Goal: Task Accomplishment & Management: Manage account settings

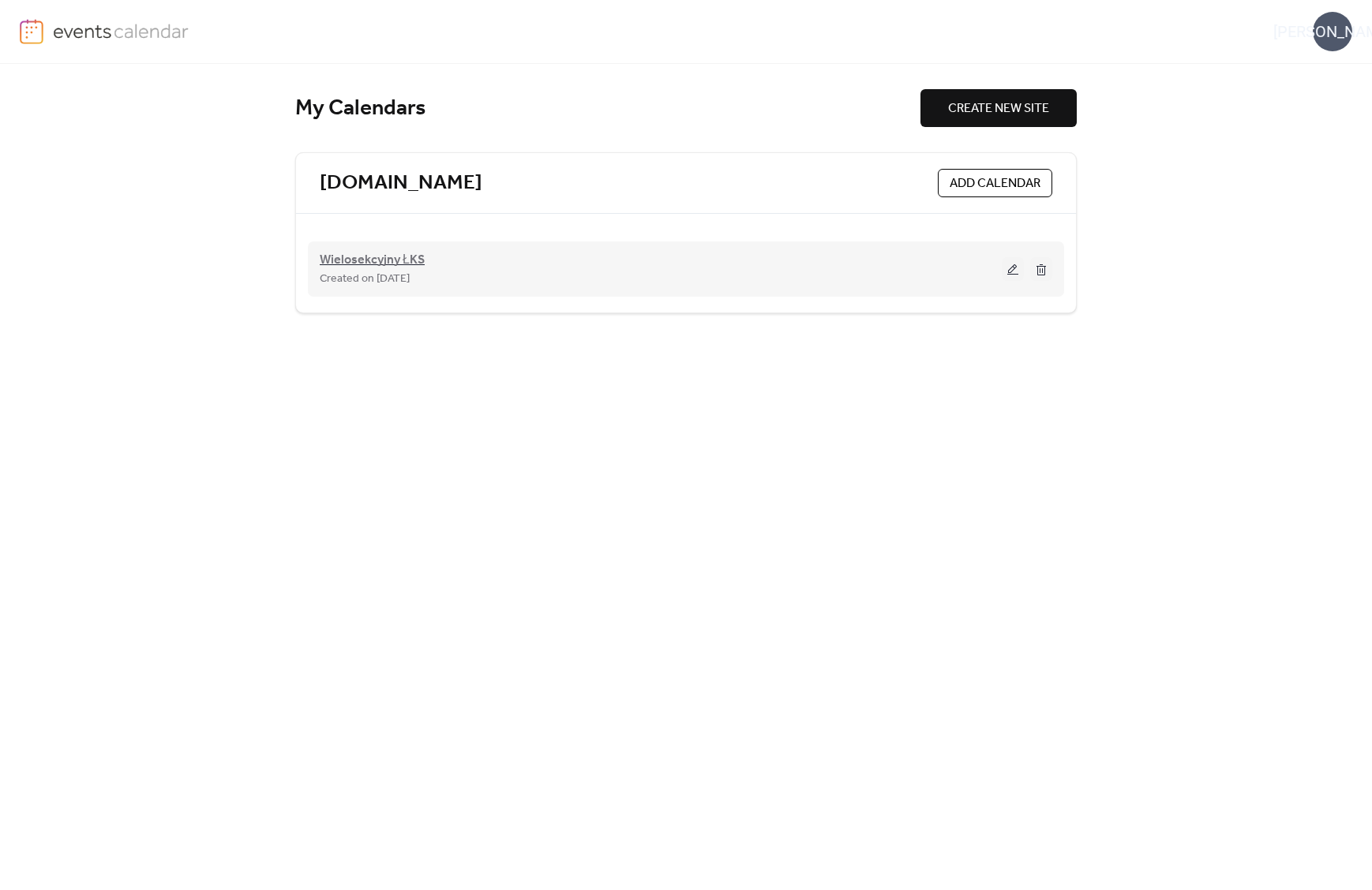
click at [402, 262] on span "Wielosekcyjny ŁKS" at bounding box center [372, 261] width 105 height 19
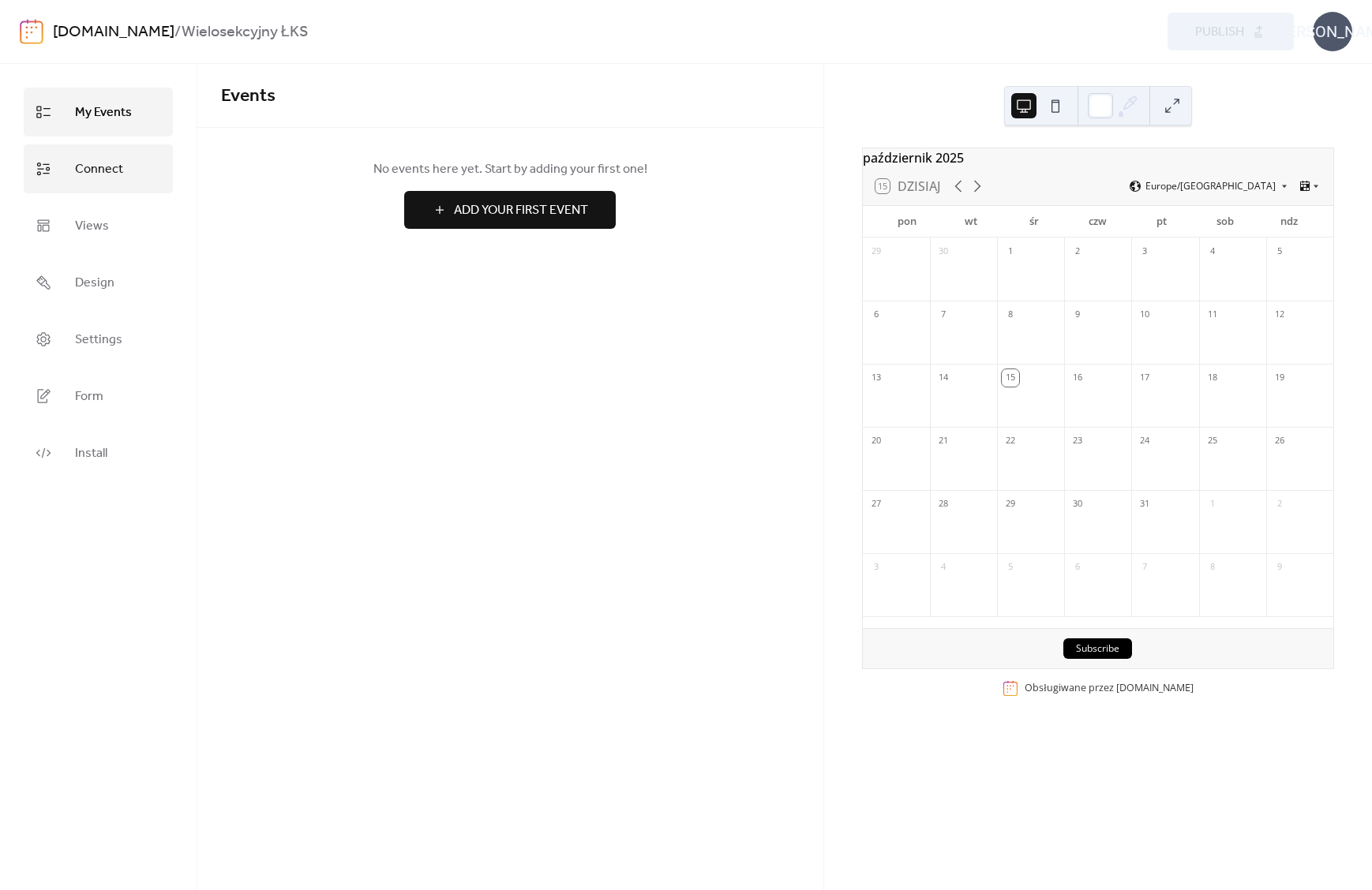
click at [76, 162] on span "Connect" at bounding box center [99, 169] width 49 height 25
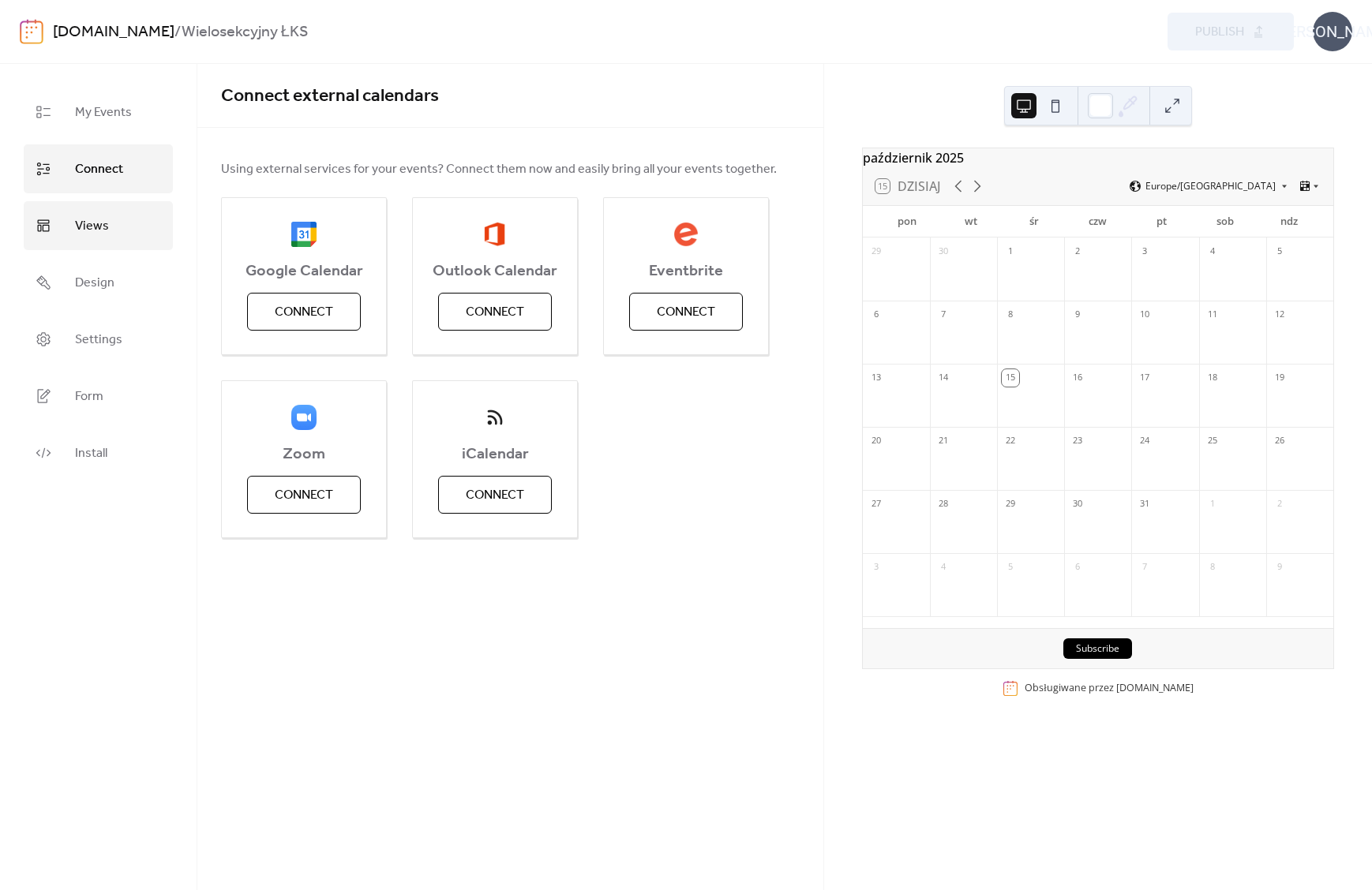
click at [97, 216] on span "Views" at bounding box center [91, 227] width 34 height 25
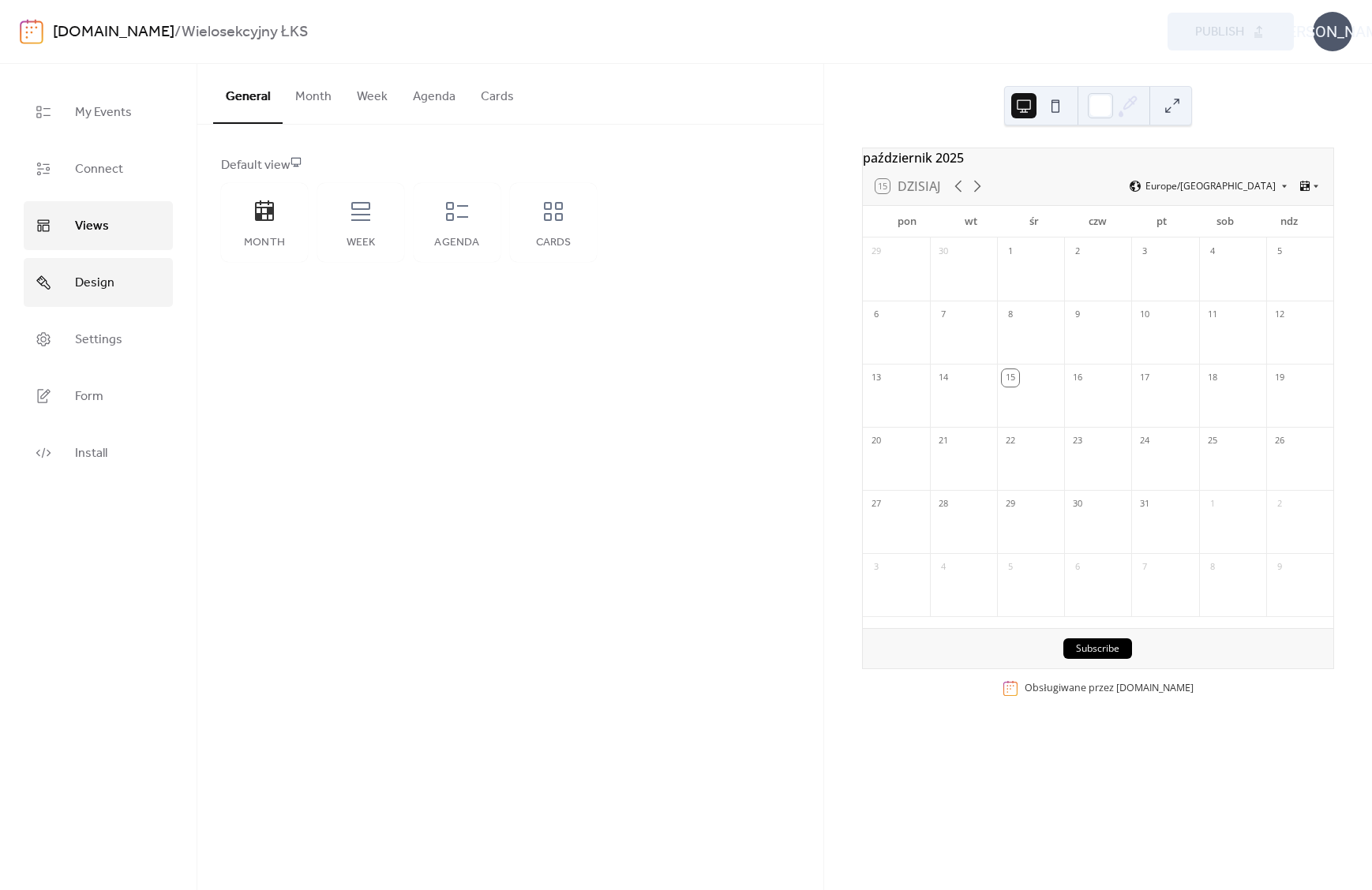
click at [106, 263] on link "Design" at bounding box center [99, 282] width 150 height 49
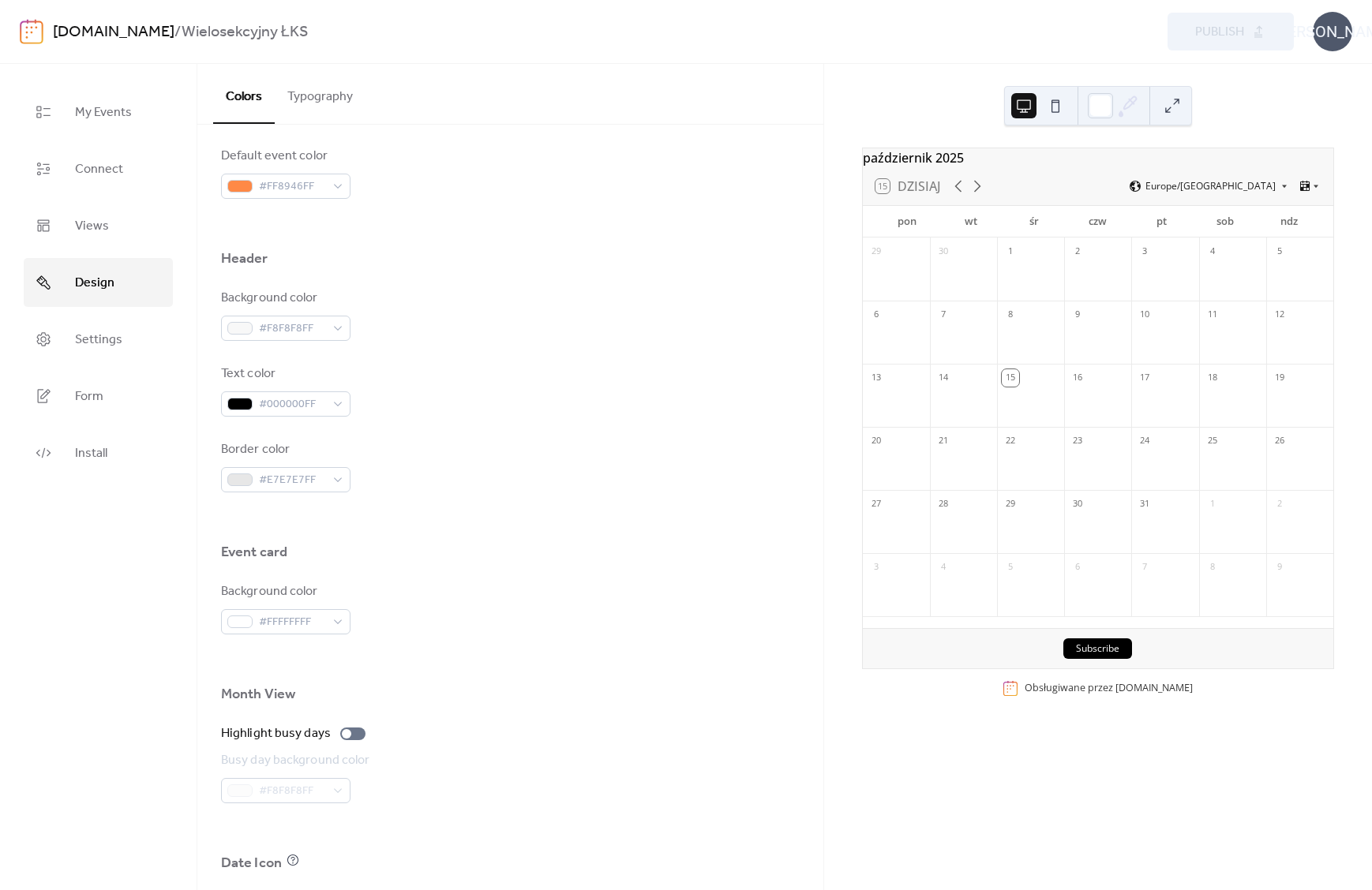
scroll to position [518, 0]
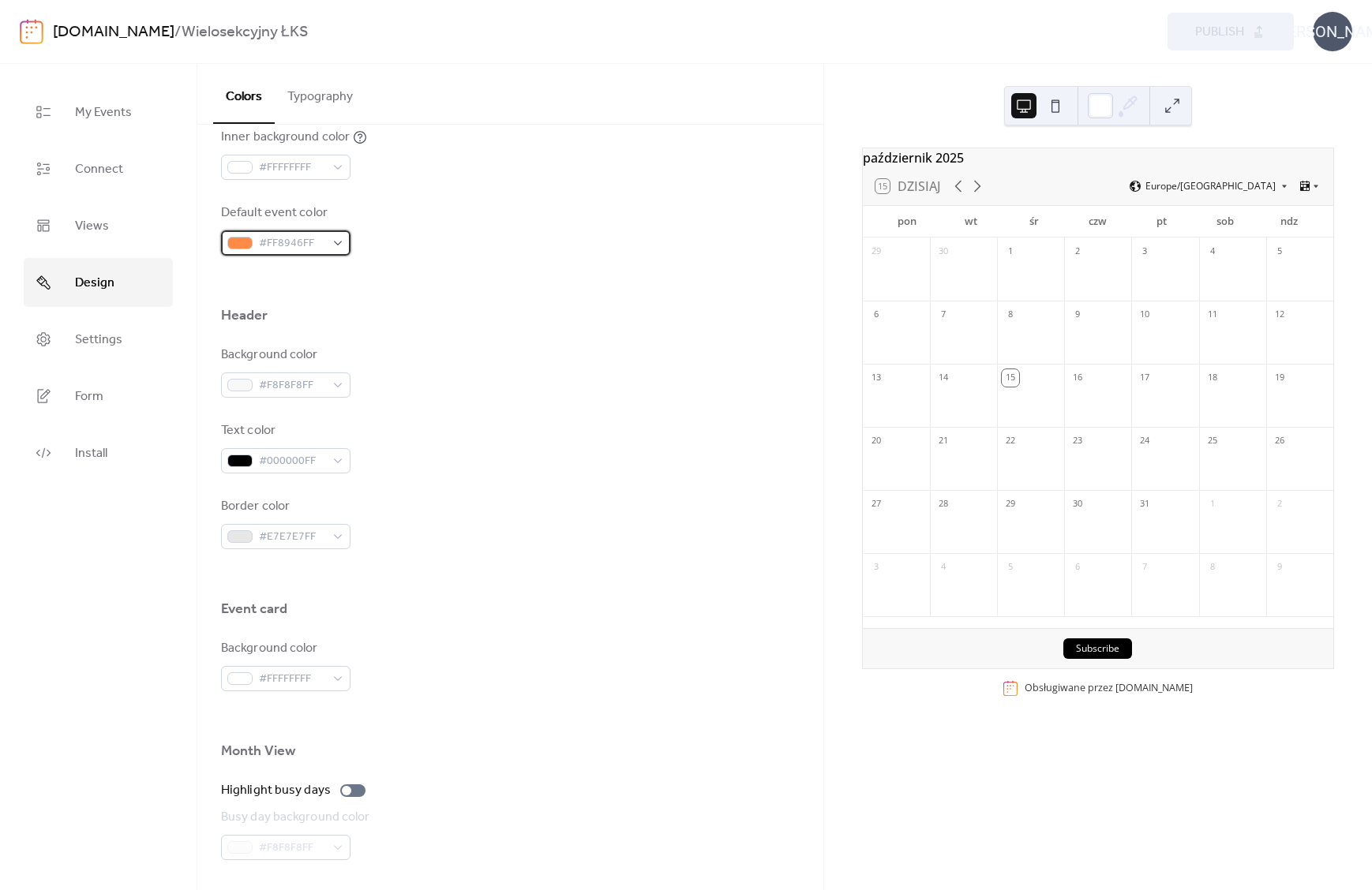
click at [295, 248] on span "#FF8946FF" at bounding box center [291, 244] width 66 height 19
click at [428, 247] on div "Default event color #FF8946FF" at bounding box center [510, 229] width 578 height 52
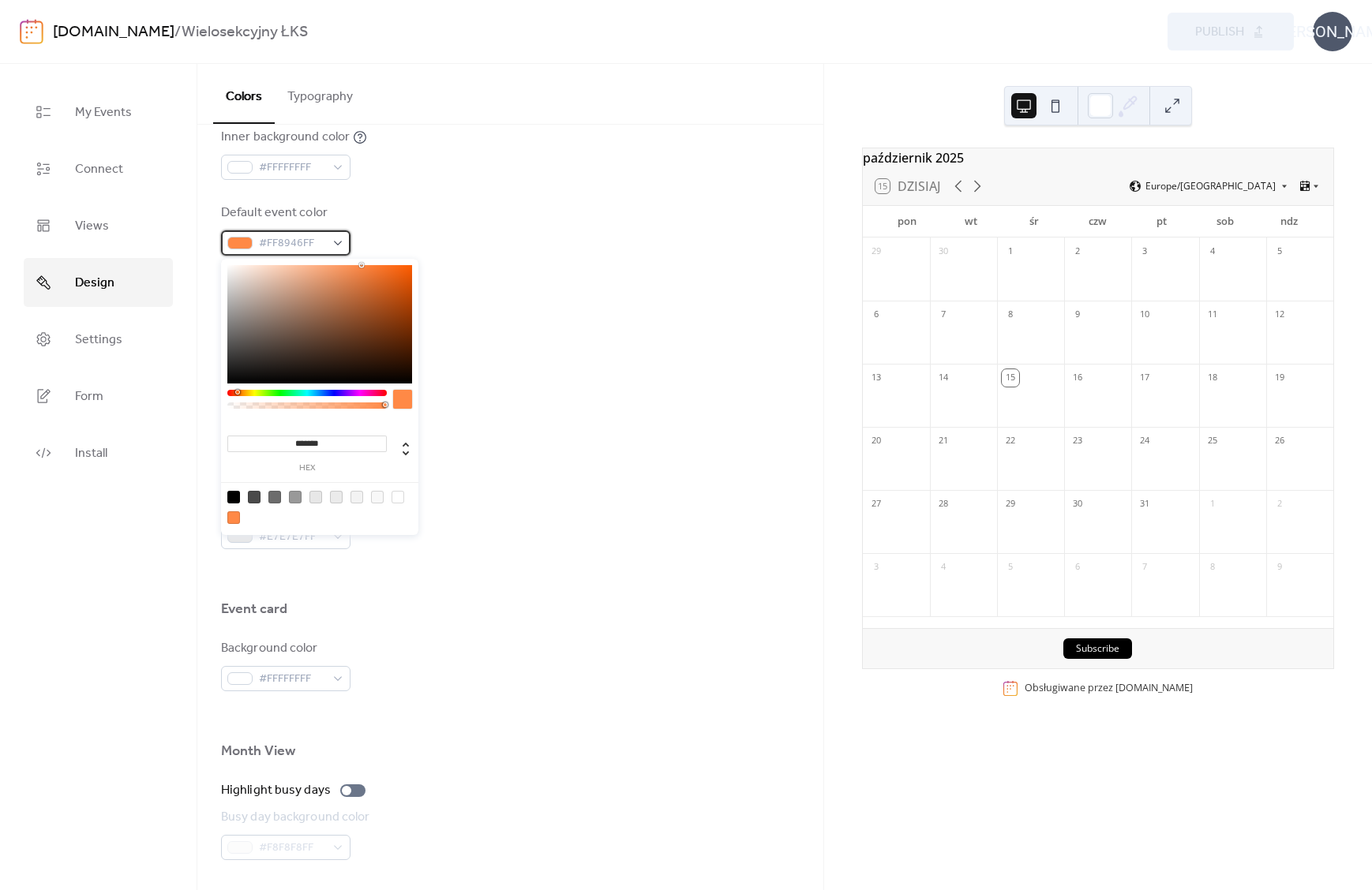
click at [295, 248] on span "#FF8946FF" at bounding box center [291, 244] width 66 height 19
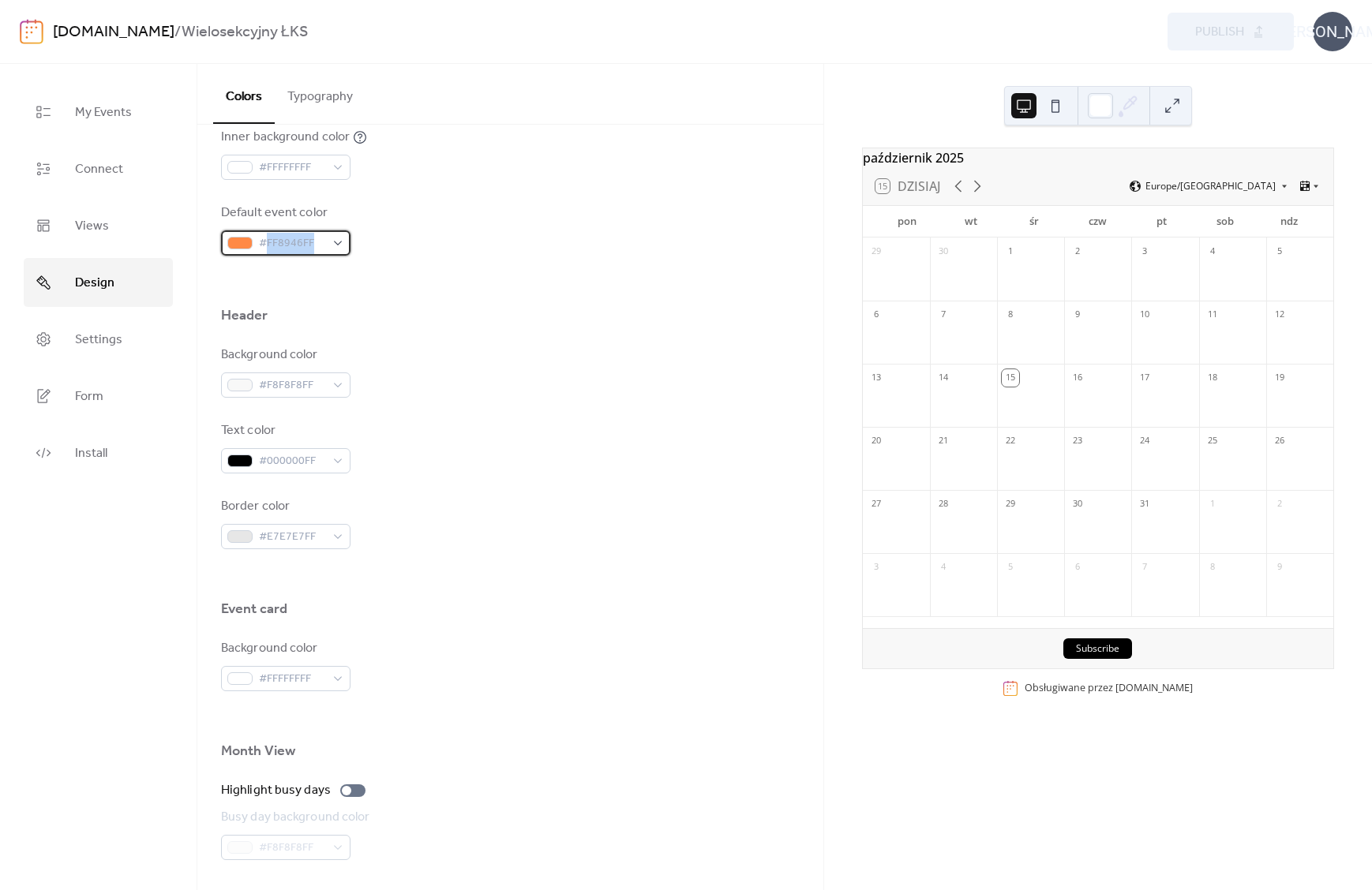
click at [295, 248] on span "#FF8946FF" at bounding box center [291, 244] width 66 height 19
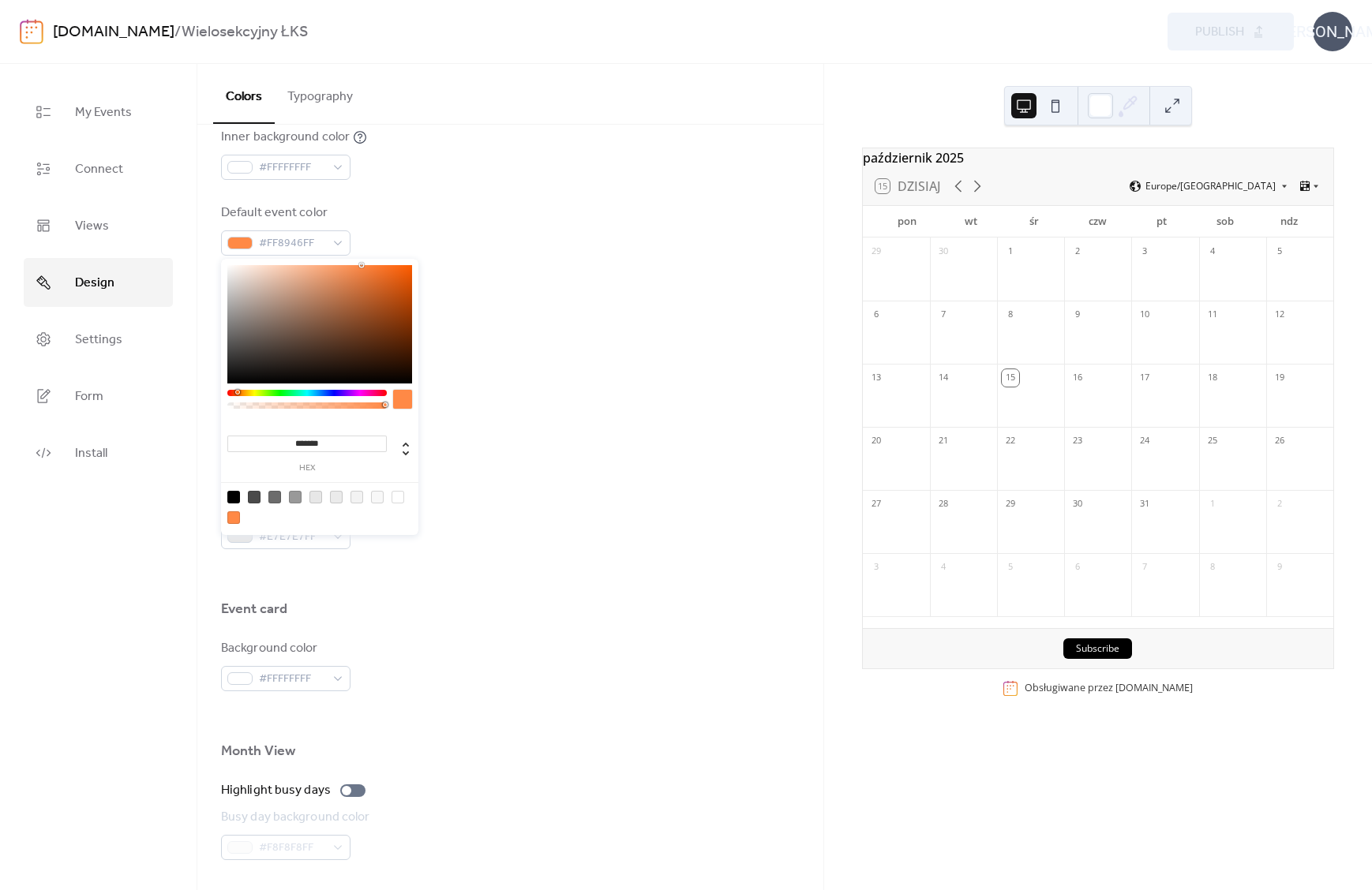
click at [309, 436] on input "*******" at bounding box center [307, 444] width 159 height 17
paste input
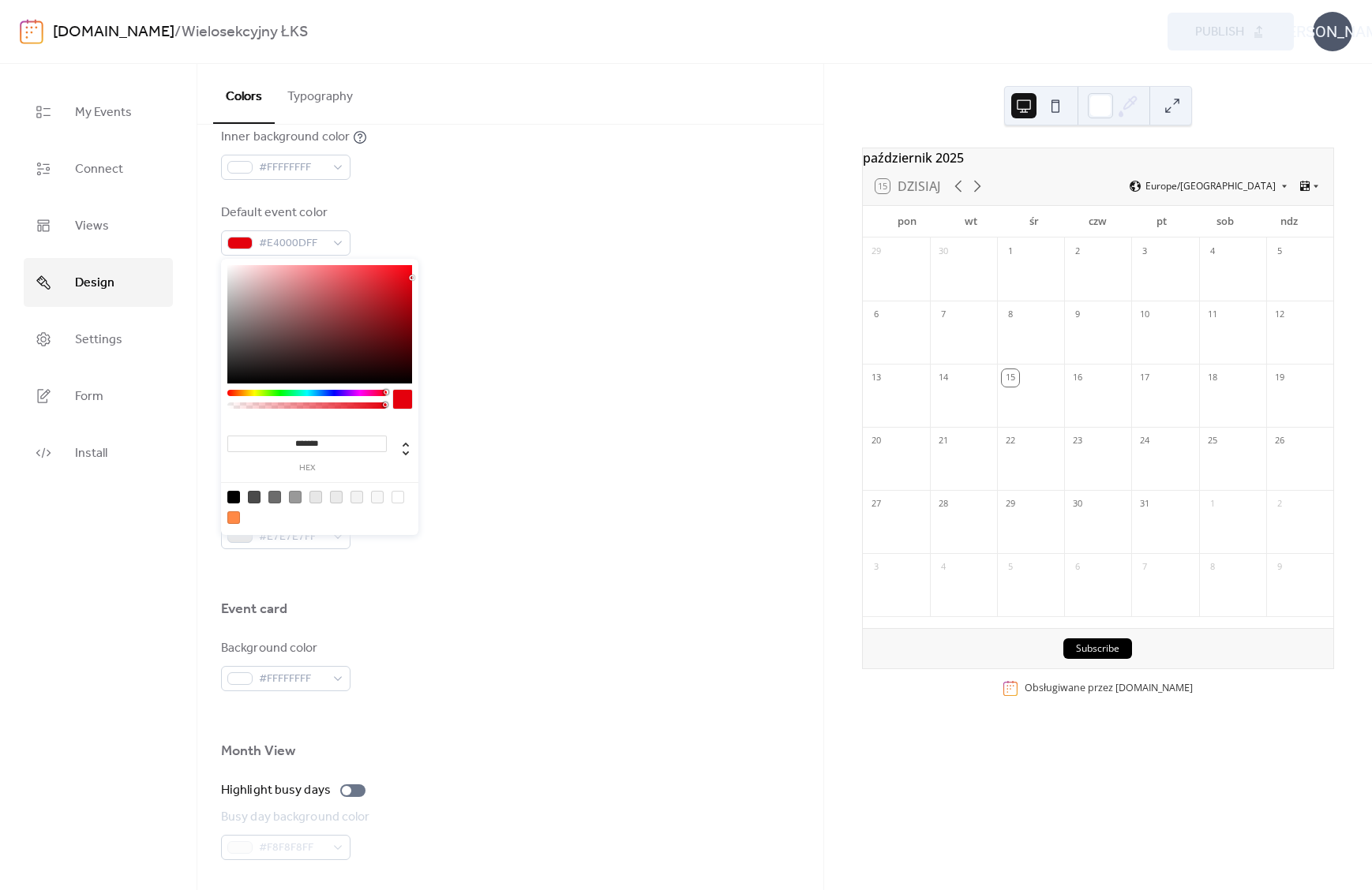
type input "*******"
click at [632, 394] on div "Background color #F8F8F8FF" at bounding box center [510, 371] width 578 height 52
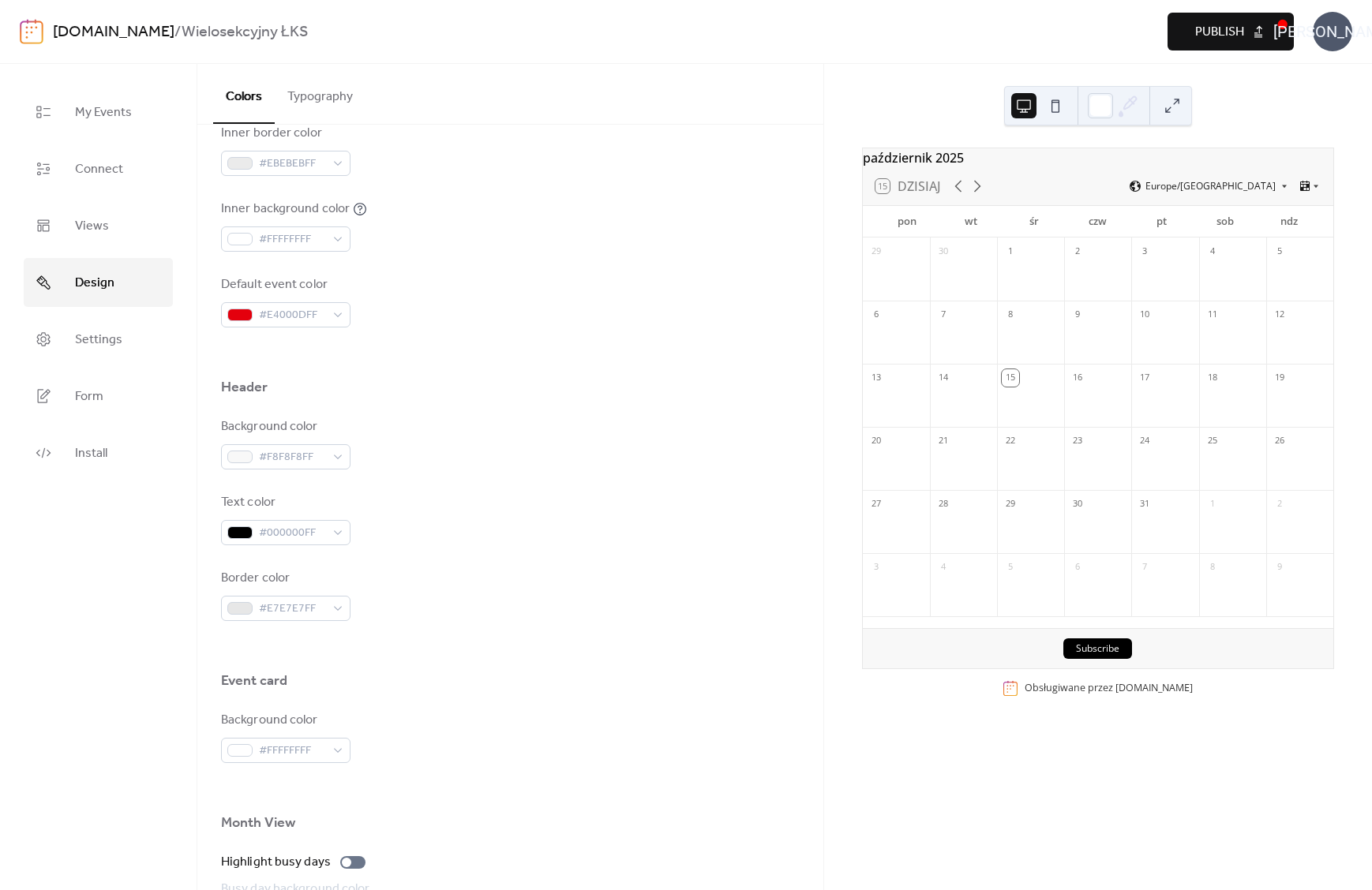
scroll to position [0, 0]
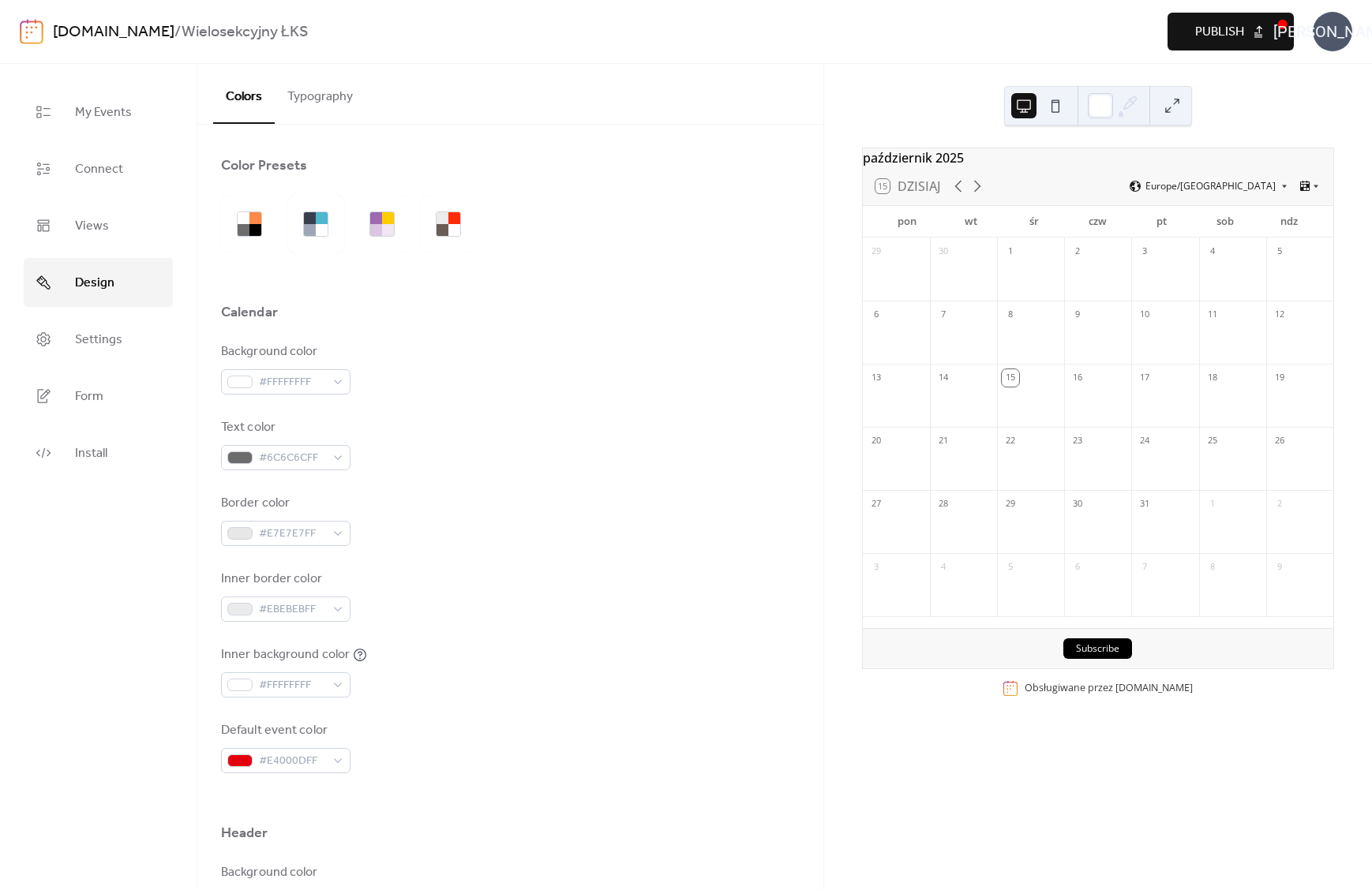
click at [329, 115] on button "Typography" at bounding box center [320, 92] width 91 height 58
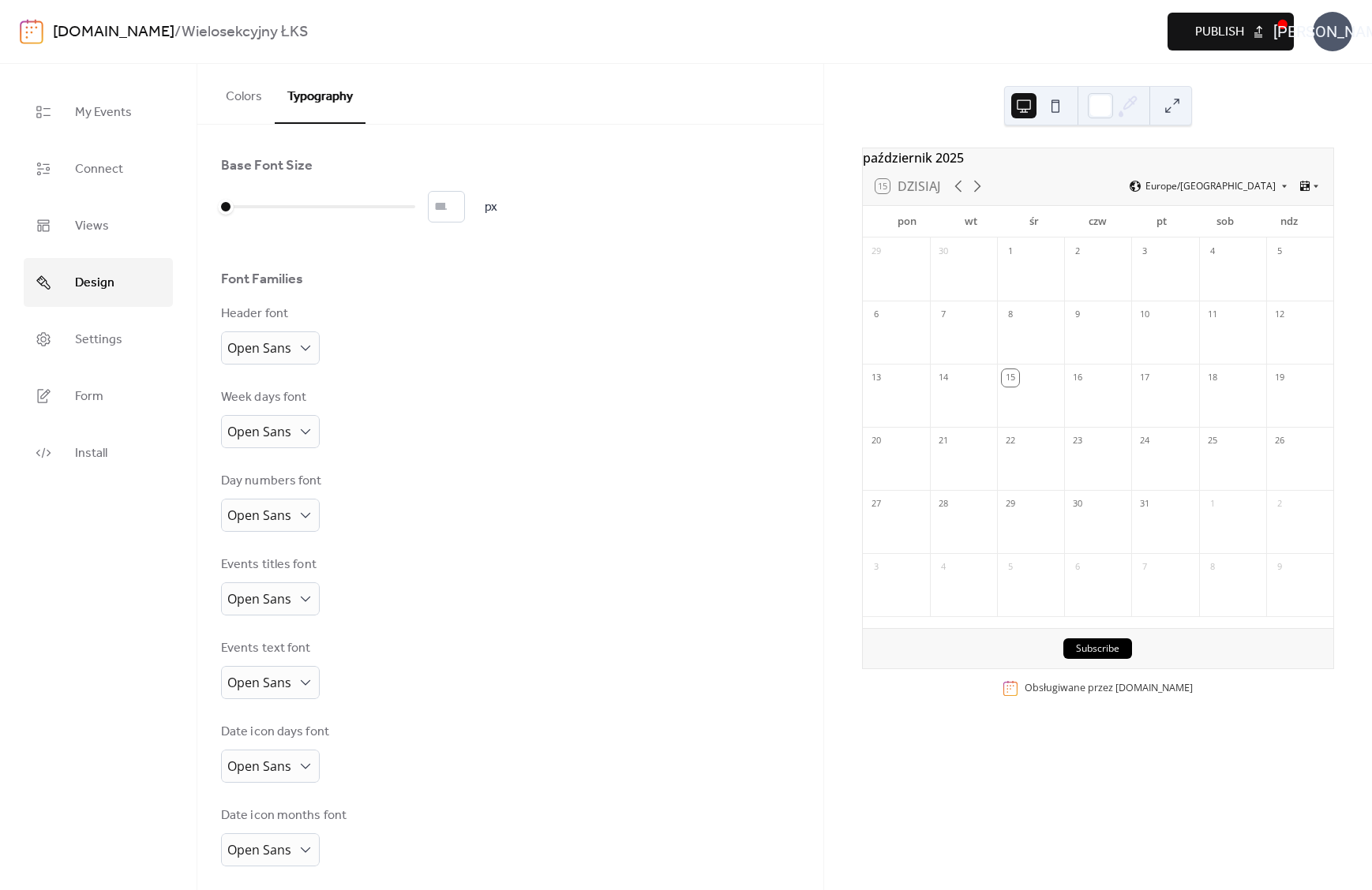
click at [266, 333] on div "Header font Open Sans" at bounding box center [270, 334] width 99 height 60
click at [265, 347] on span "Open Sans" at bounding box center [259, 348] width 64 height 17
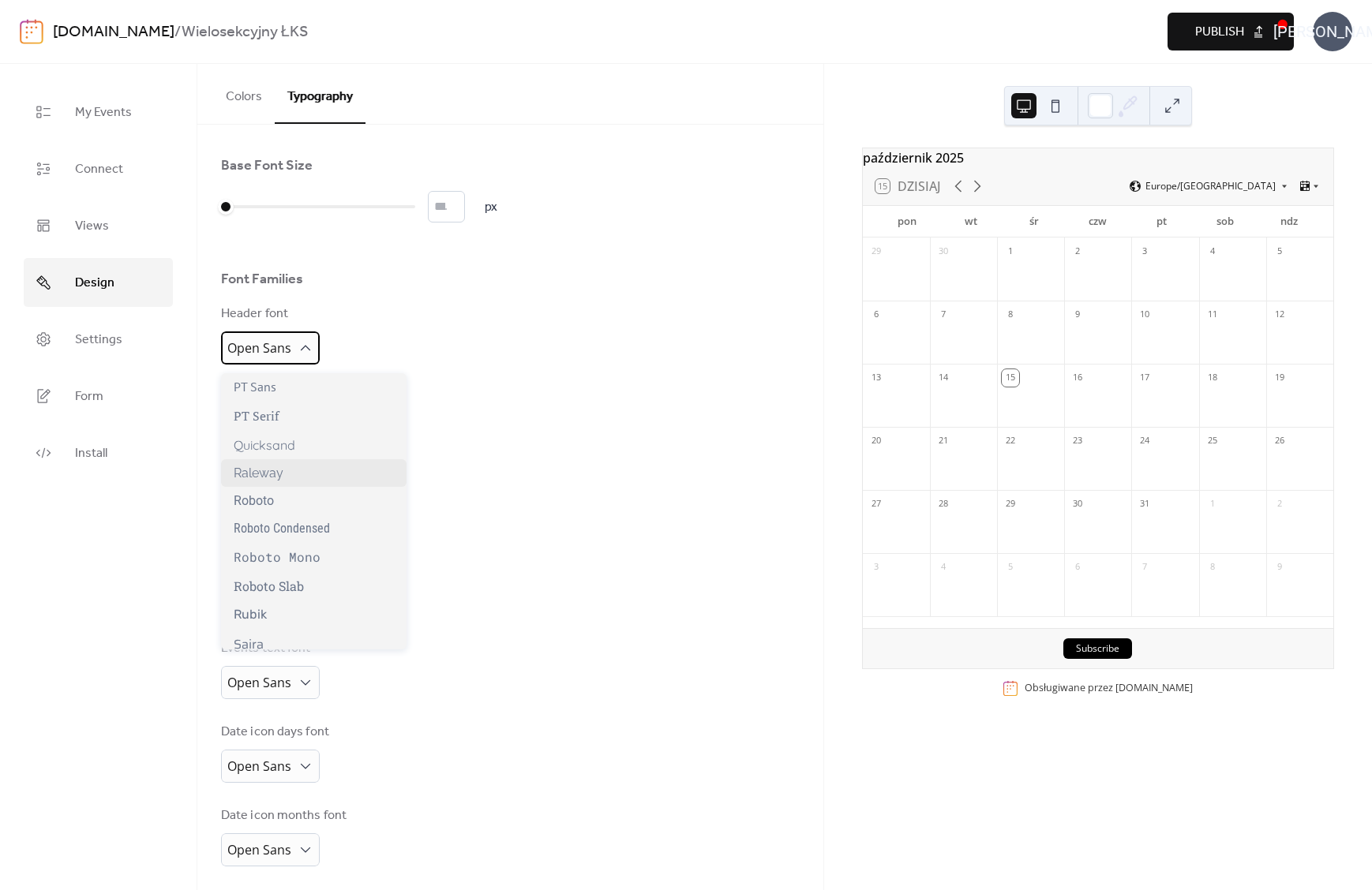
scroll to position [1020, 0]
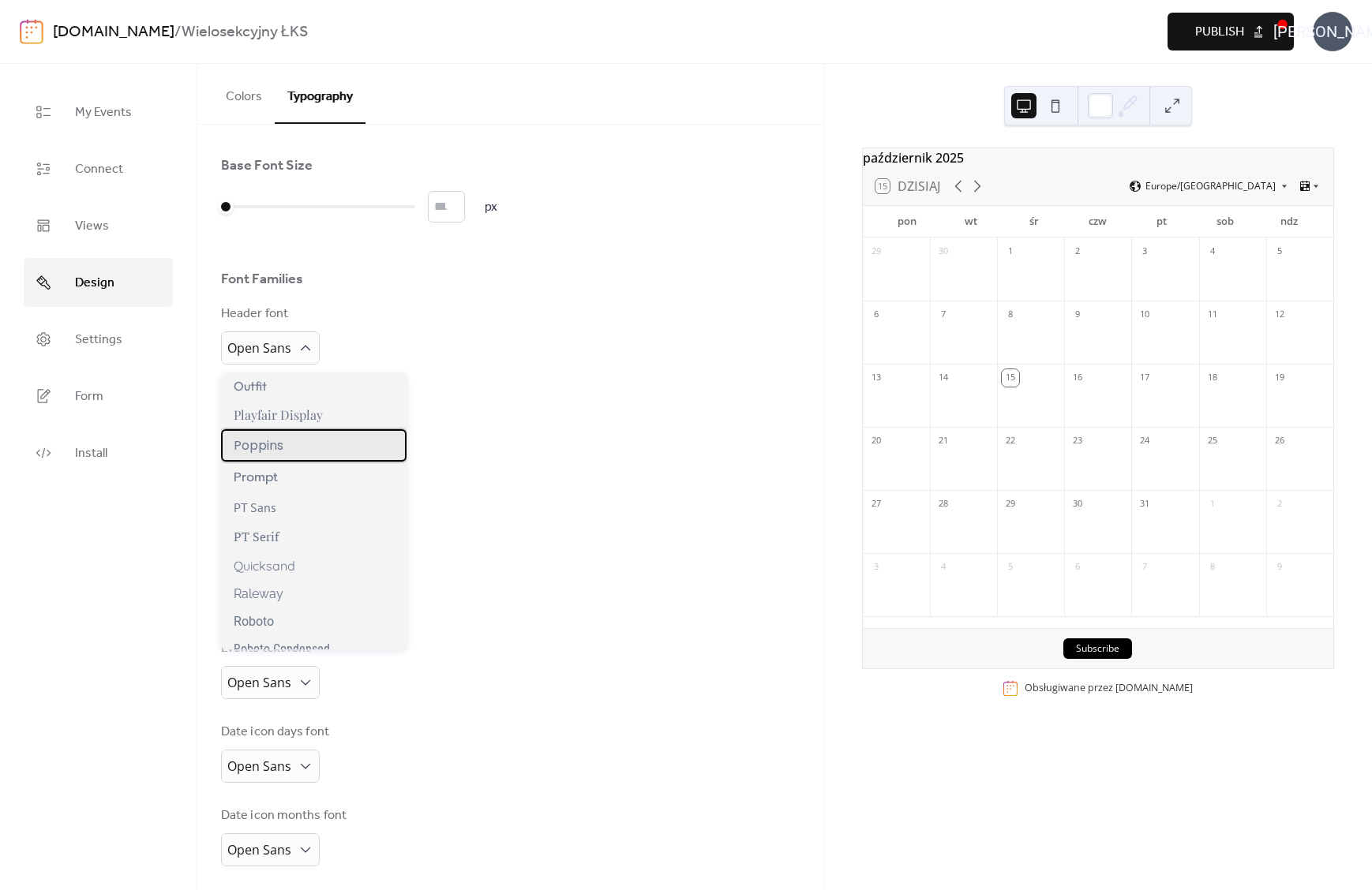
click at [270, 447] on span "Poppins" at bounding box center [258, 445] width 50 height 20
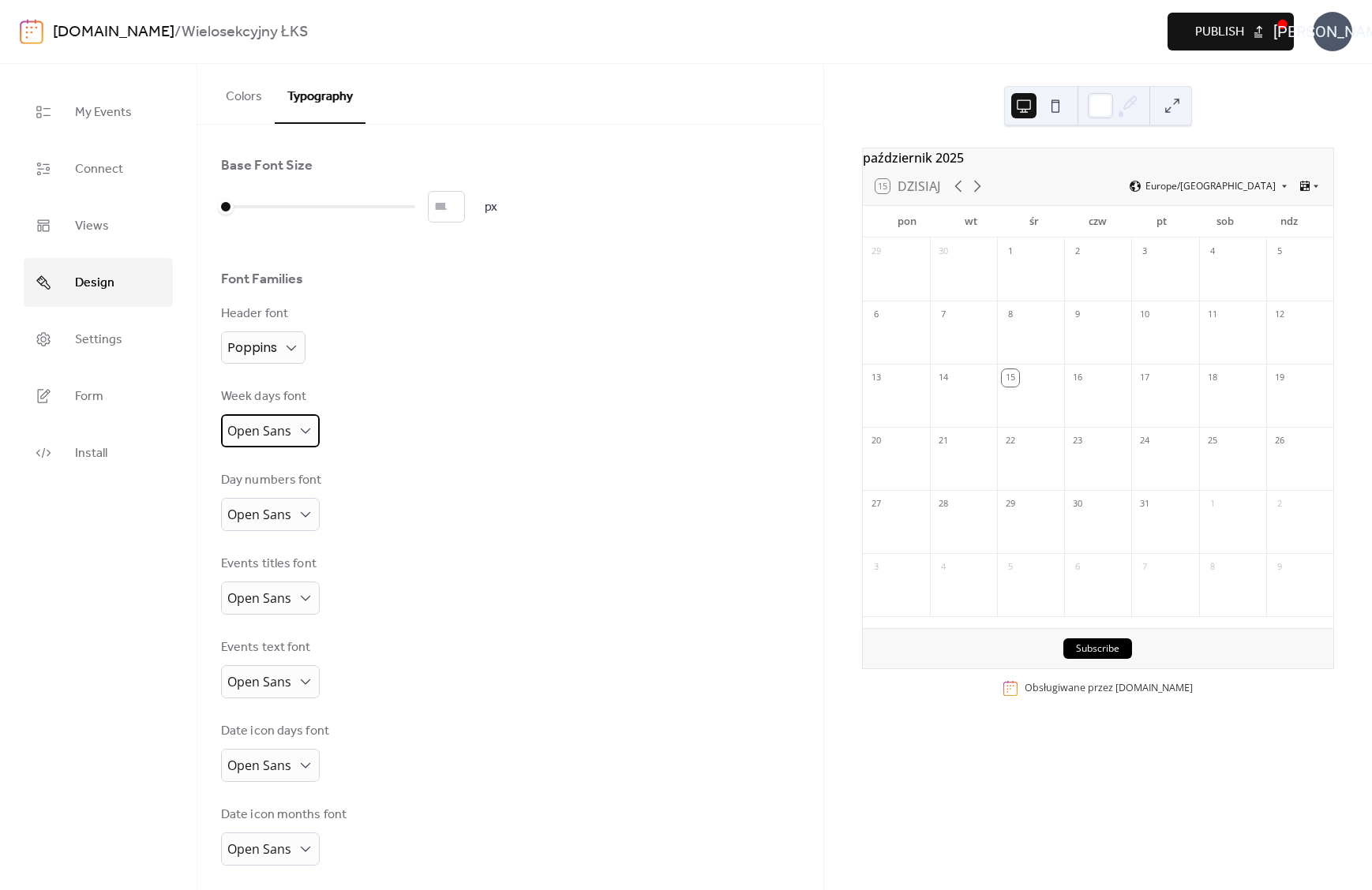
click at [269, 440] on span "Open Sans" at bounding box center [259, 431] width 64 height 17
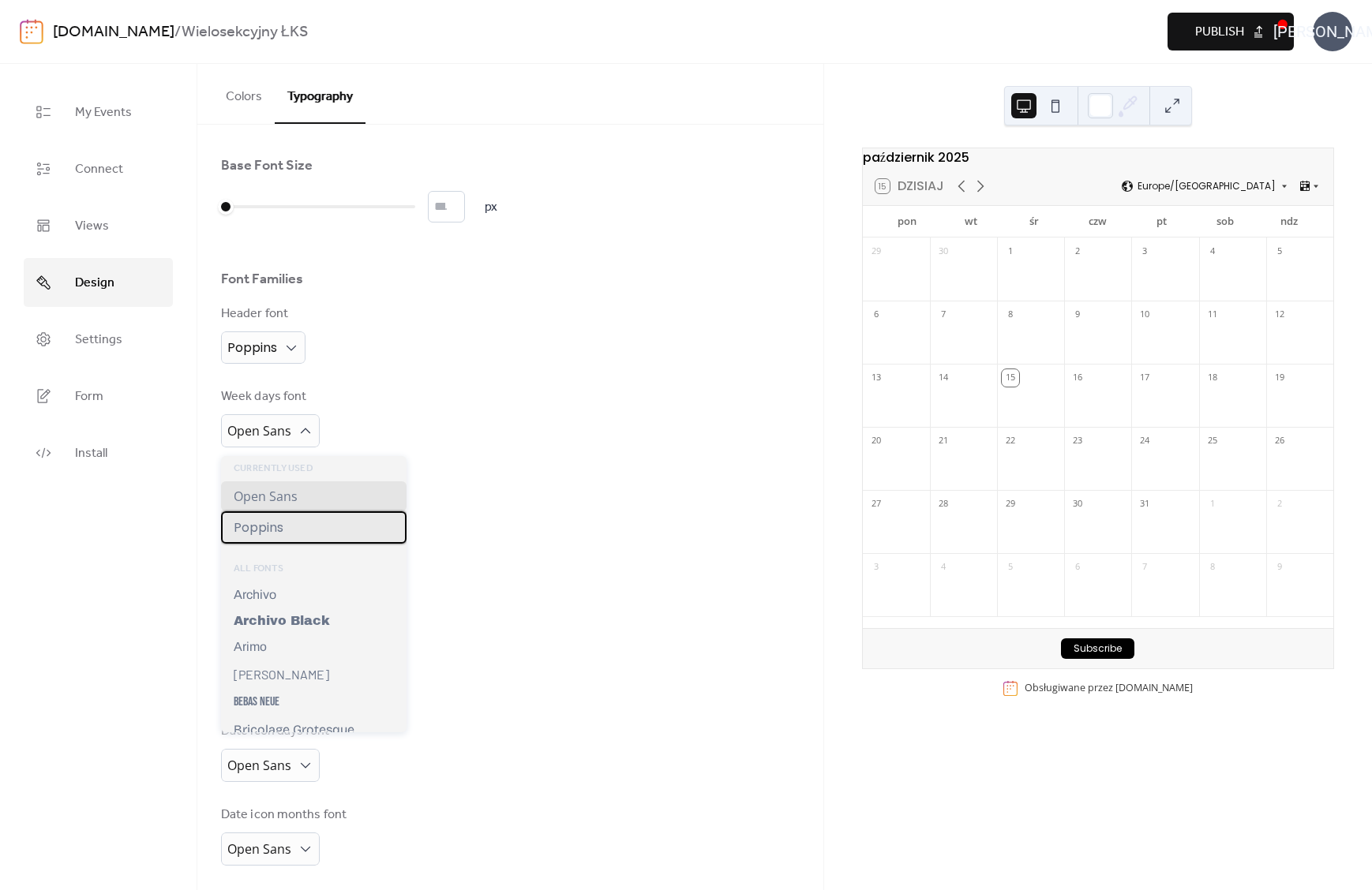
click at [261, 526] on span "Poppins" at bounding box center [258, 527] width 50 height 20
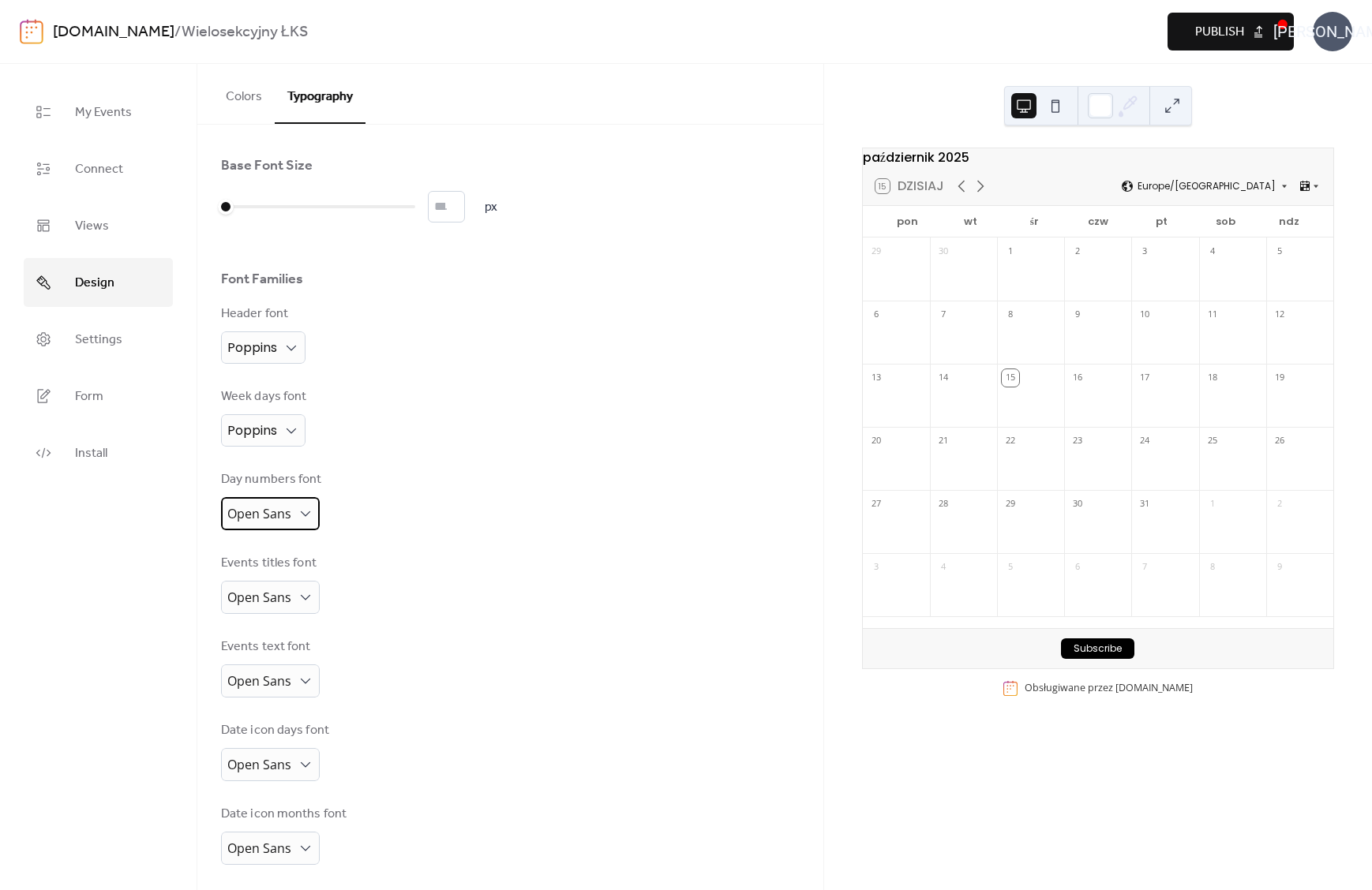
click at [270, 509] on span "Open Sans" at bounding box center [259, 515] width 64 height 25
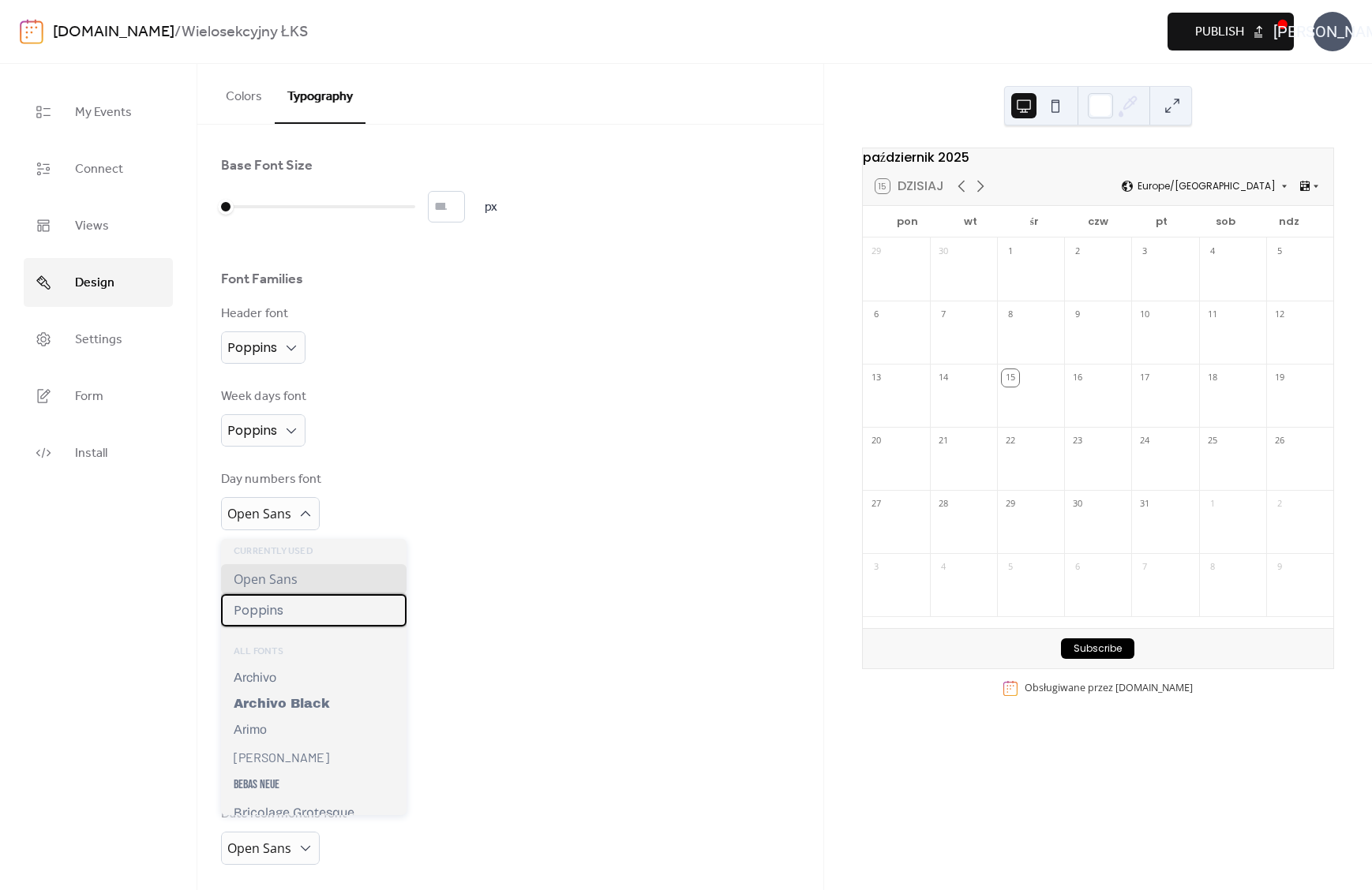
click at [273, 601] on span "Poppins" at bounding box center [258, 610] width 50 height 20
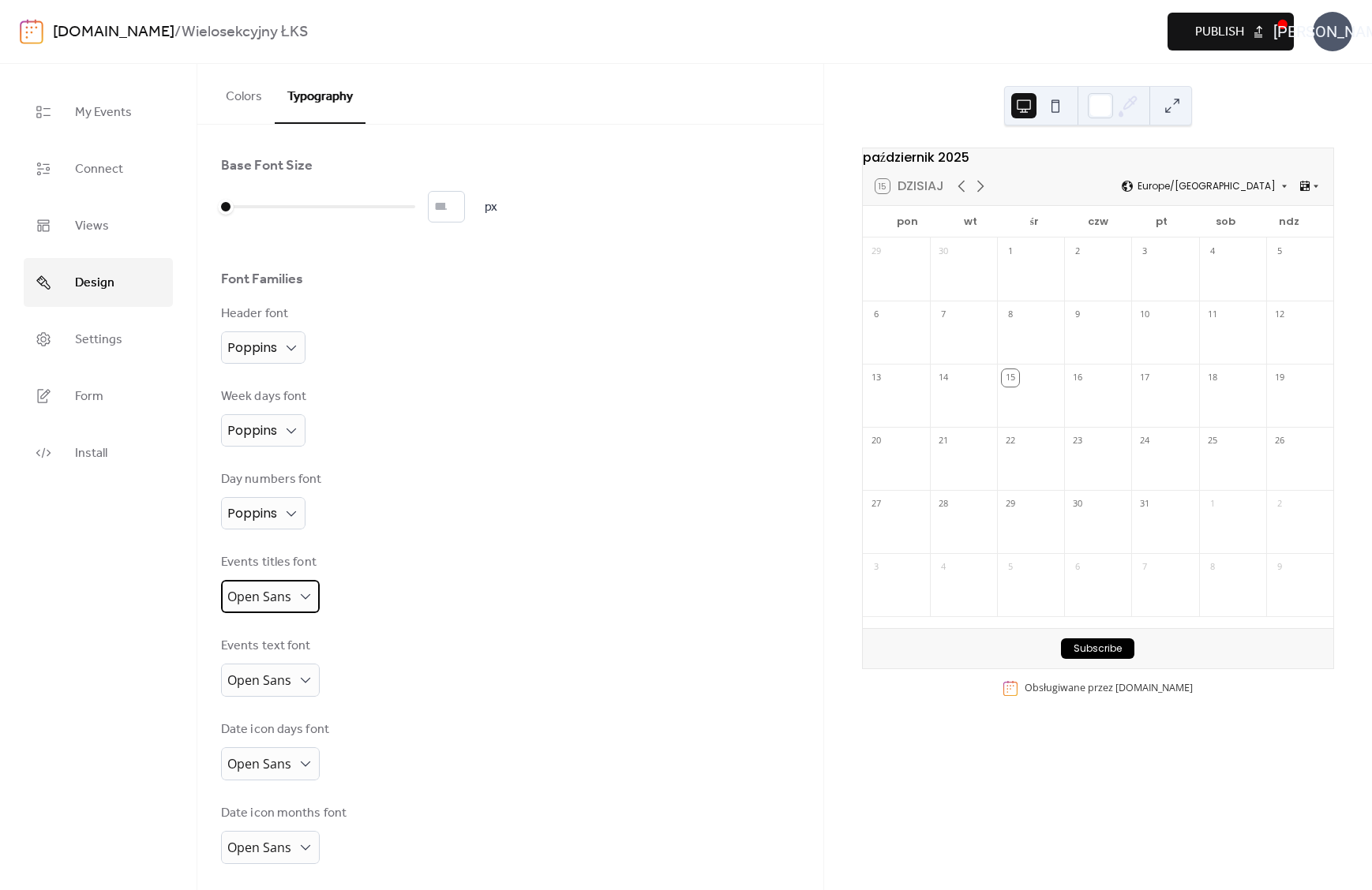
click at [273, 603] on span "Open Sans" at bounding box center [259, 597] width 64 height 17
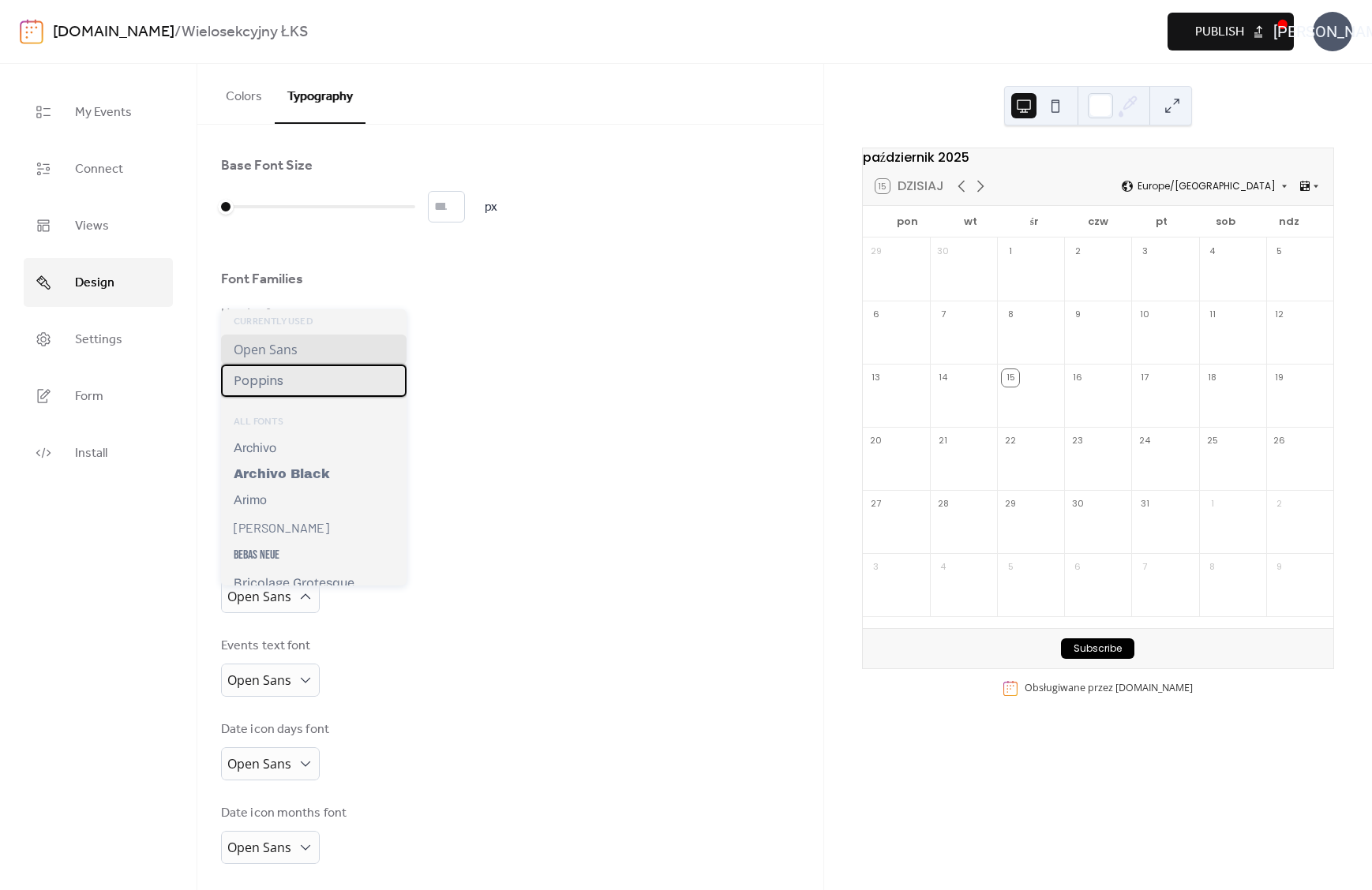
click at [280, 385] on span "Poppins" at bounding box center [258, 380] width 50 height 20
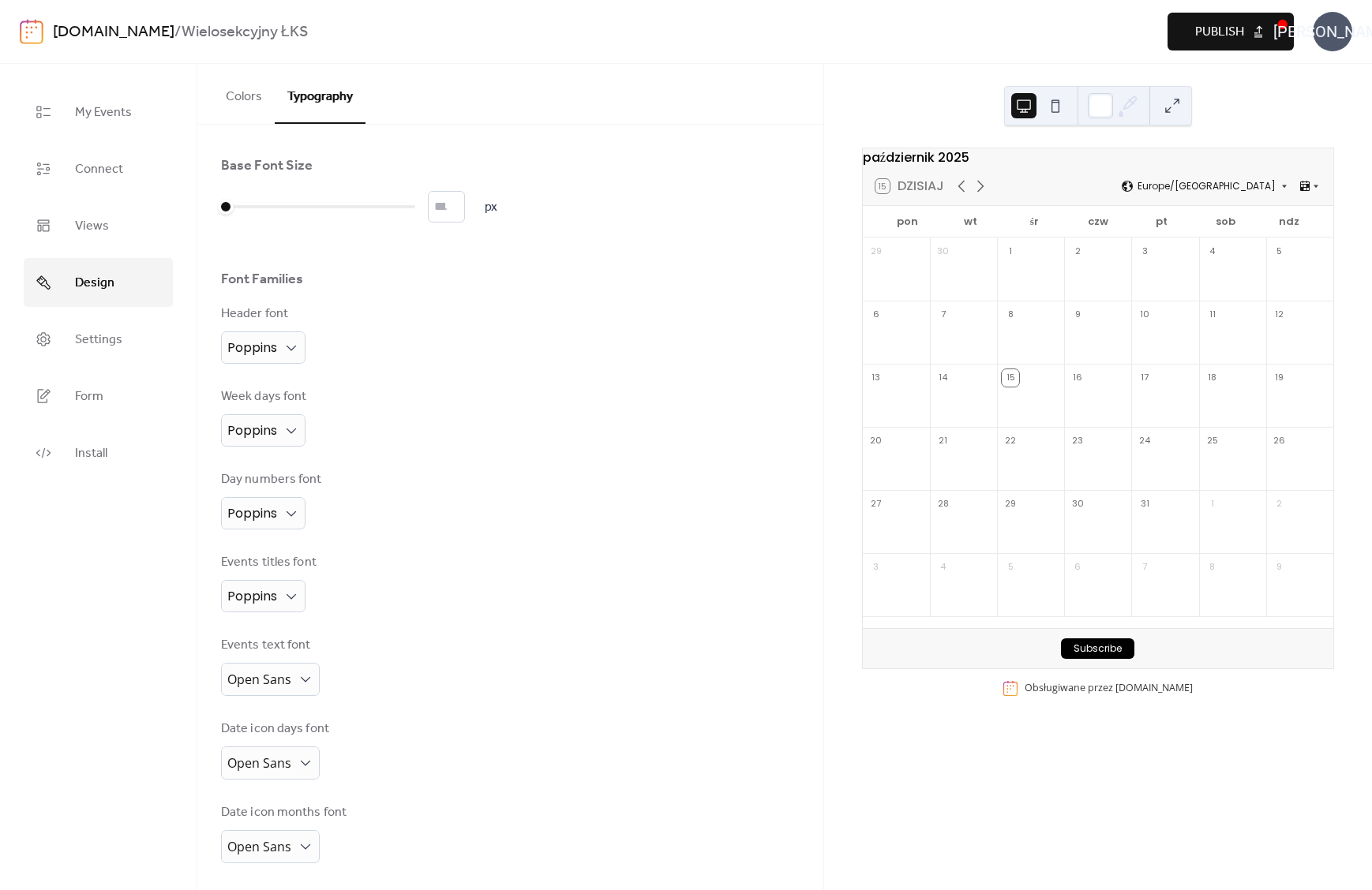
scroll to position [10, 0]
click at [261, 591] on span "Poppins" at bounding box center [252, 591] width 50 height 18
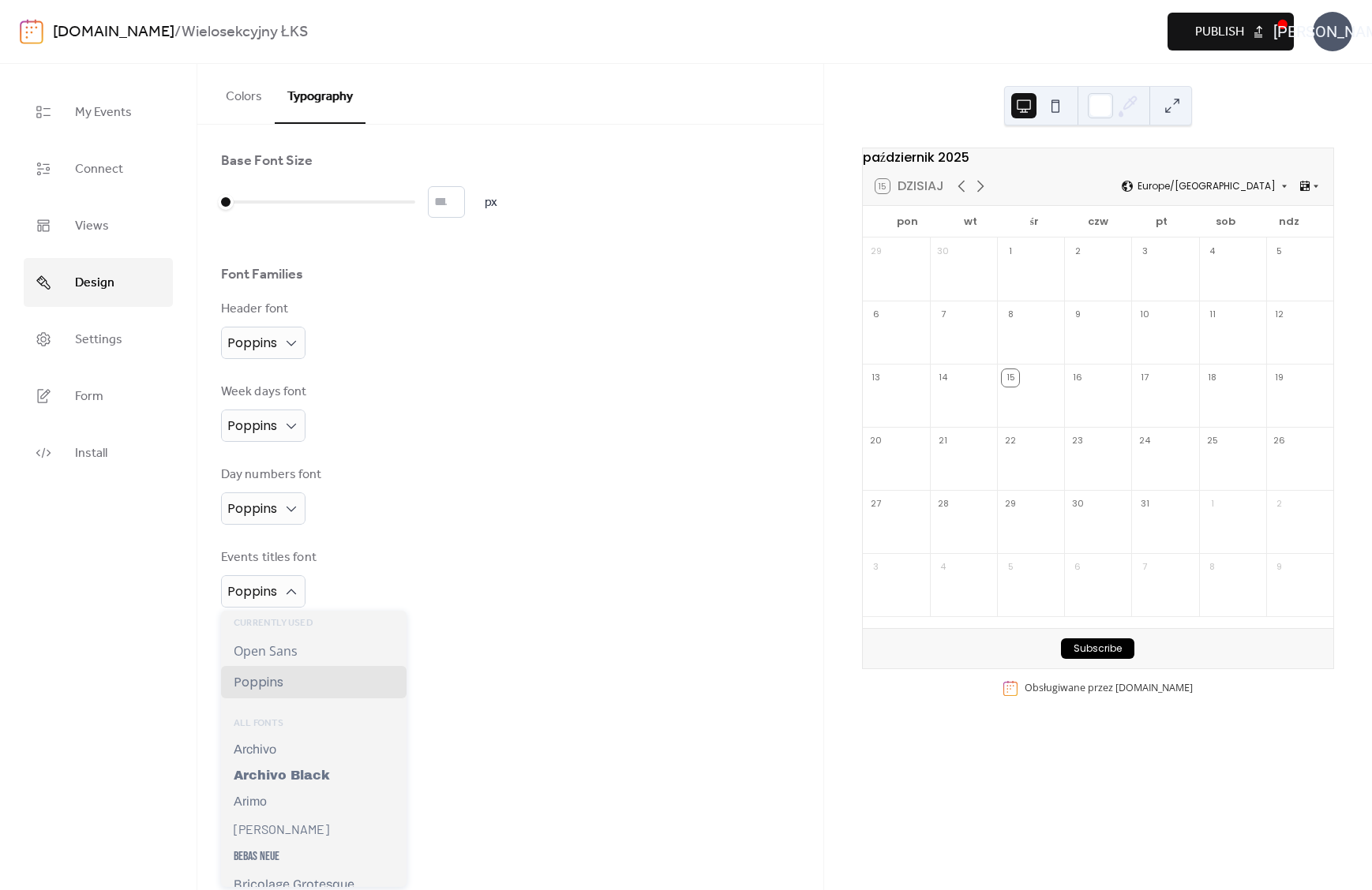
click at [437, 529] on div "Base Font Size * px Font Families Header font Poppins Week days font Poppins Da…" at bounding box center [510, 505] width 578 height 707
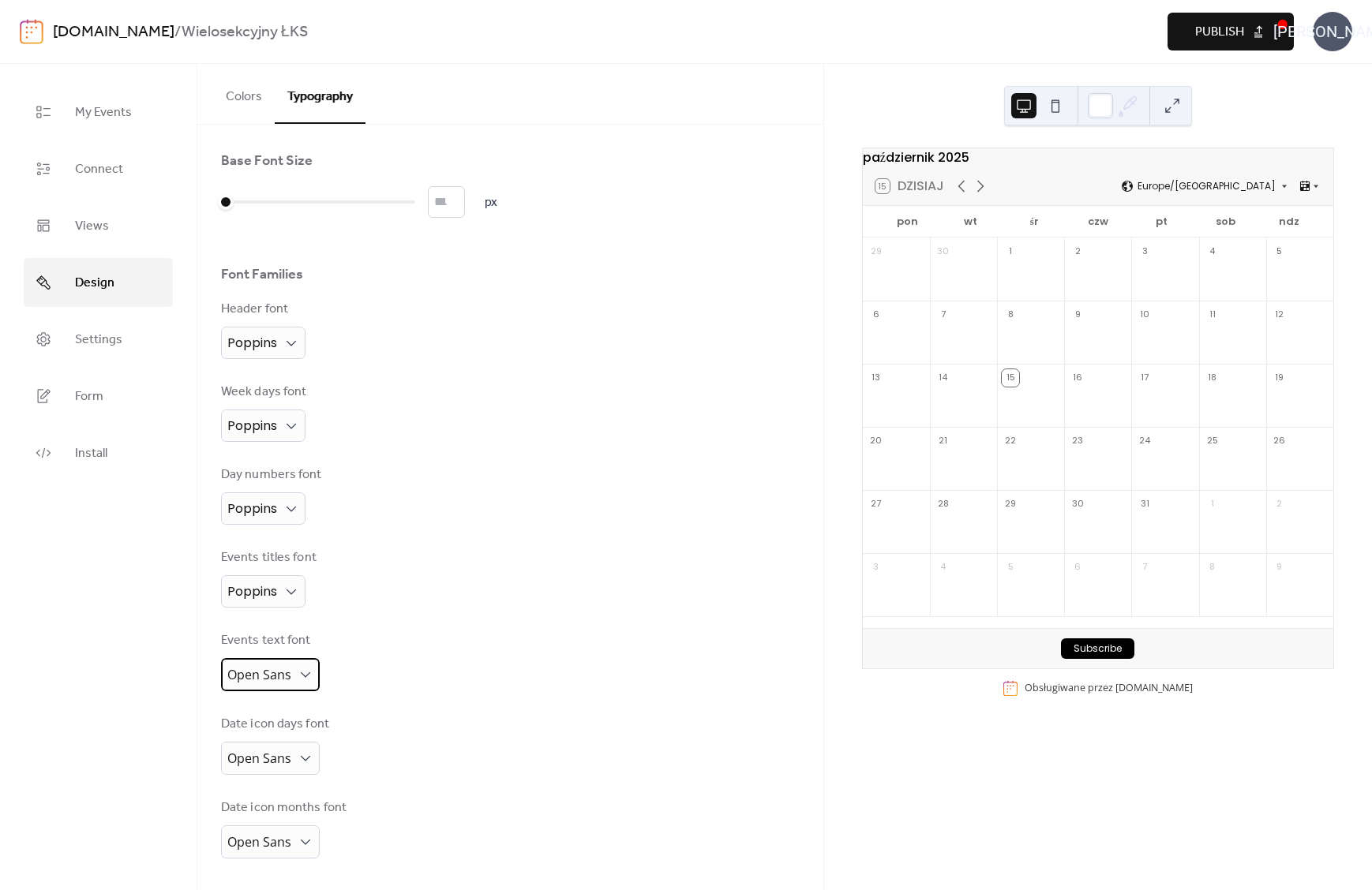
click at [290, 678] on span "Open Sans" at bounding box center [259, 674] width 64 height 17
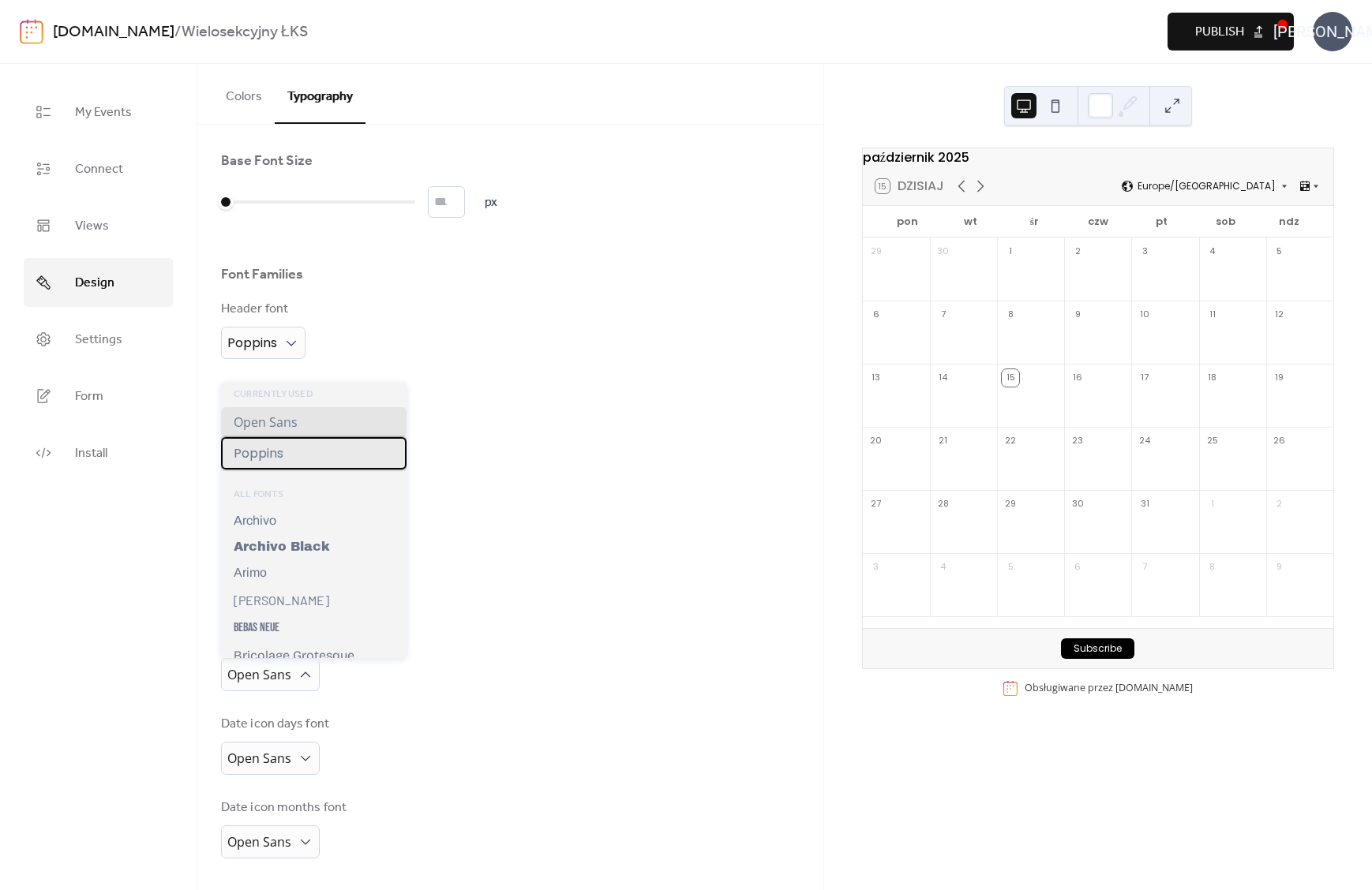
click at [280, 457] on span "Poppins" at bounding box center [258, 453] width 50 height 20
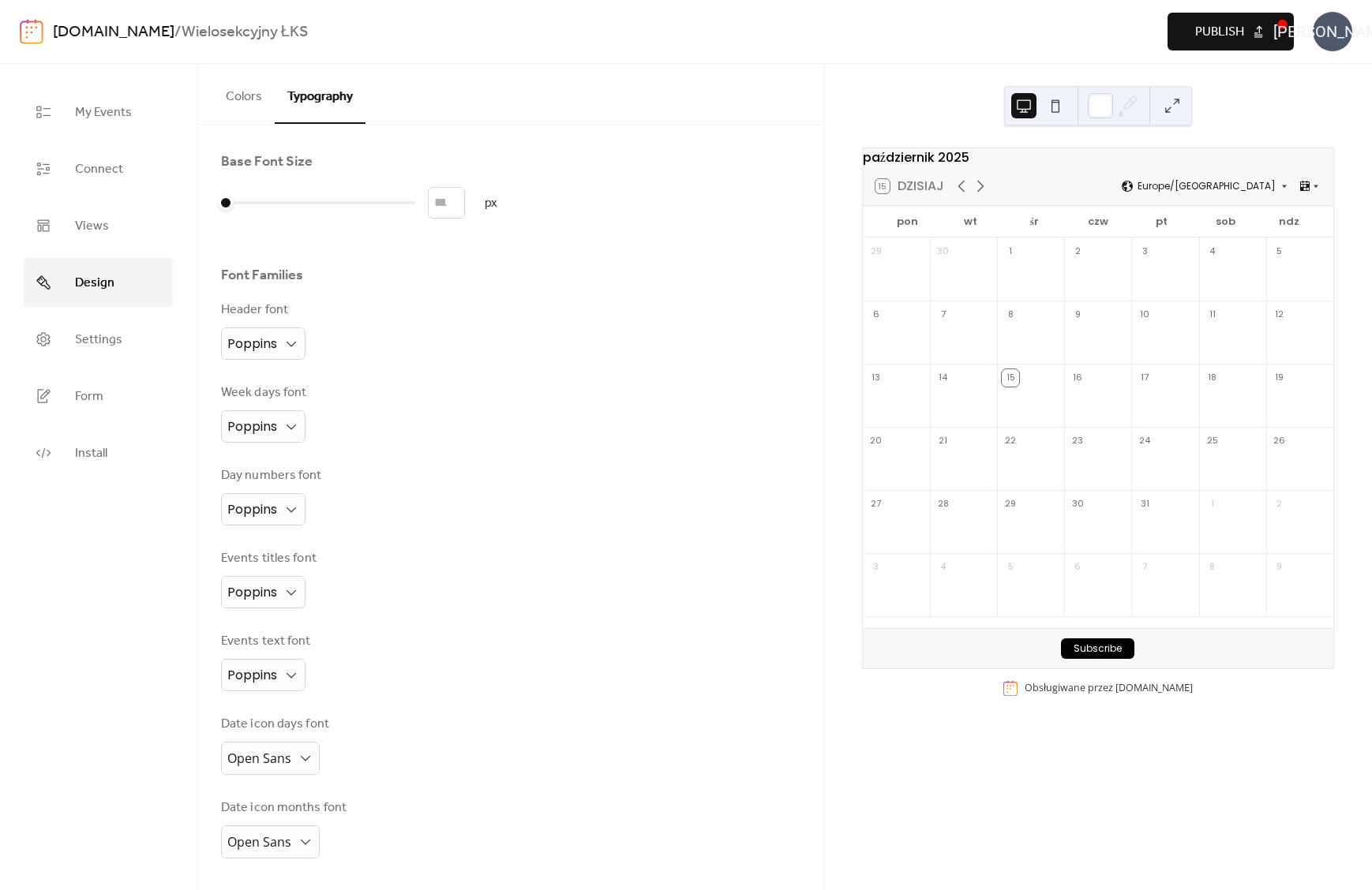
scroll to position [10, 0]
click at [260, 759] on span "Open Sans" at bounding box center [259, 759] width 64 height 17
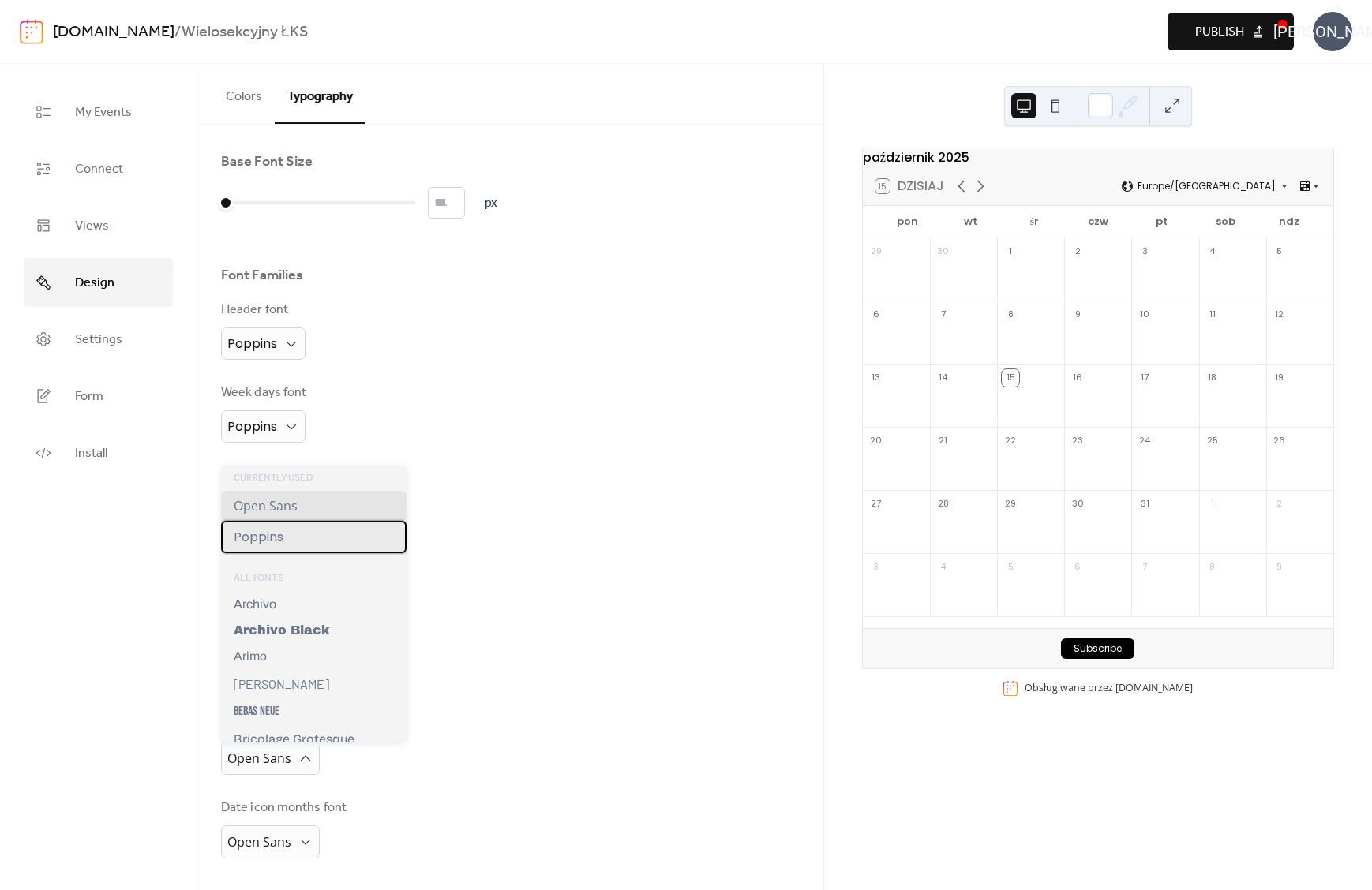
click at [266, 537] on span "Poppins" at bounding box center [258, 537] width 50 height 20
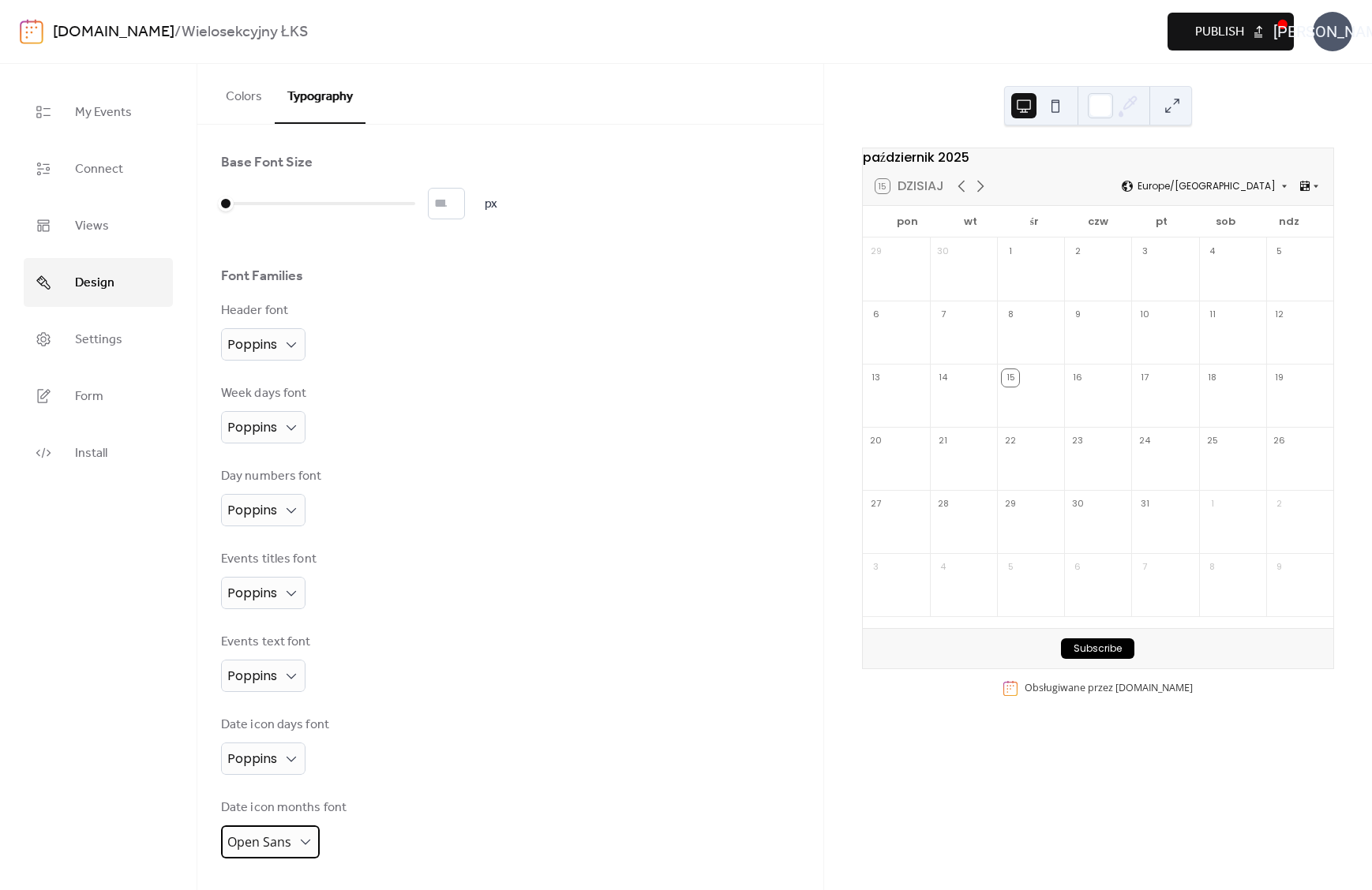
click at [266, 828] on div "Open Sans" at bounding box center [270, 842] width 99 height 33
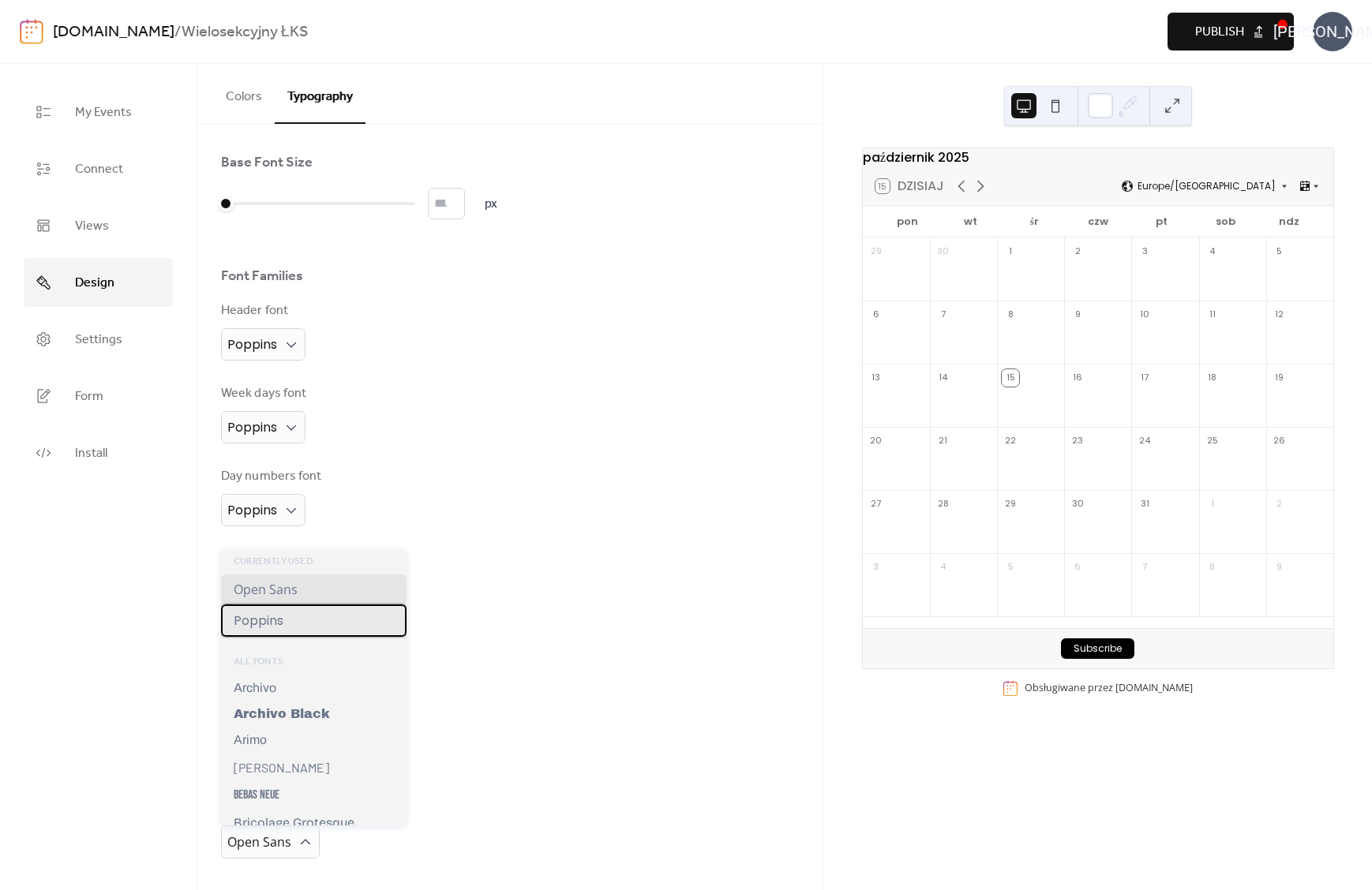
click at [280, 624] on span "Poppins" at bounding box center [258, 620] width 50 height 20
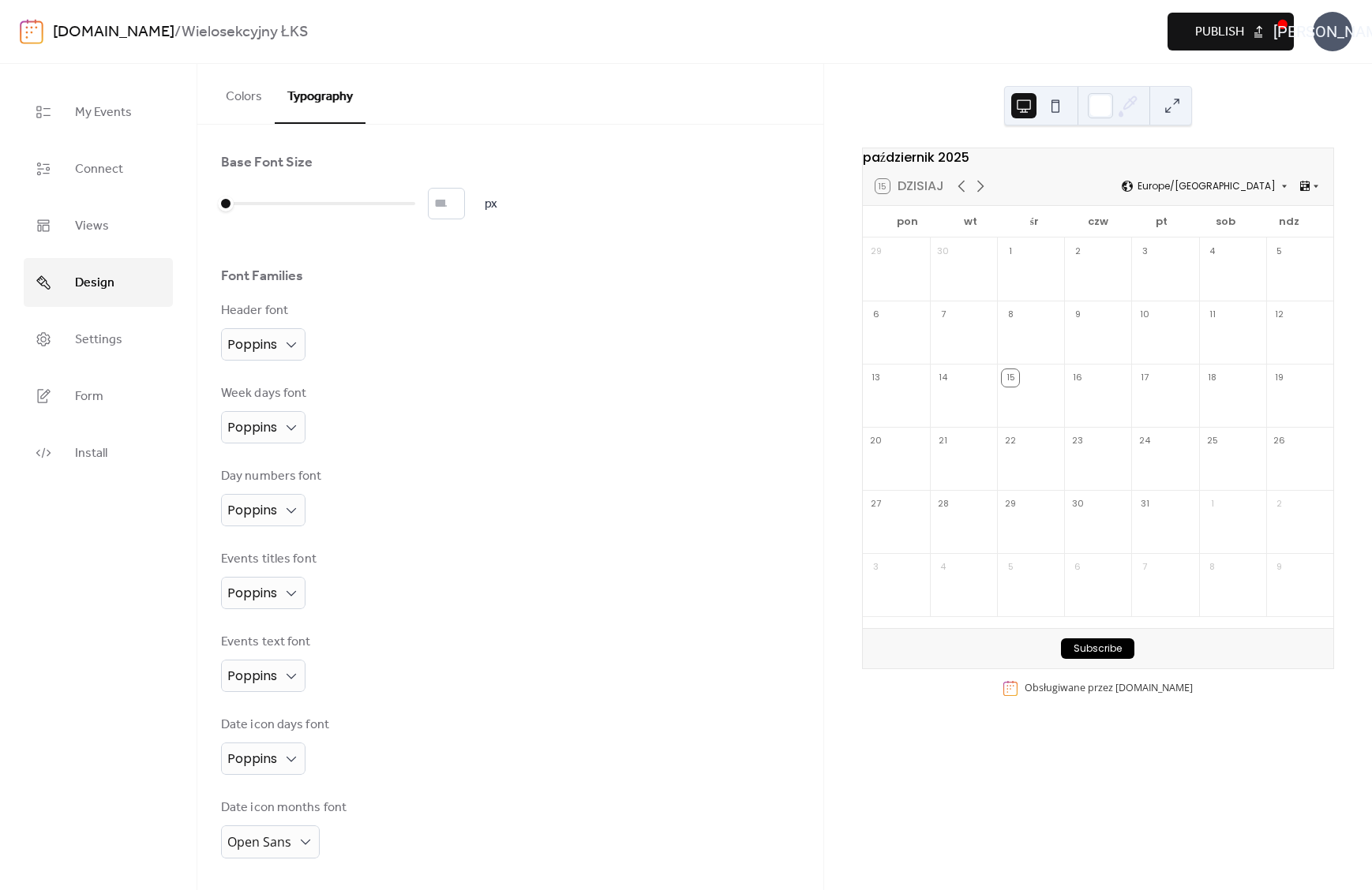
scroll to position [8, 0]
click at [453, 629] on div "Base Font Size * px Font Families Header font Poppins Week days font Poppins Da…" at bounding box center [510, 506] width 578 height 705
drag, startPoint x: 218, startPoint y: 202, endPoint x: 310, endPoint y: 200, distance: 92.0
click at [310, 200] on div at bounding box center [318, 204] width 16 height 16
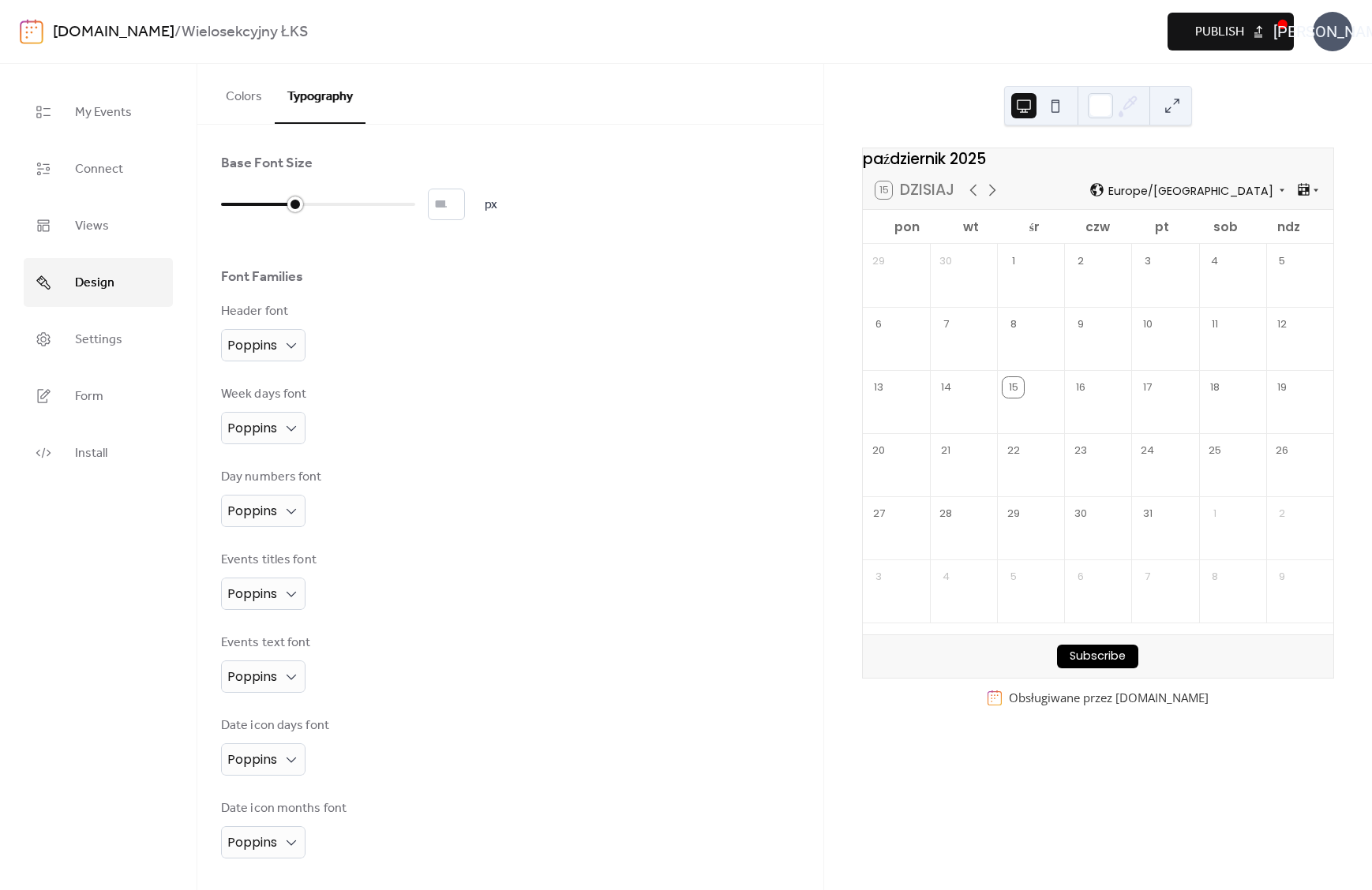
type input "**"
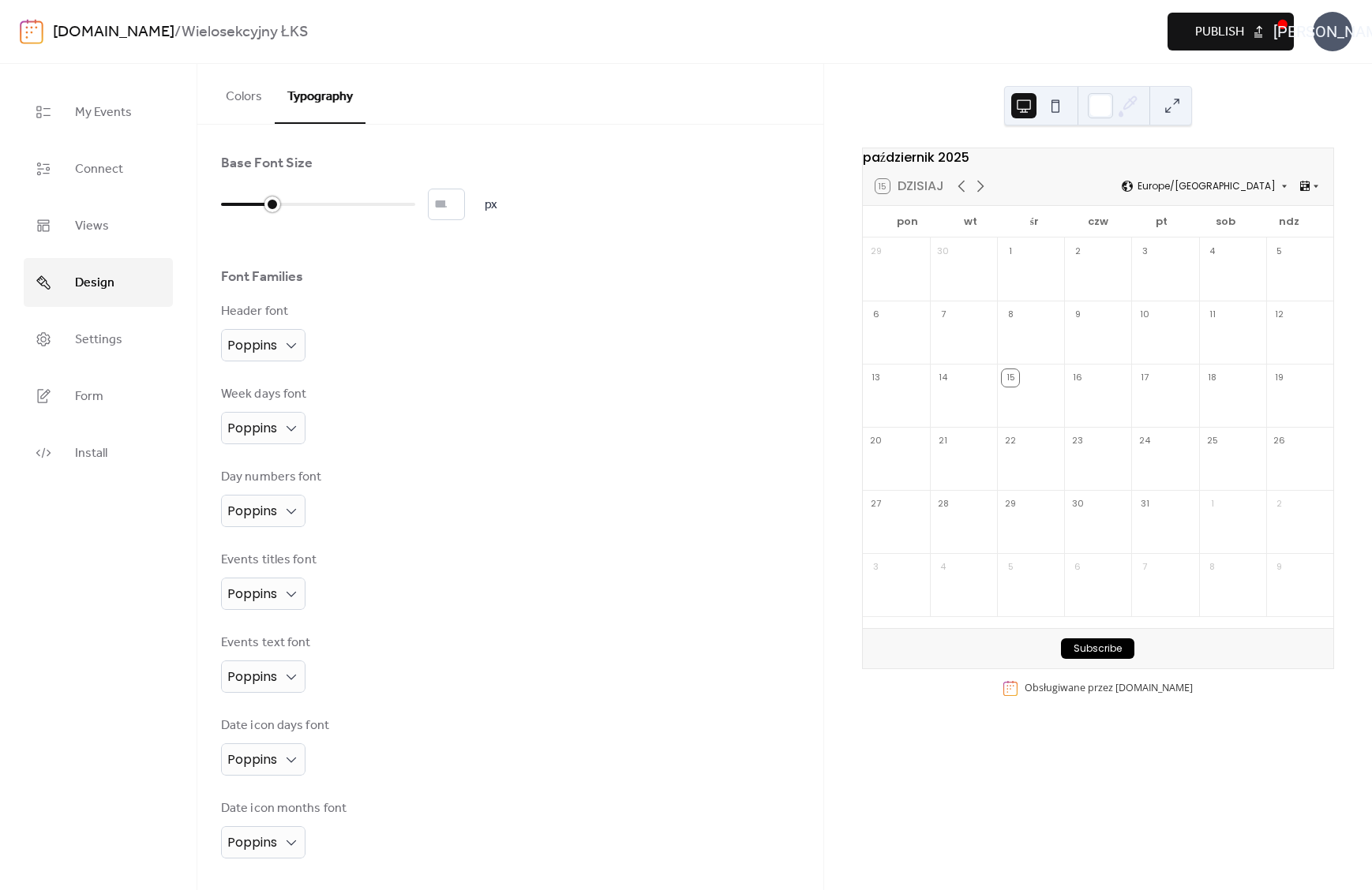
drag, startPoint x: 296, startPoint y: 200, endPoint x: 274, endPoint y: 204, distance: 22.4
click at [274, 204] on div at bounding box center [272, 204] width 16 height 16
click at [1224, 41] on span "Publish" at bounding box center [1219, 33] width 49 height 19
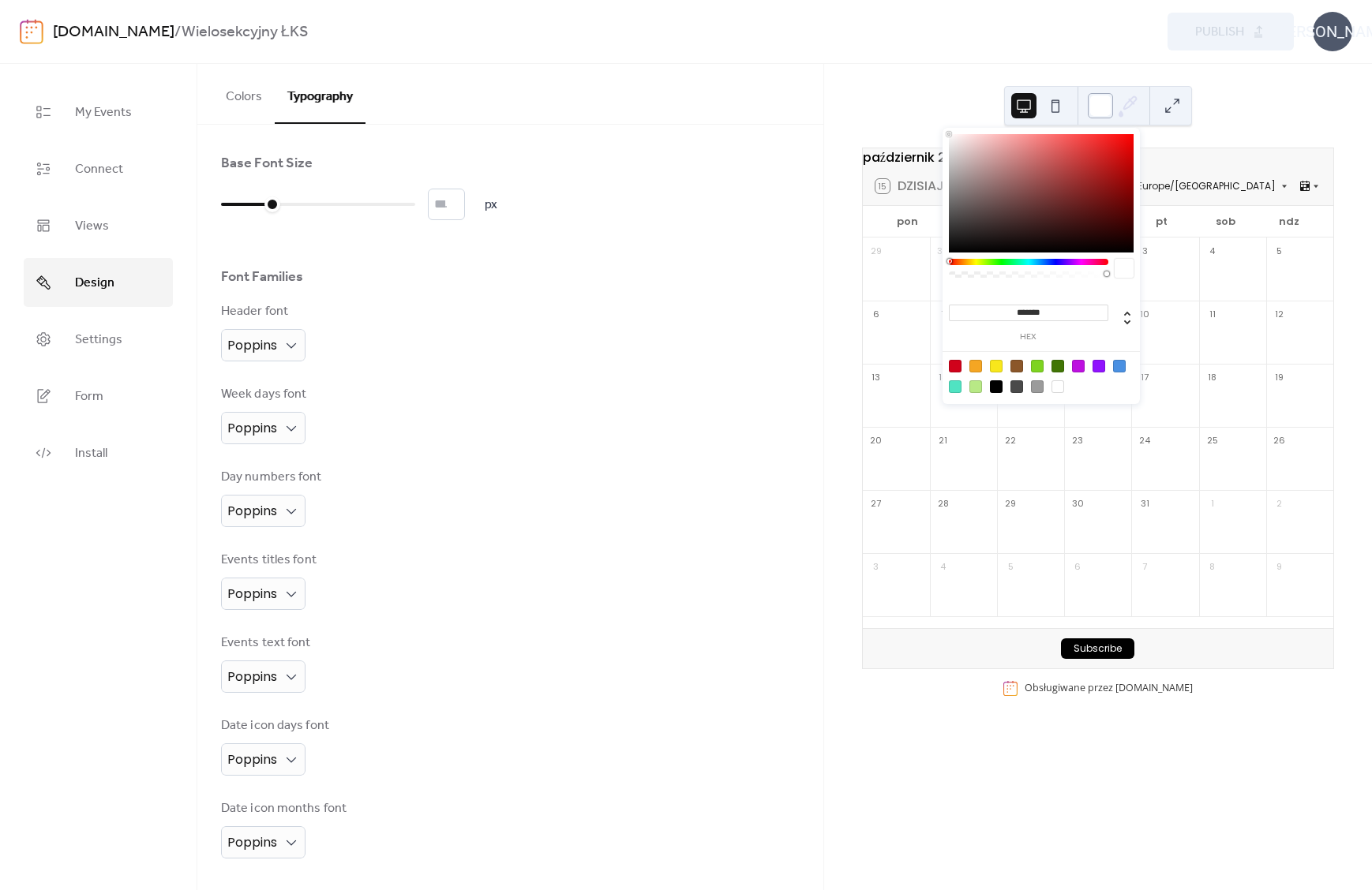
click at [1105, 108] on div at bounding box center [1100, 106] width 25 height 25
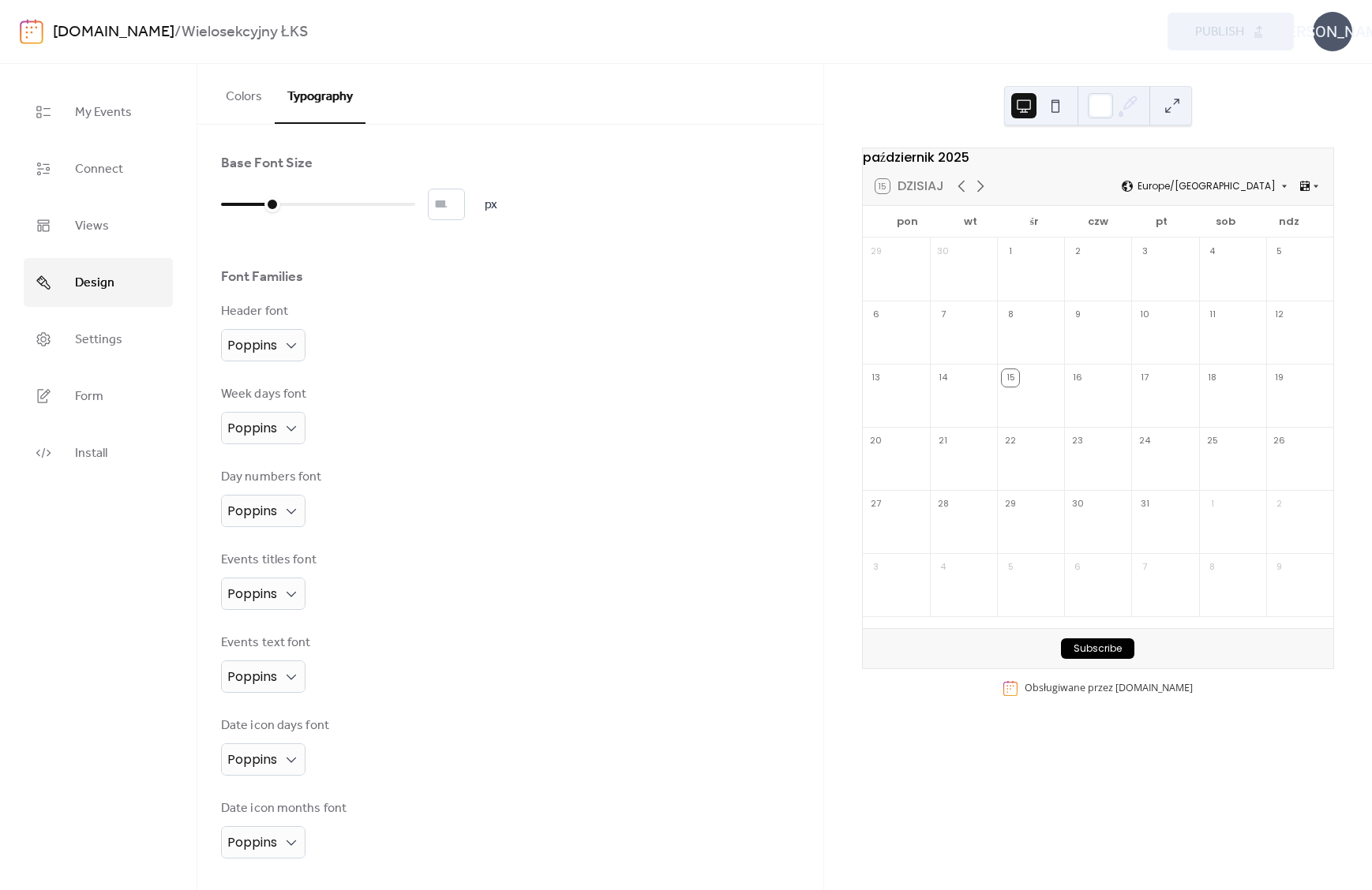
click at [1055, 104] on button at bounding box center [1055, 106] width 25 height 25
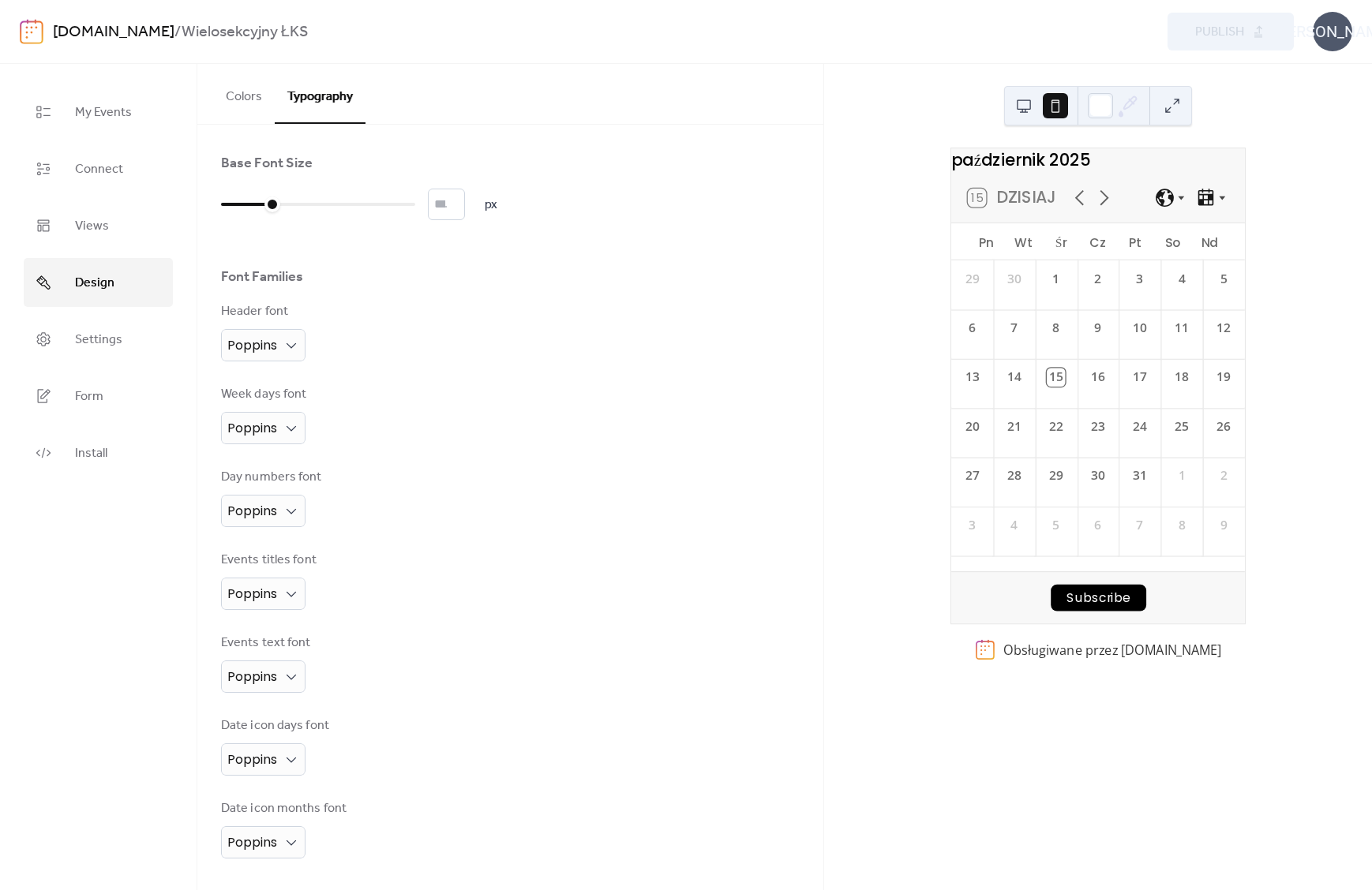
click at [1027, 110] on button at bounding box center [1024, 106] width 25 height 25
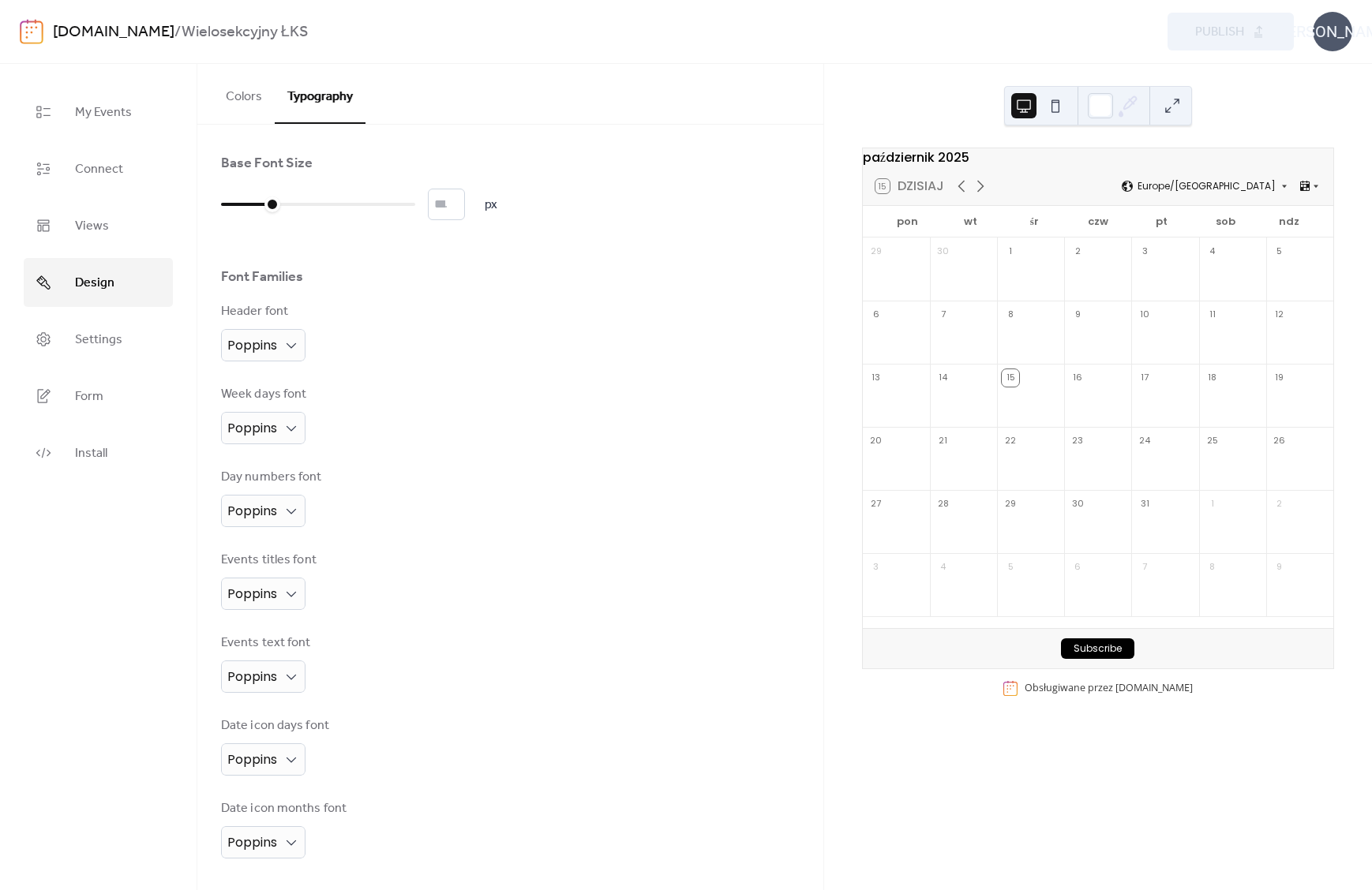
click at [1177, 111] on button at bounding box center [1172, 106] width 25 height 25
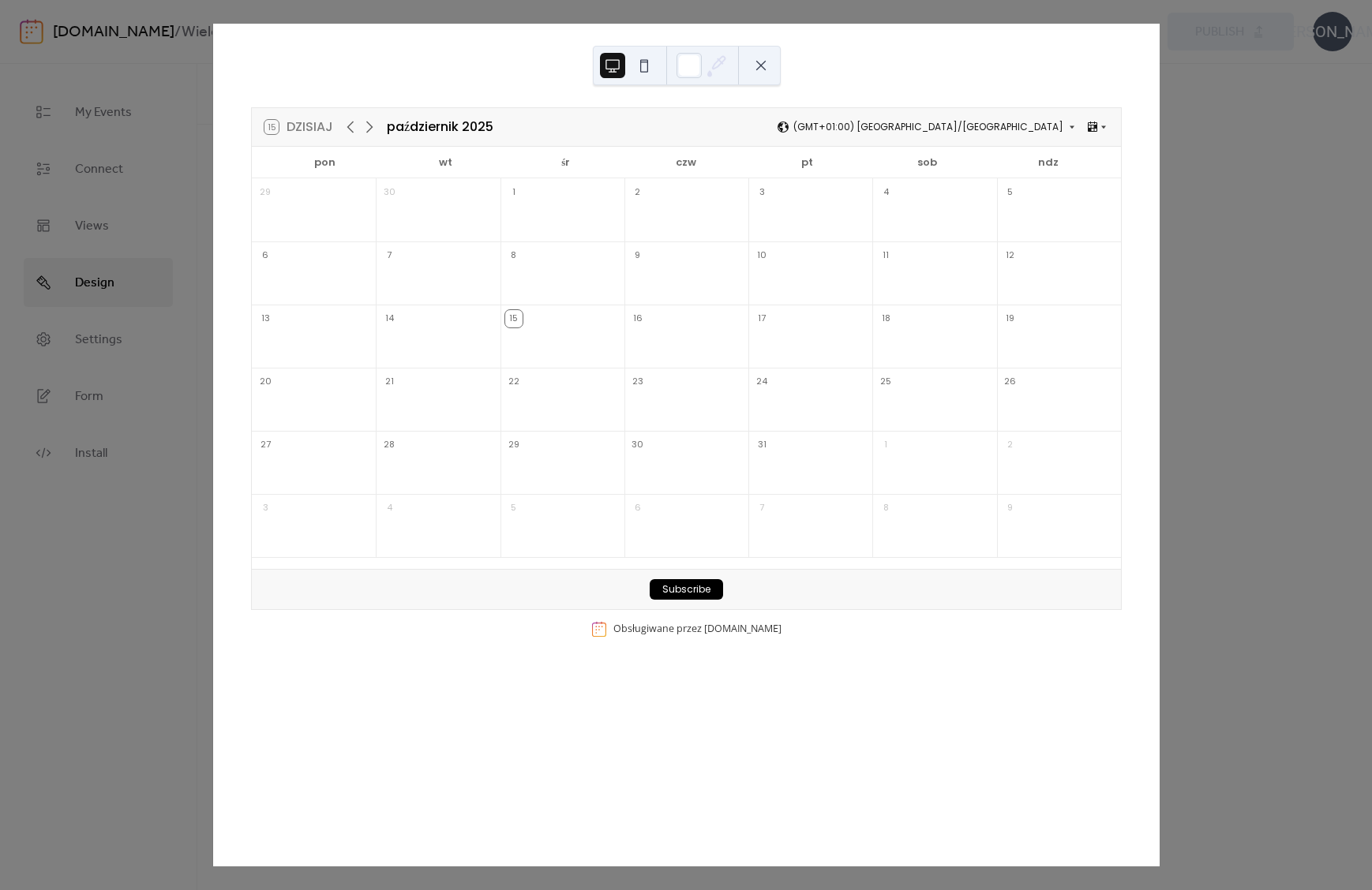
click at [767, 61] on button at bounding box center [761, 65] width 25 height 25
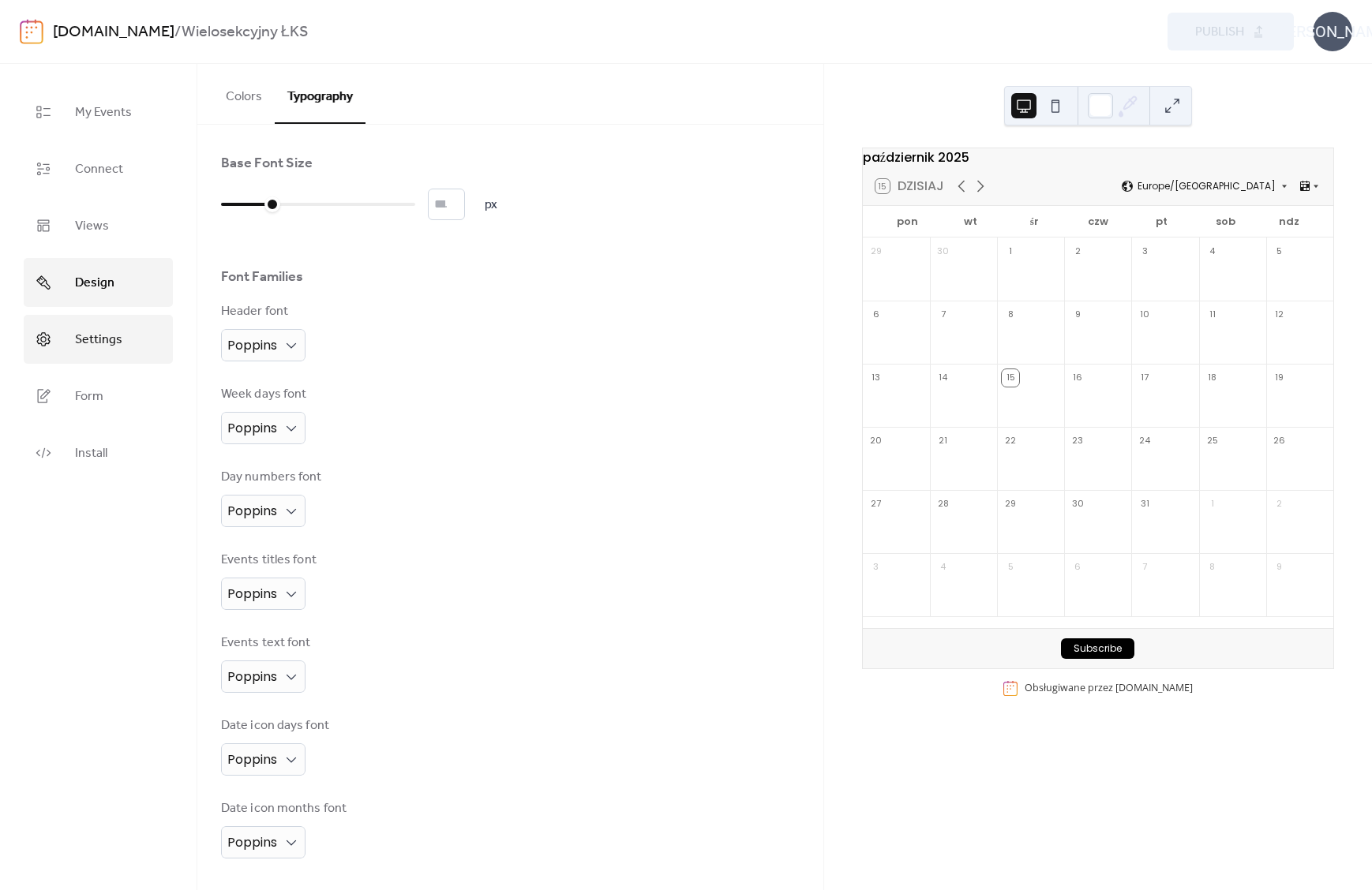
click at [111, 327] on link "Settings" at bounding box center [99, 340] width 150 height 49
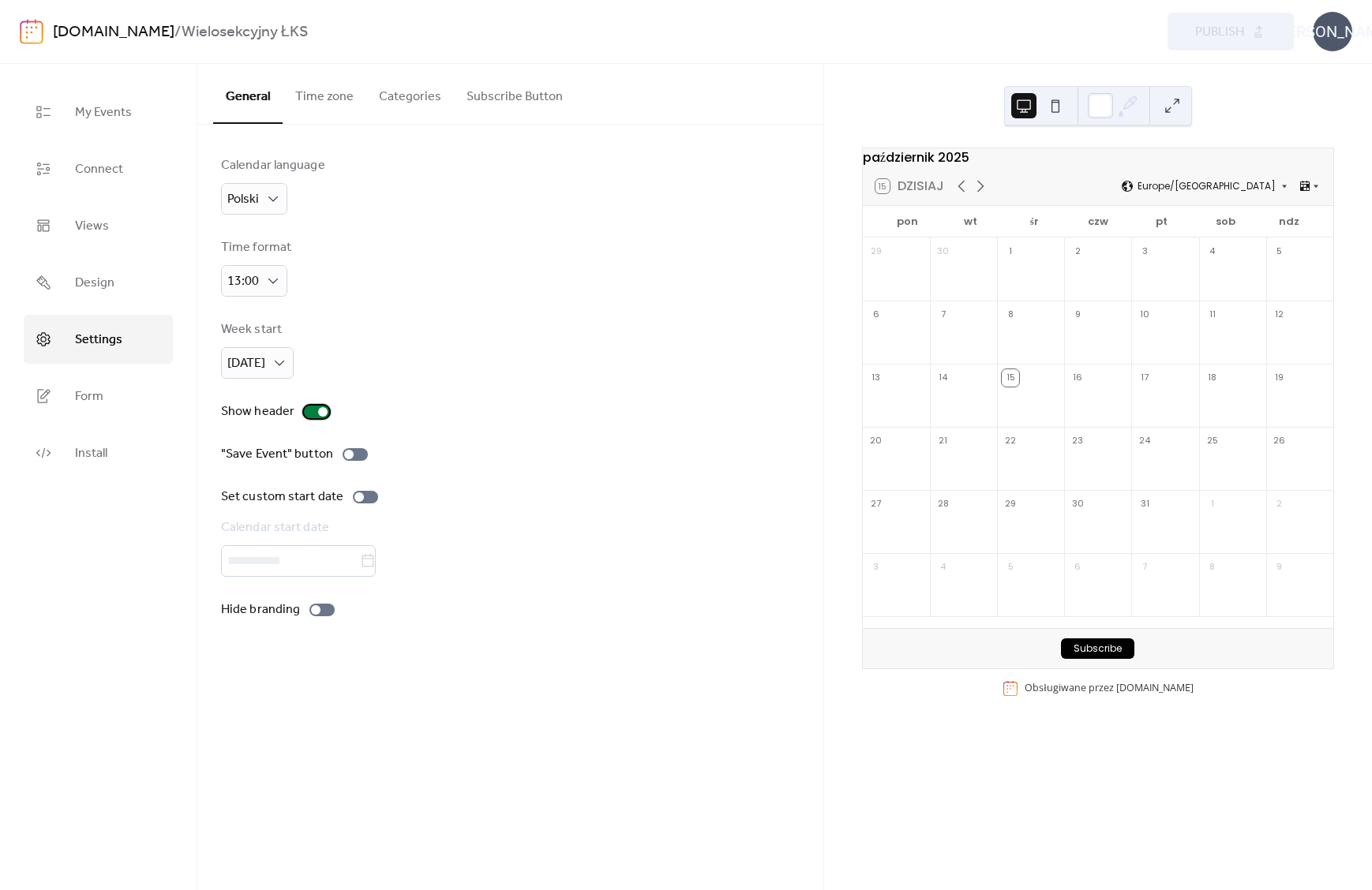
click at [315, 414] on div at bounding box center [317, 412] width 25 height 13
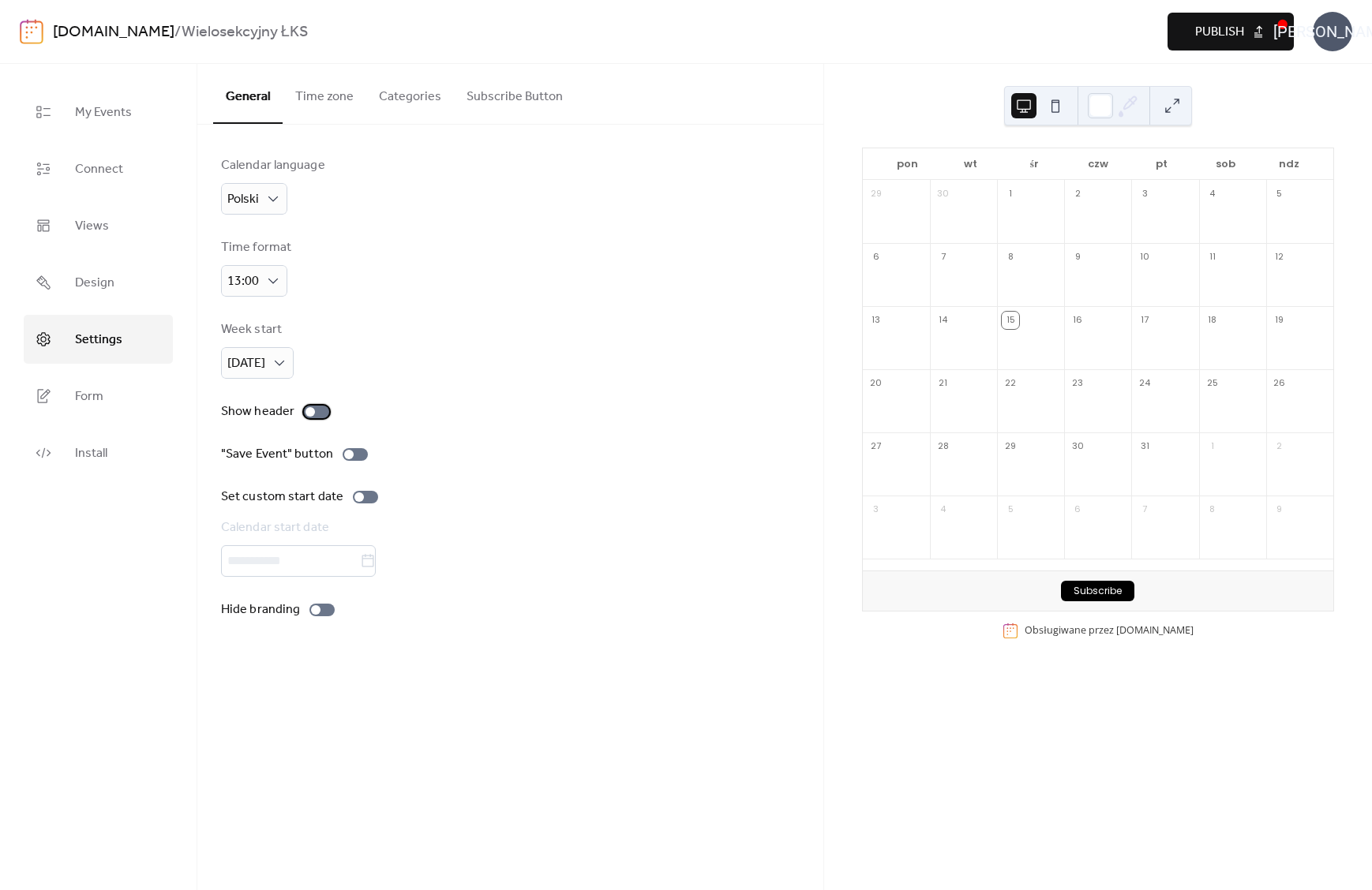
click at [315, 414] on div at bounding box center [317, 412] width 25 height 13
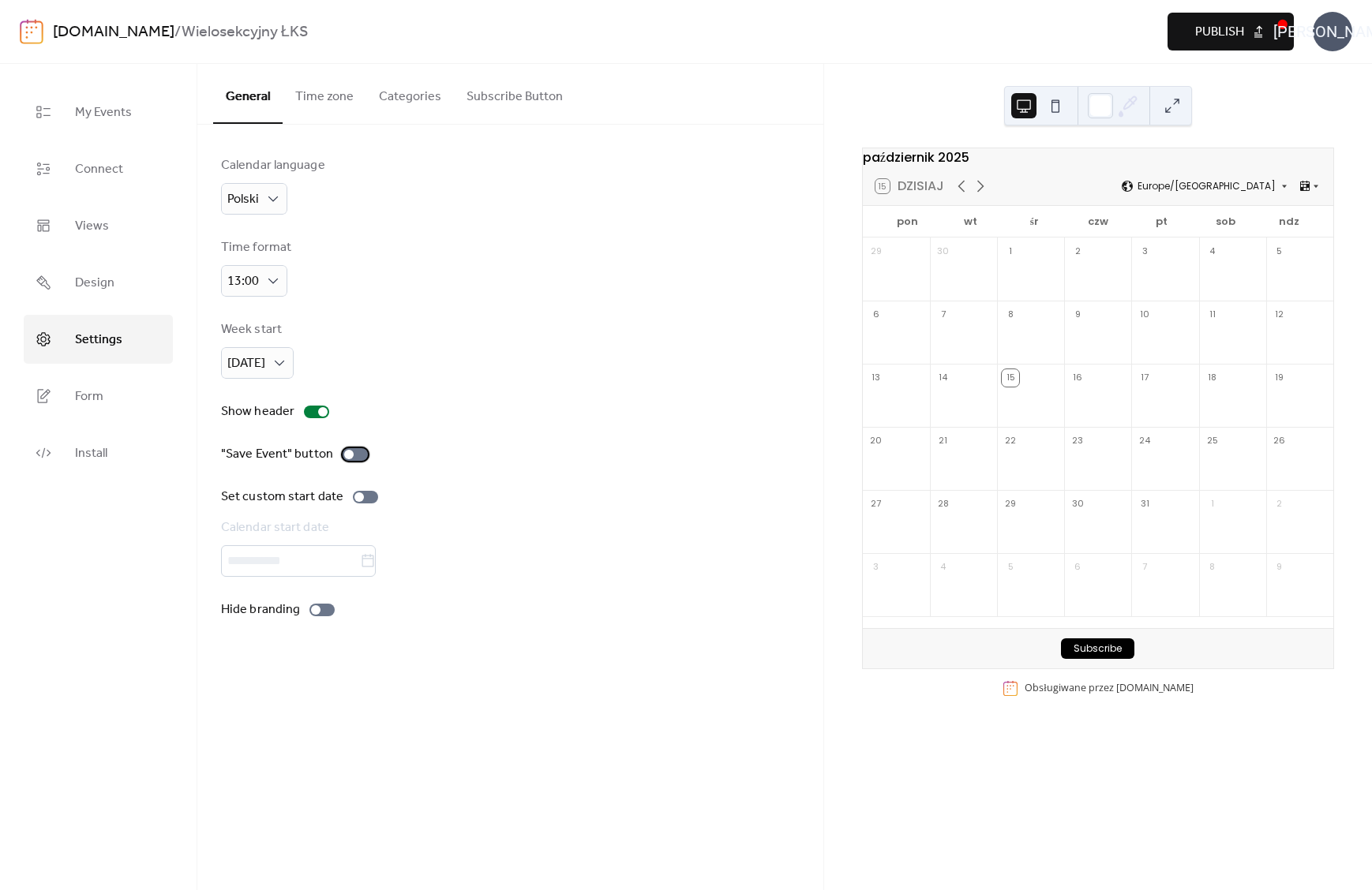
click at [355, 454] on div at bounding box center [356, 455] width 25 height 13
click at [357, 454] on div at bounding box center [362, 455] width 10 height 10
click at [365, 496] on div at bounding box center [366, 497] width 25 height 13
click at [367, 496] on div at bounding box center [371, 497] width 10 height 10
click at [322, 616] on div at bounding box center [322, 610] width 25 height 13
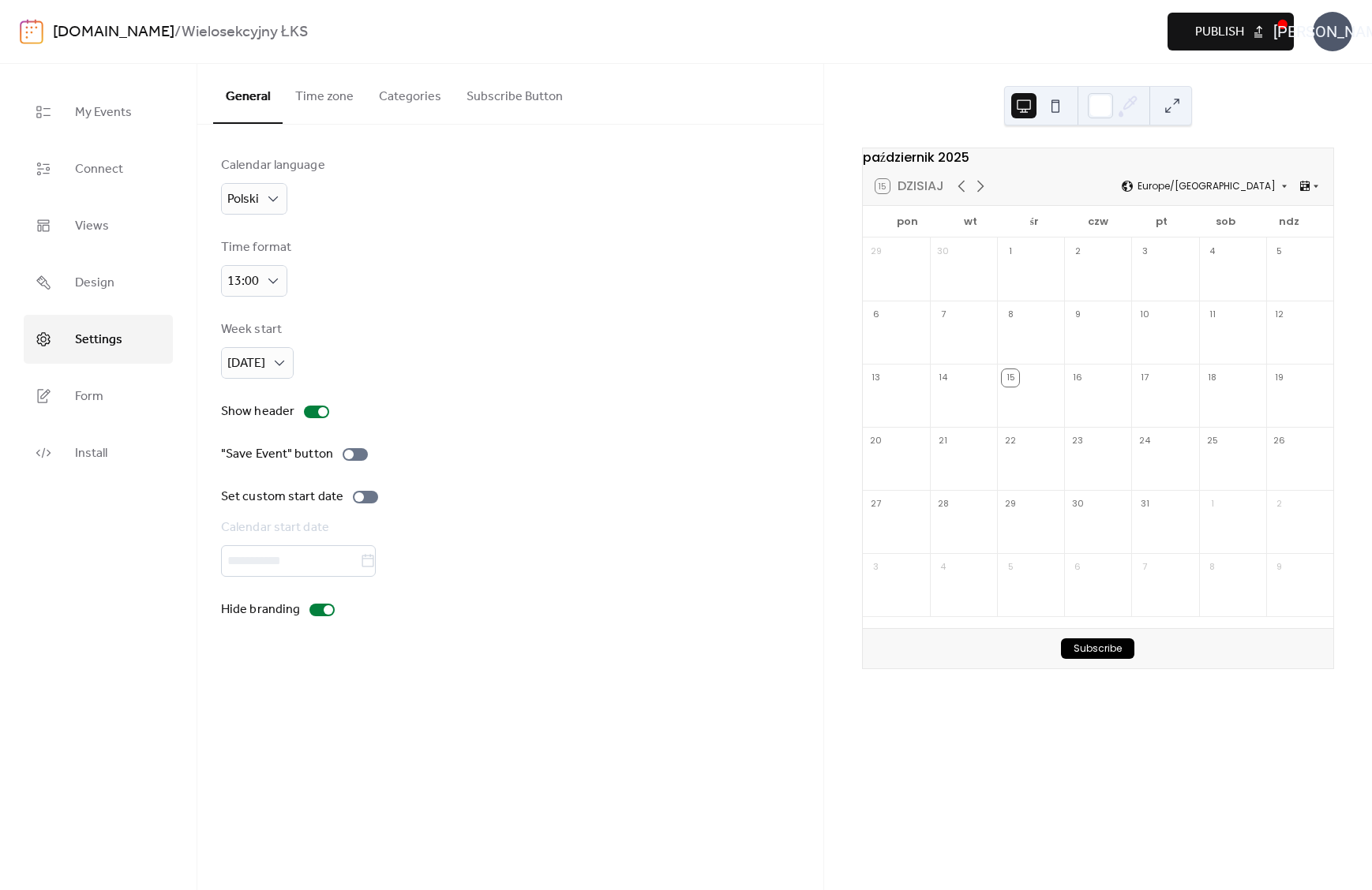
click at [318, 99] on button "Time zone" at bounding box center [324, 92] width 84 height 58
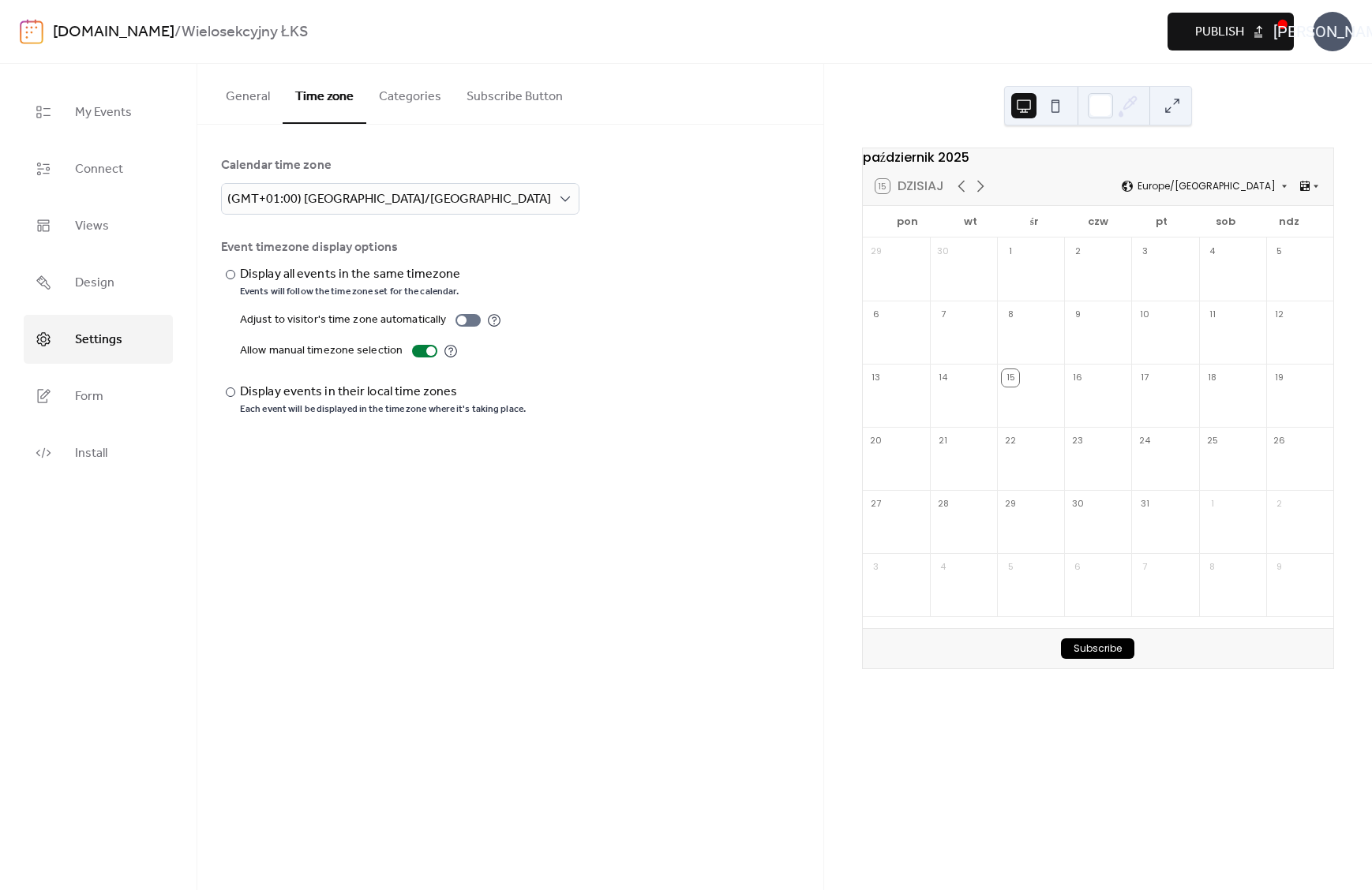
click at [401, 104] on button "Categories" at bounding box center [410, 92] width 87 height 58
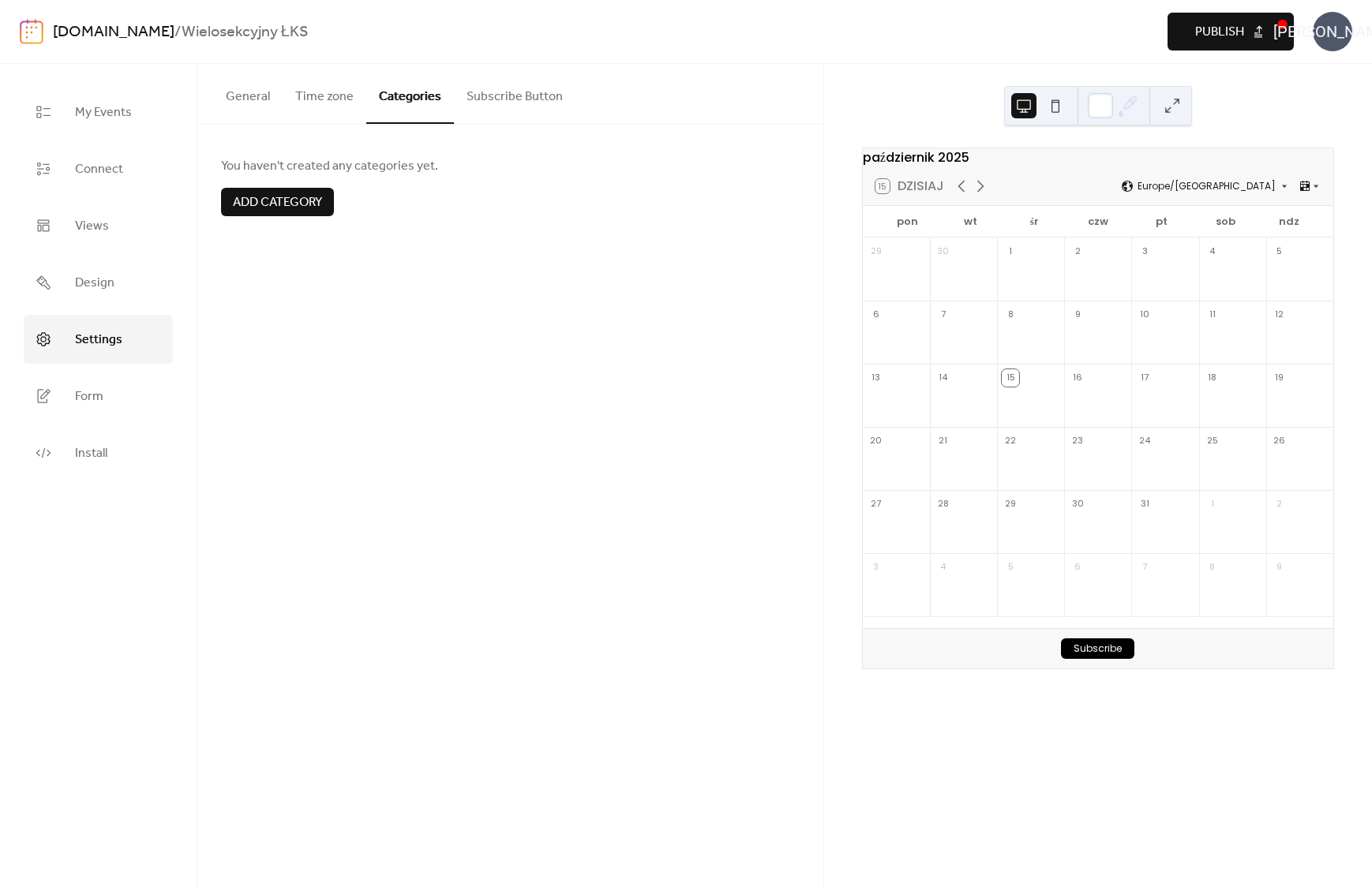
click at [486, 96] on button "Subscribe Button" at bounding box center [515, 92] width 122 height 58
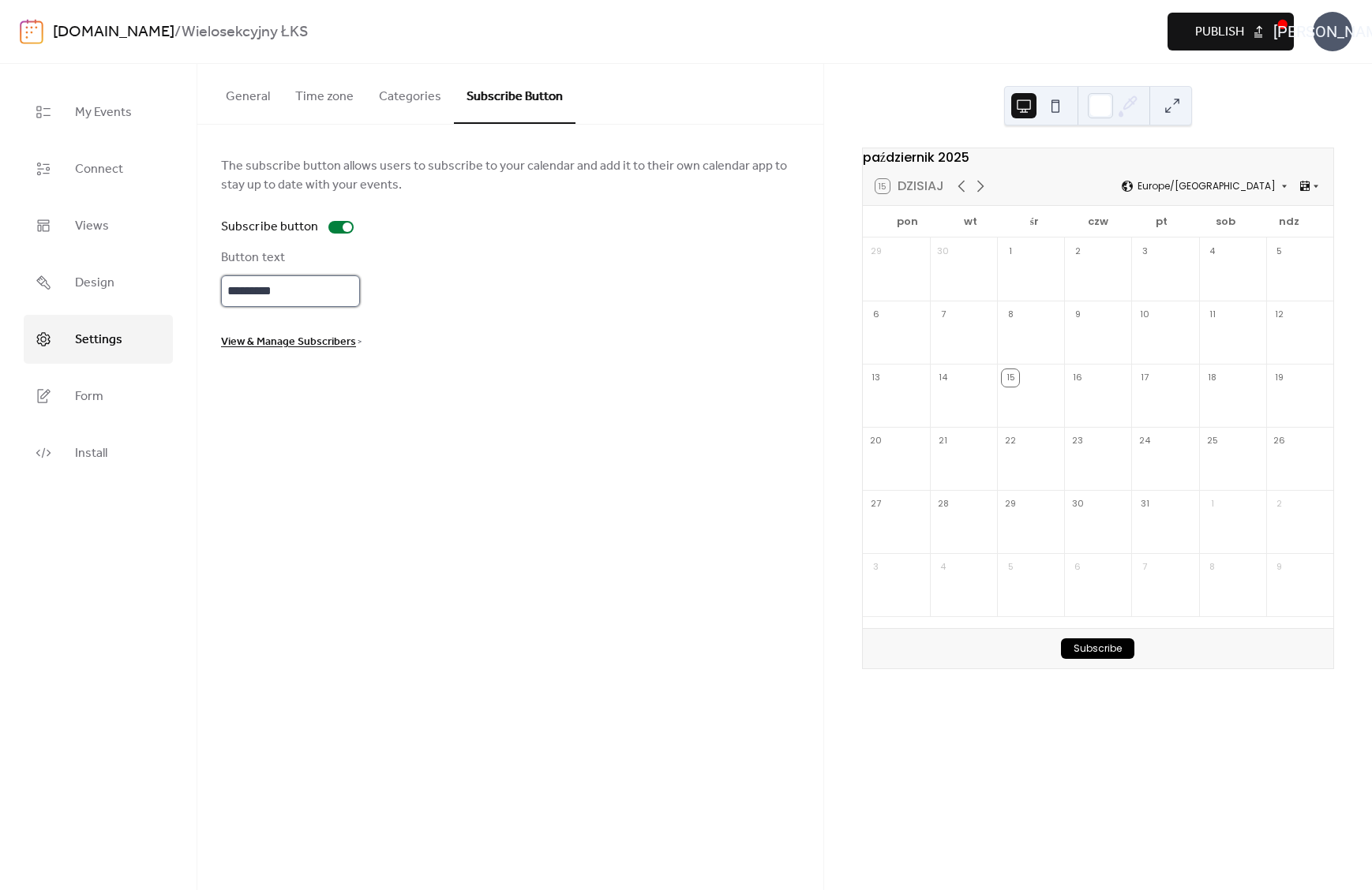
click at [323, 294] on input "*********" at bounding box center [290, 291] width 139 height 32
type input "**********"
click at [608, 203] on div "**********" at bounding box center [510, 253] width 578 height 195
click at [1211, 37] on span "Publish" at bounding box center [1219, 33] width 49 height 19
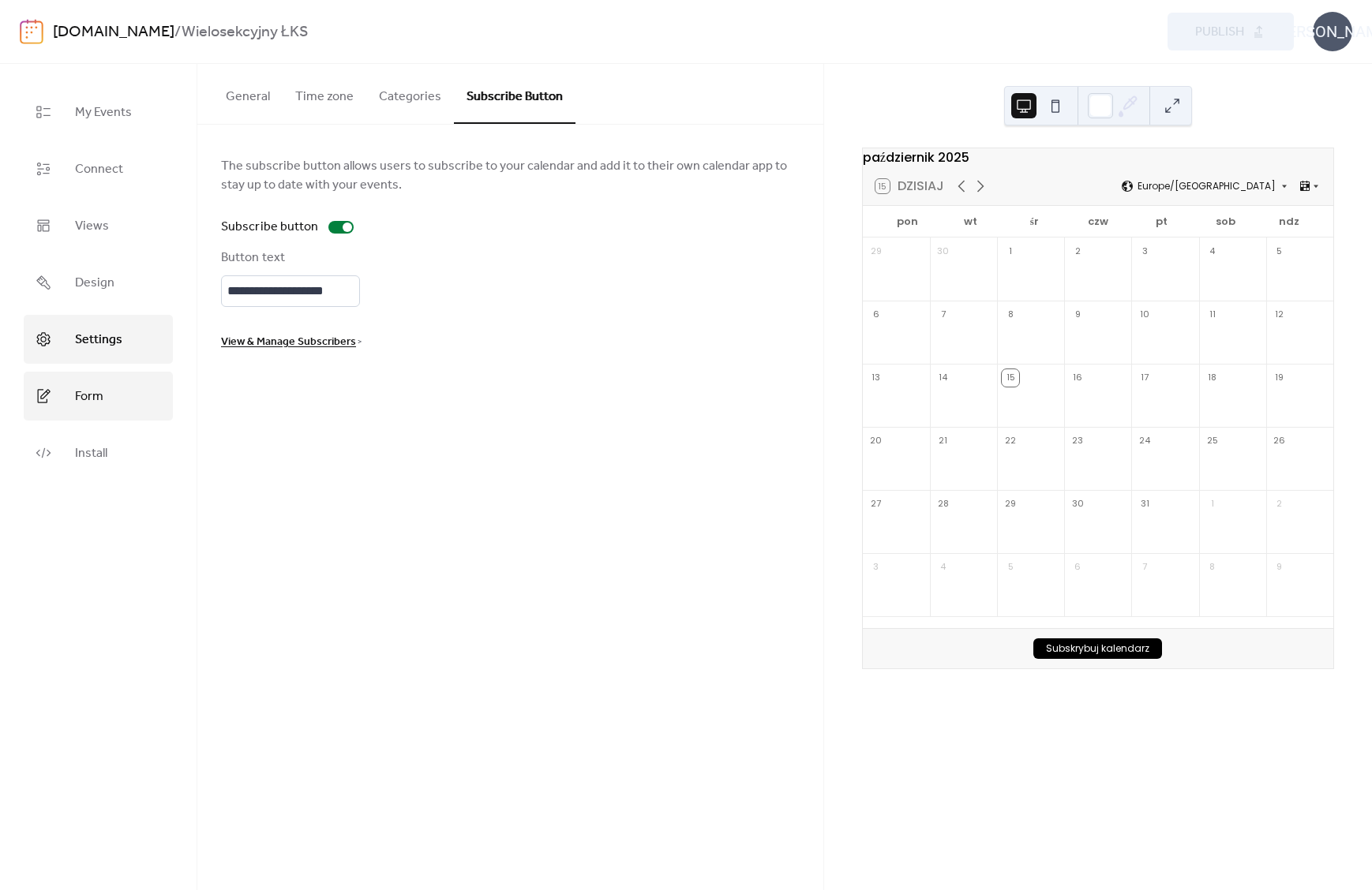
click at [109, 401] on link "Form" at bounding box center [99, 396] width 150 height 49
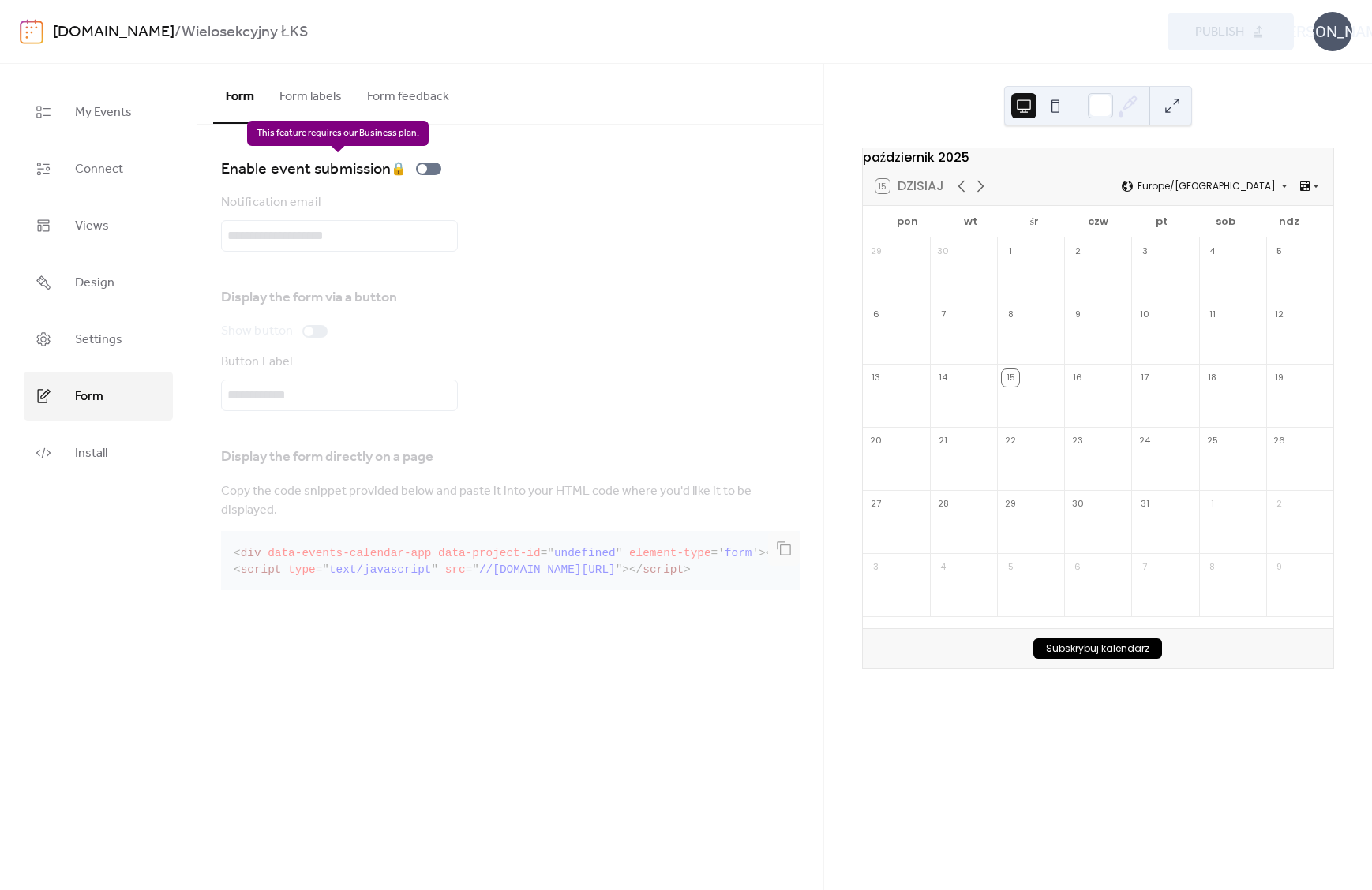
click at [439, 170] on div "Enable event submission 🔒" at bounding box center [334, 169] width 227 height 25
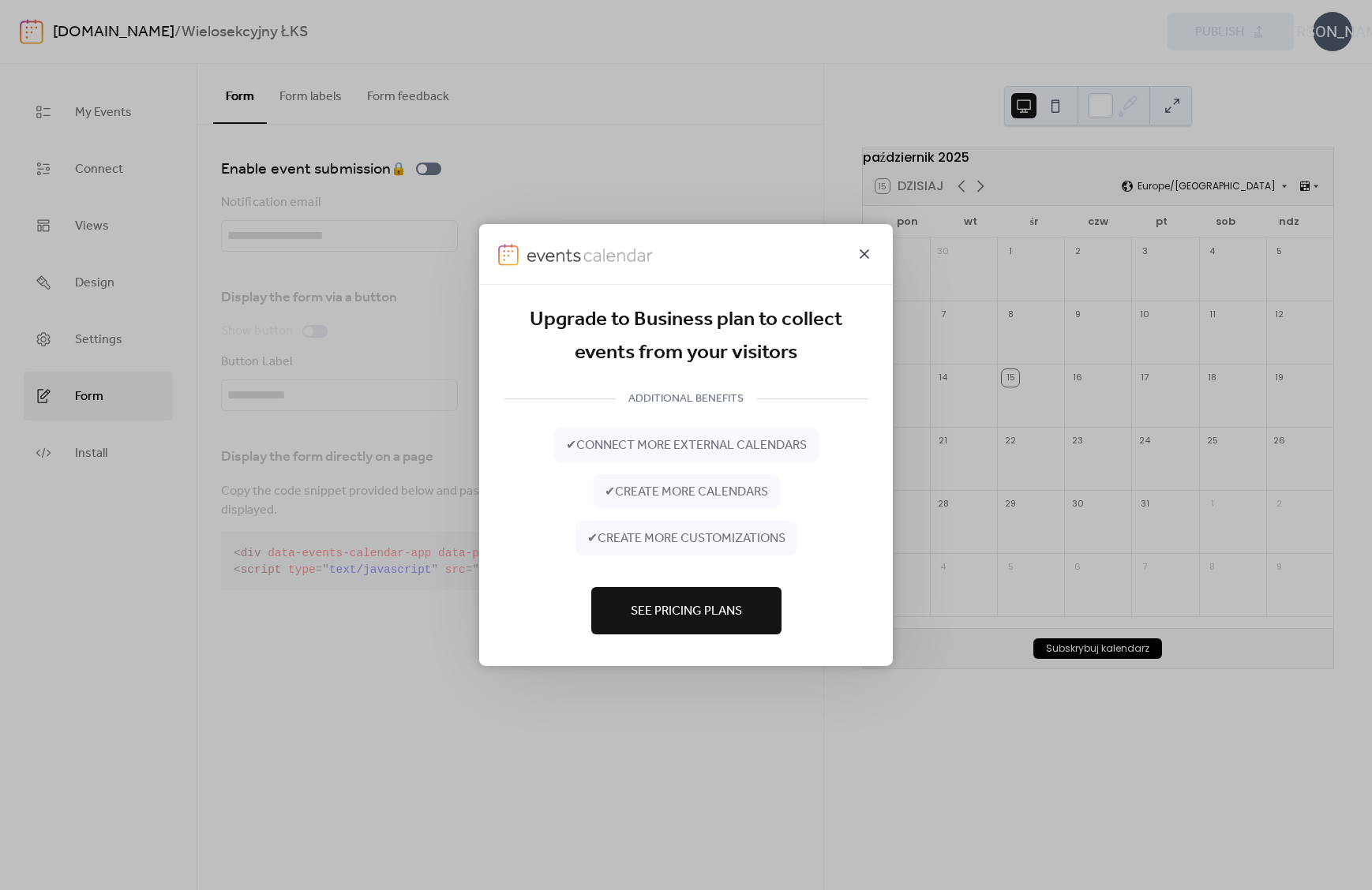
click at [864, 252] on icon at bounding box center [865, 255] width 19 height 19
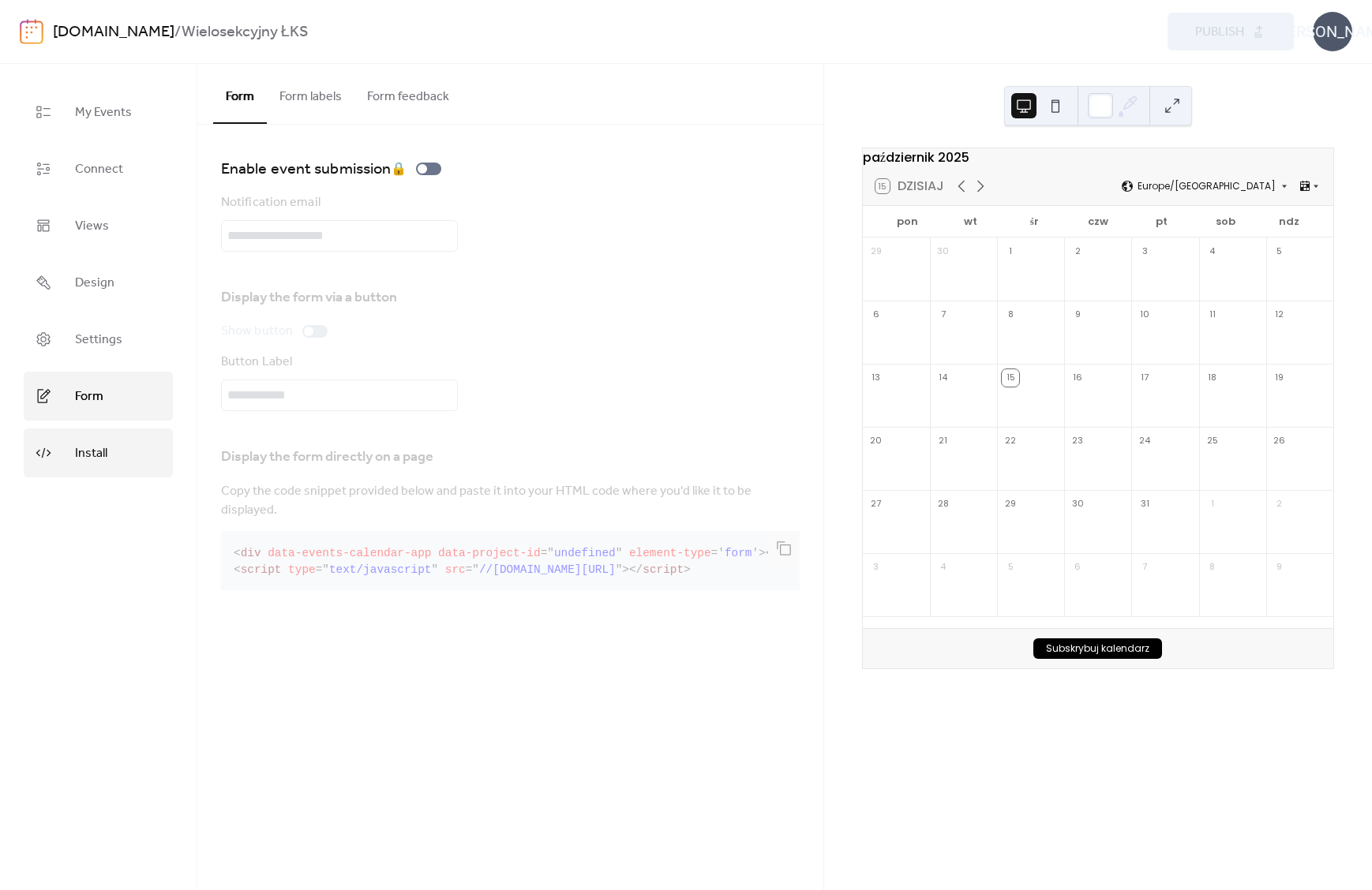
click at [74, 463] on link "Install" at bounding box center [99, 453] width 150 height 49
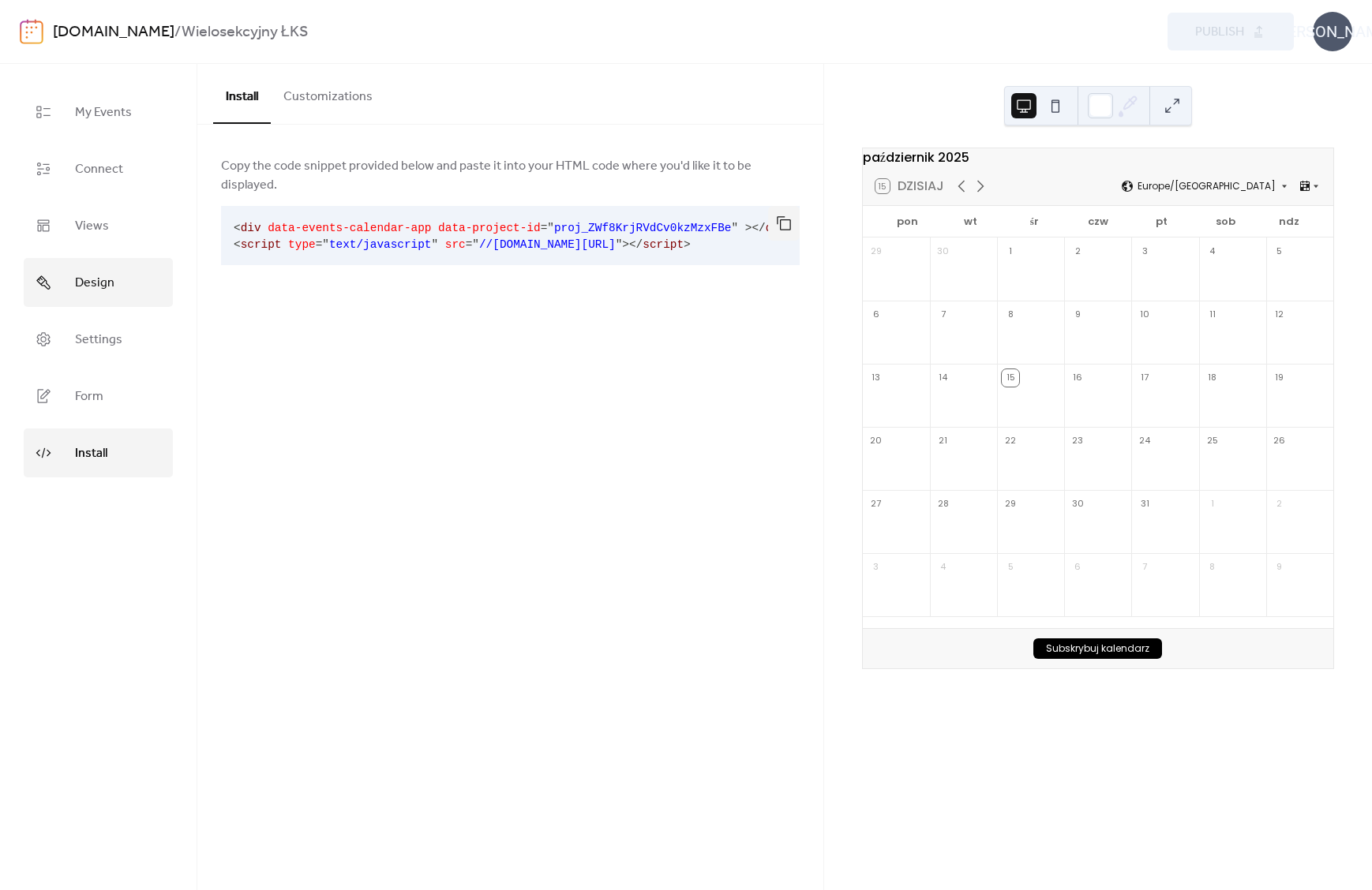
click at [111, 284] on span "Design" at bounding box center [95, 283] width 40 height 25
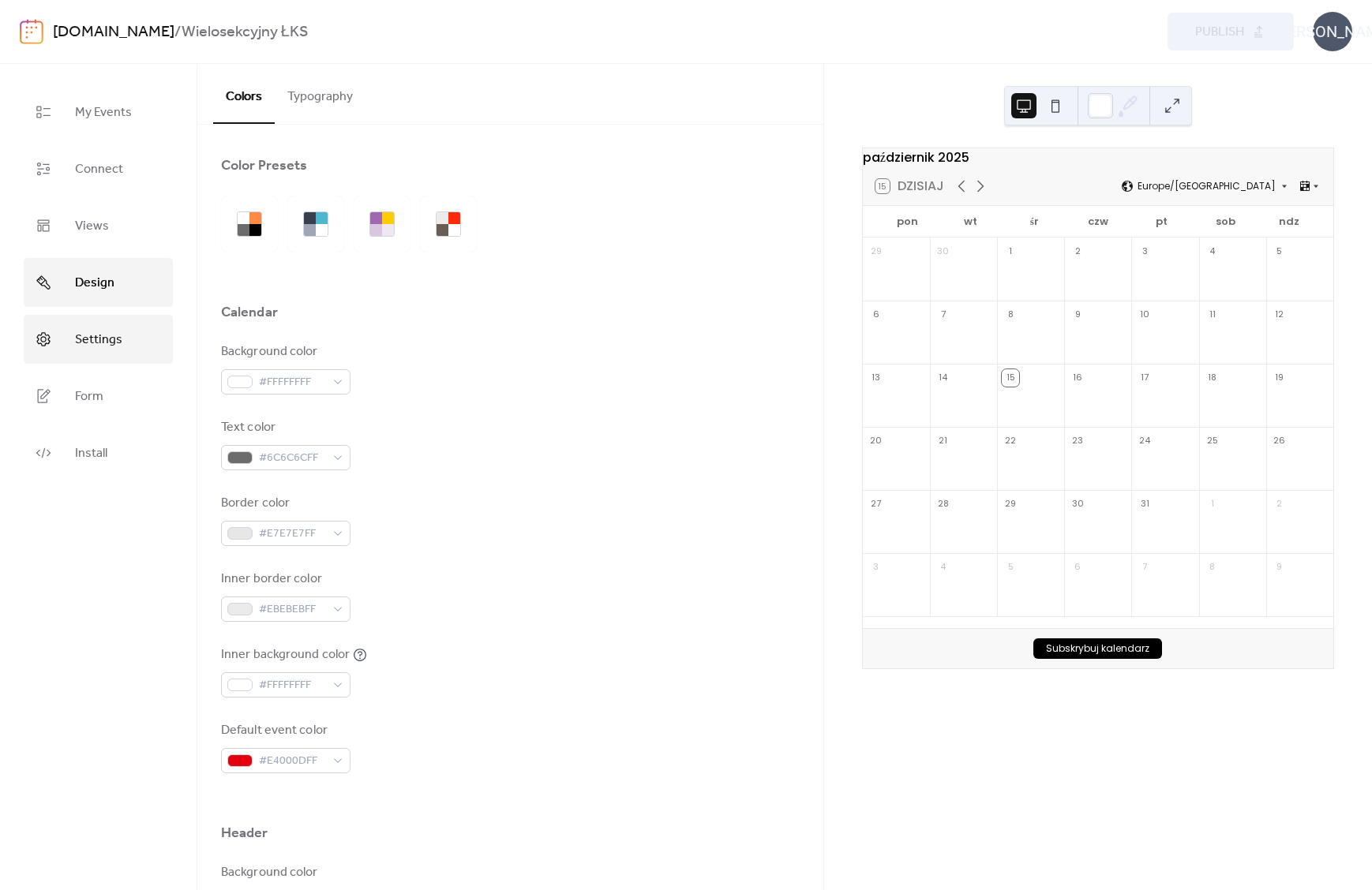
click at [103, 332] on span "Settings" at bounding box center [99, 340] width 48 height 25
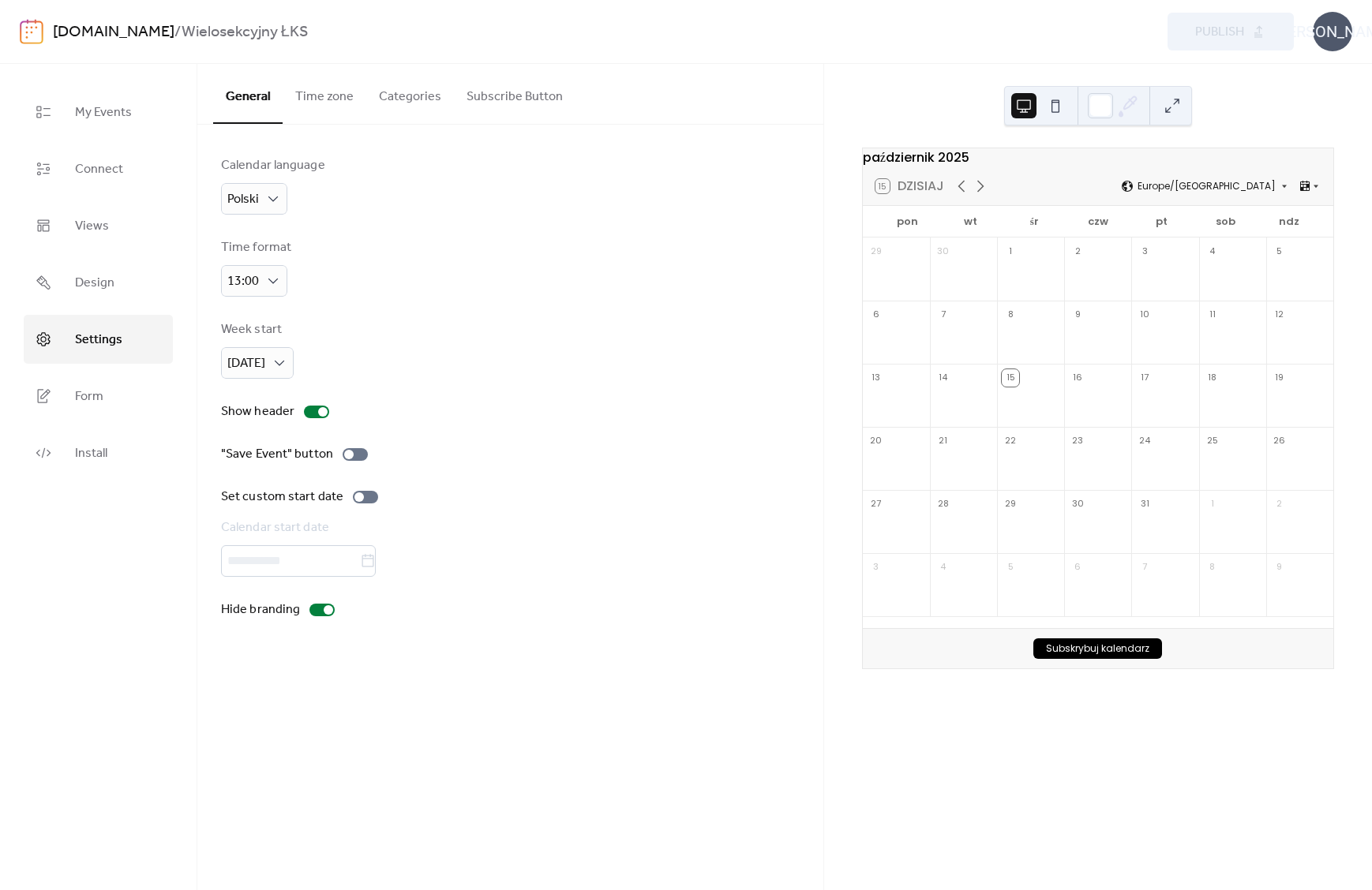
click at [332, 89] on button "Time zone" at bounding box center [324, 92] width 84 height 58
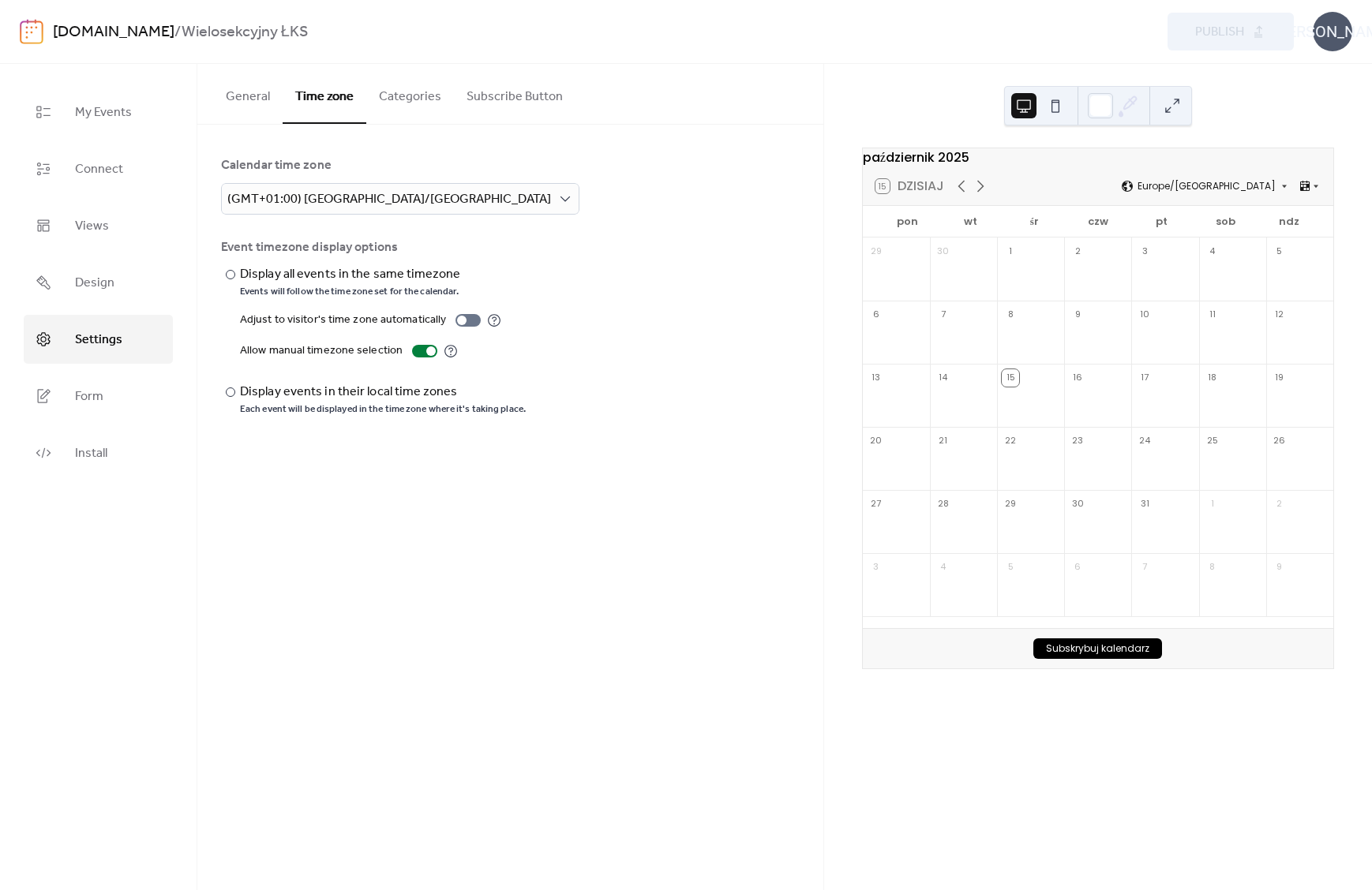
click at [427, 94] on button "Categories" at bounding box center [410, 92] width 87 height 58
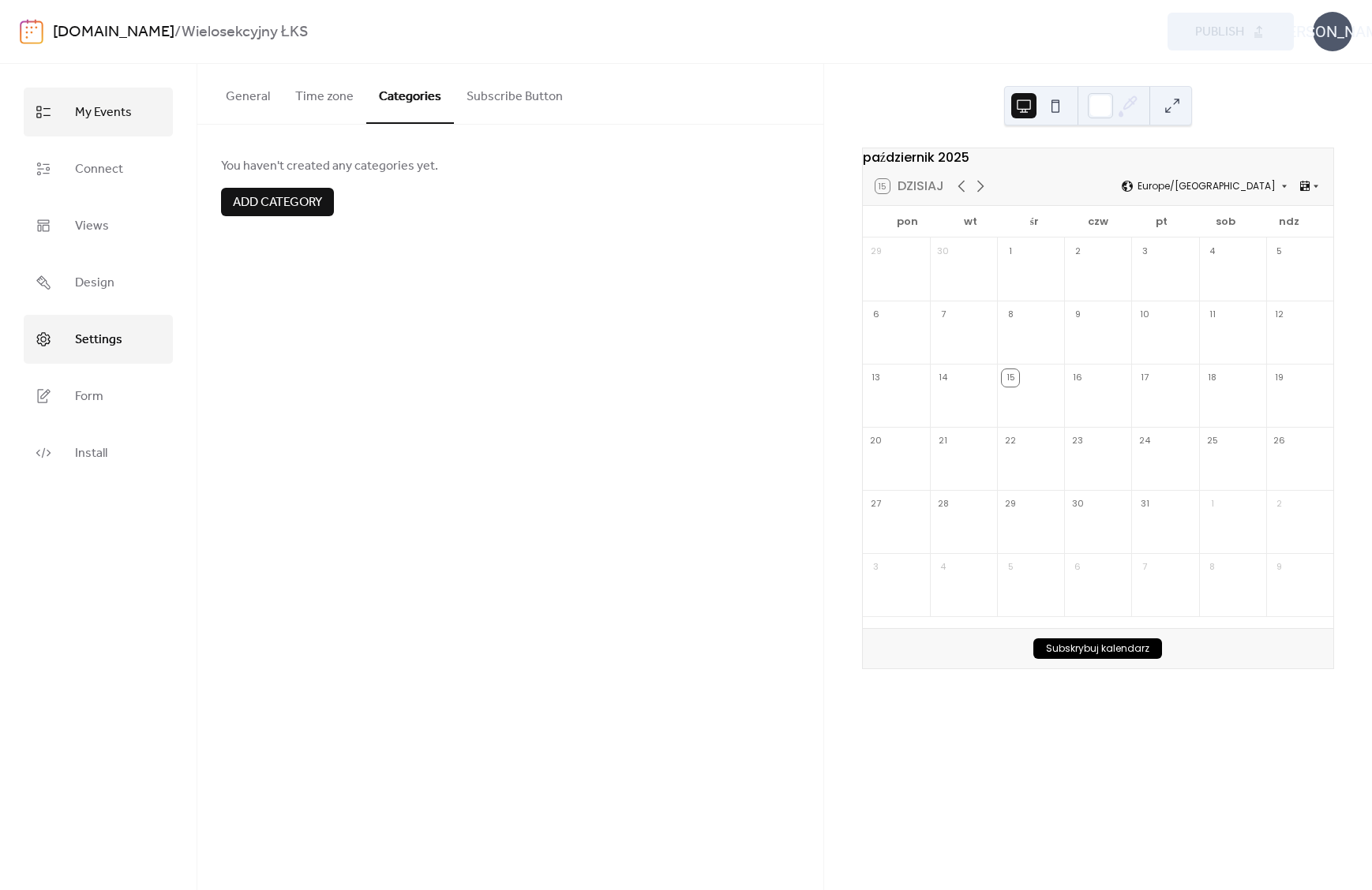
click at [92, 114] on span "My Events" at bounding box center [103, 113] width 56 height 25
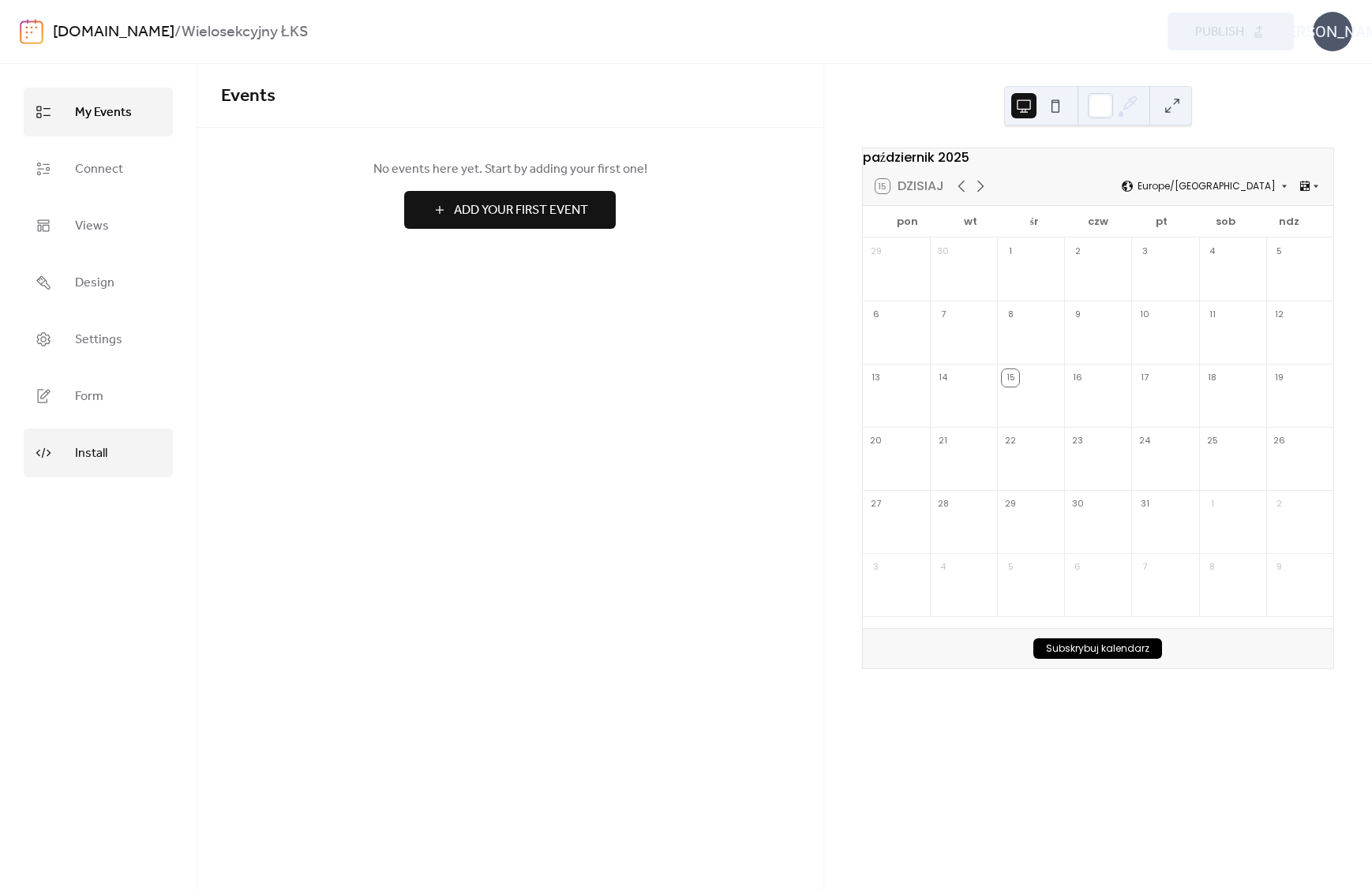
click at [98, 473] on link "Install" at bounding box center [99, 453] width 150 height 49
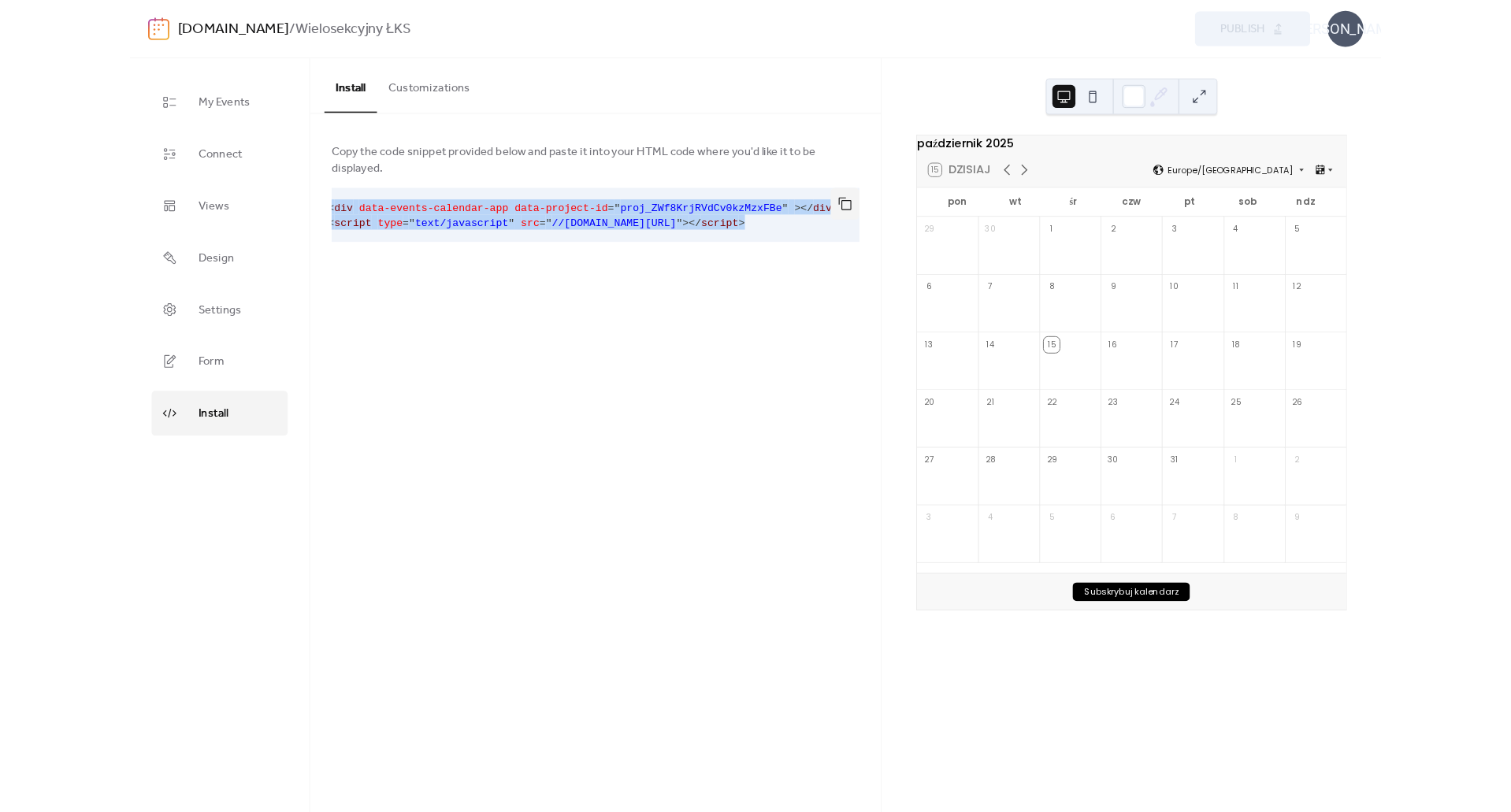
scroll to position [0, 32]
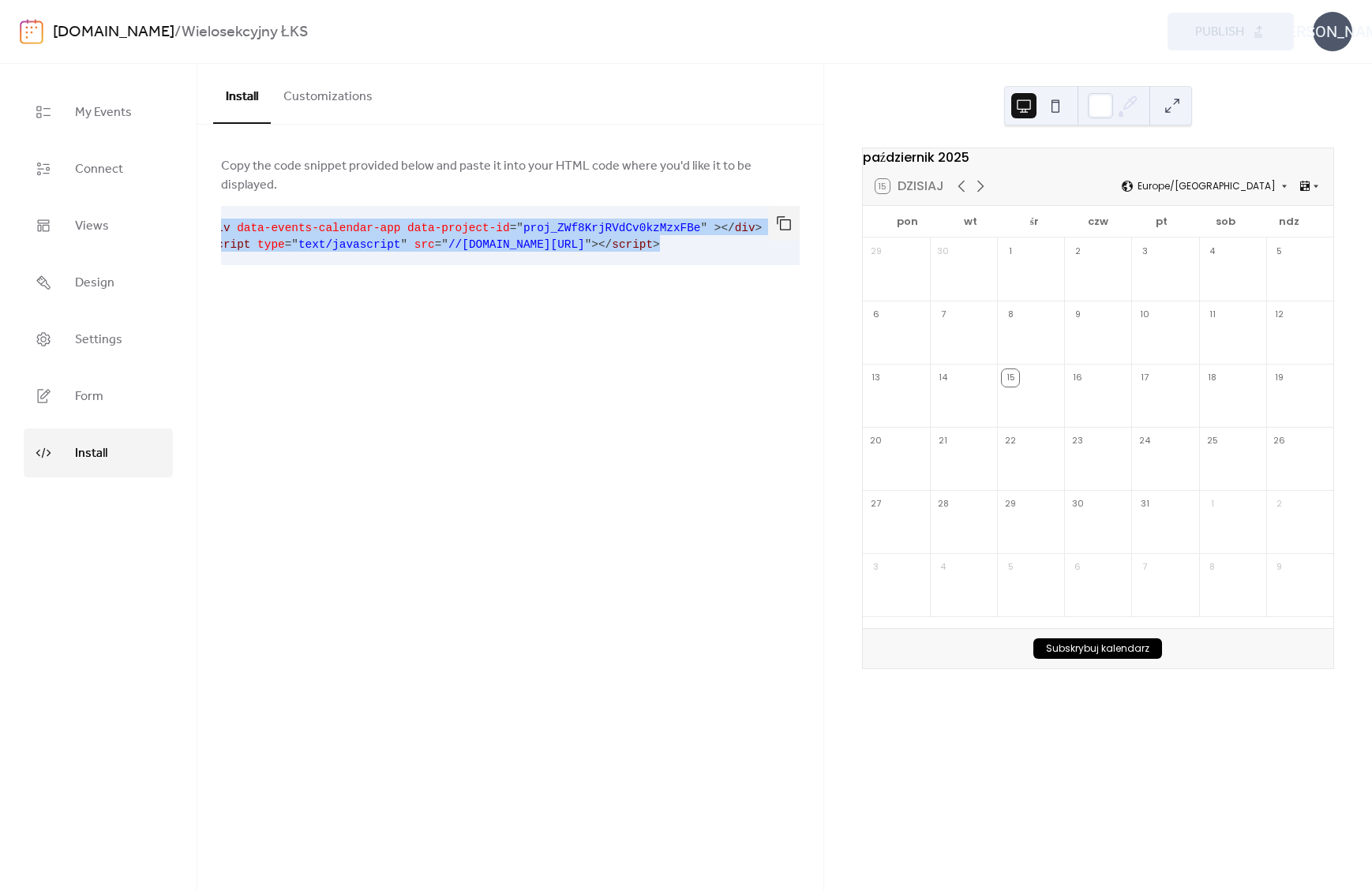
drag, startPoint x: 238, startPoint y: 209, endPoint x: 796, endPoint y: 227, distance: 558.3
click at [802, 239] on div "Copy the code snippet provided below and paste it into your HTML code where you…" at bounding box center [510, 223] width 626 height 197
click at [781, 206] on button "button" at bounding box center [784, 223] width 32 height 35
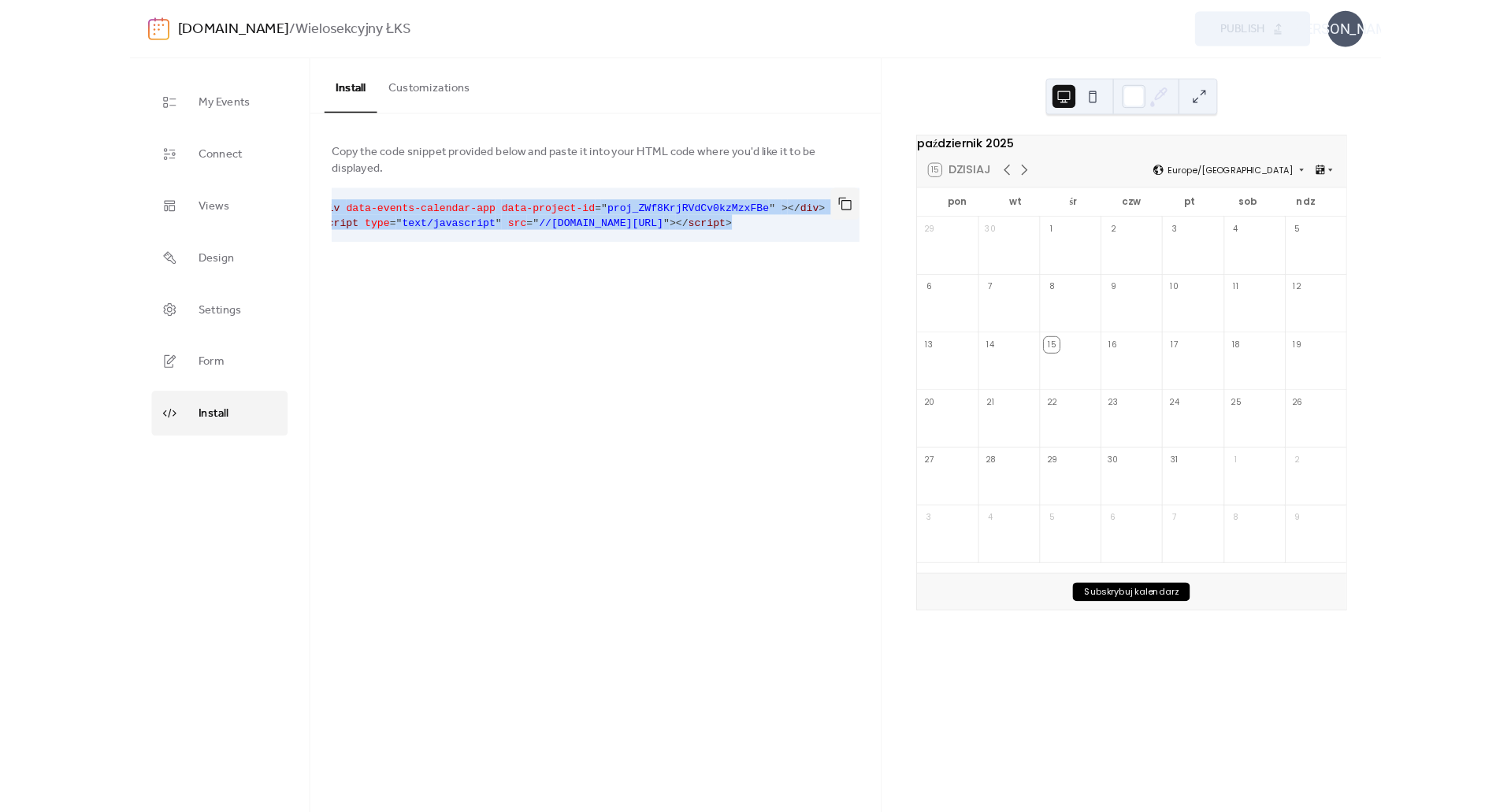
scroll to position [0, 0]
